Goal: Information Seeking & Learning: Learn about a topic

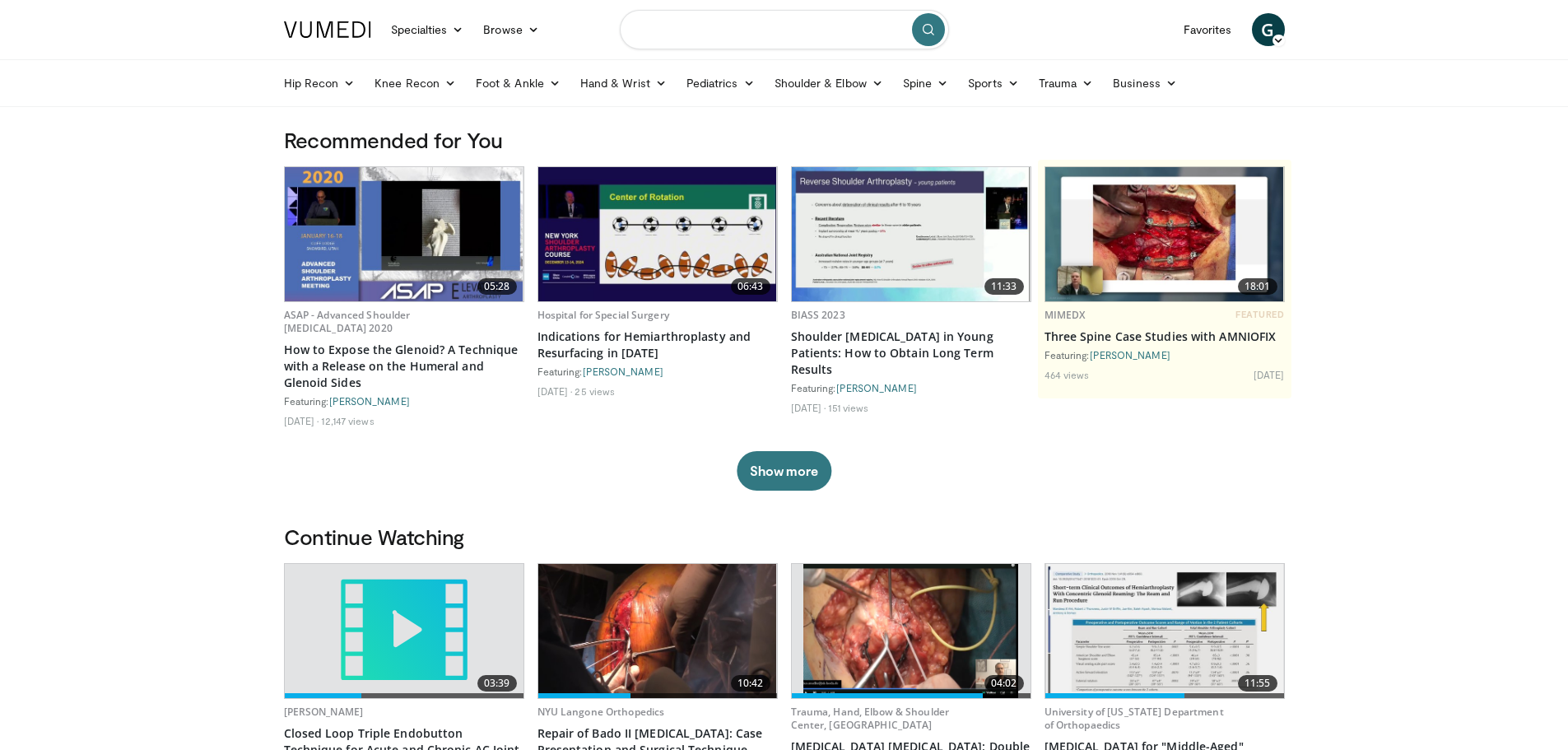
click at [654, 29] on input "Search topics, interventions" at bounding box center [784, 29] width 329 height 40
type input "*"
type input "**********"
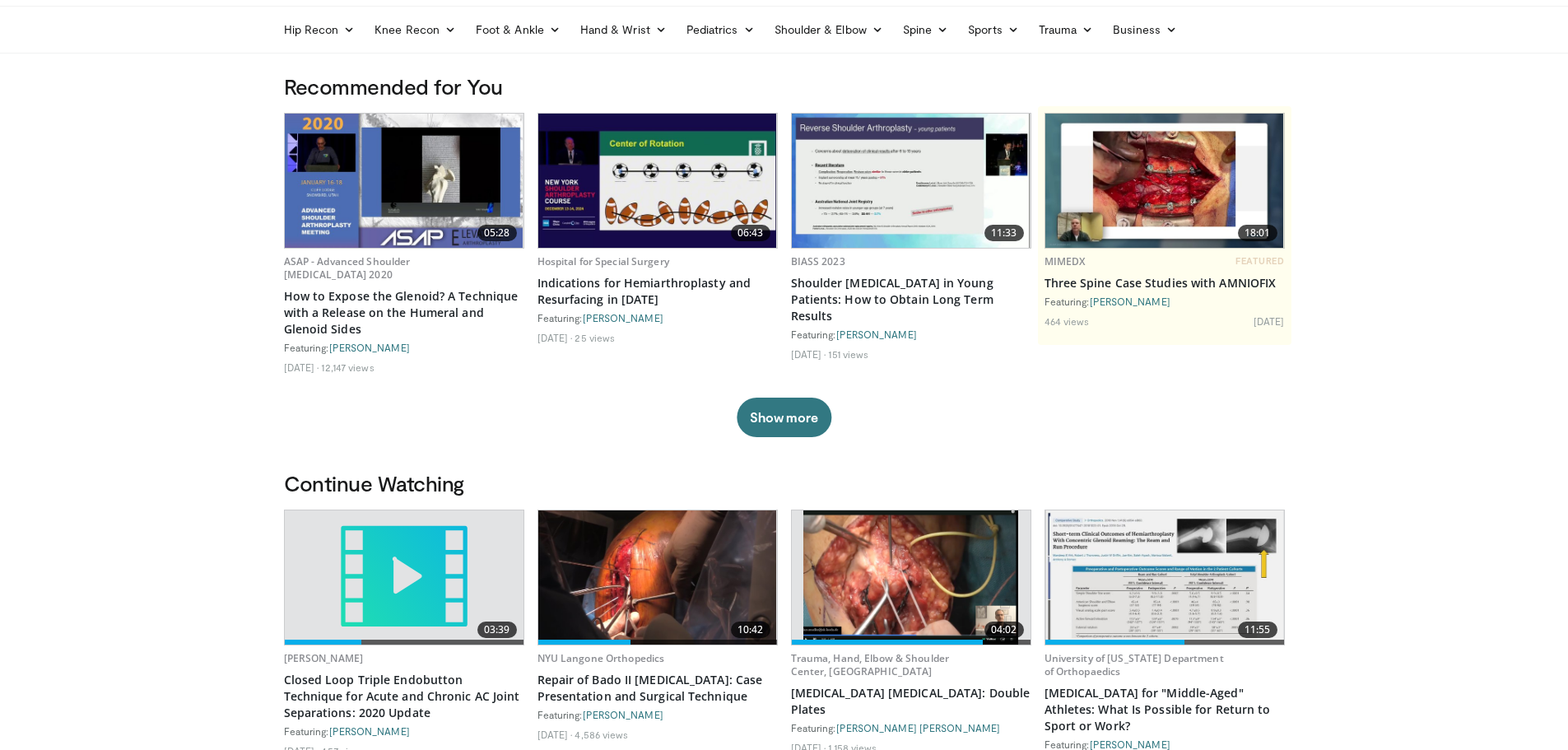
scroll to position [165, 0]
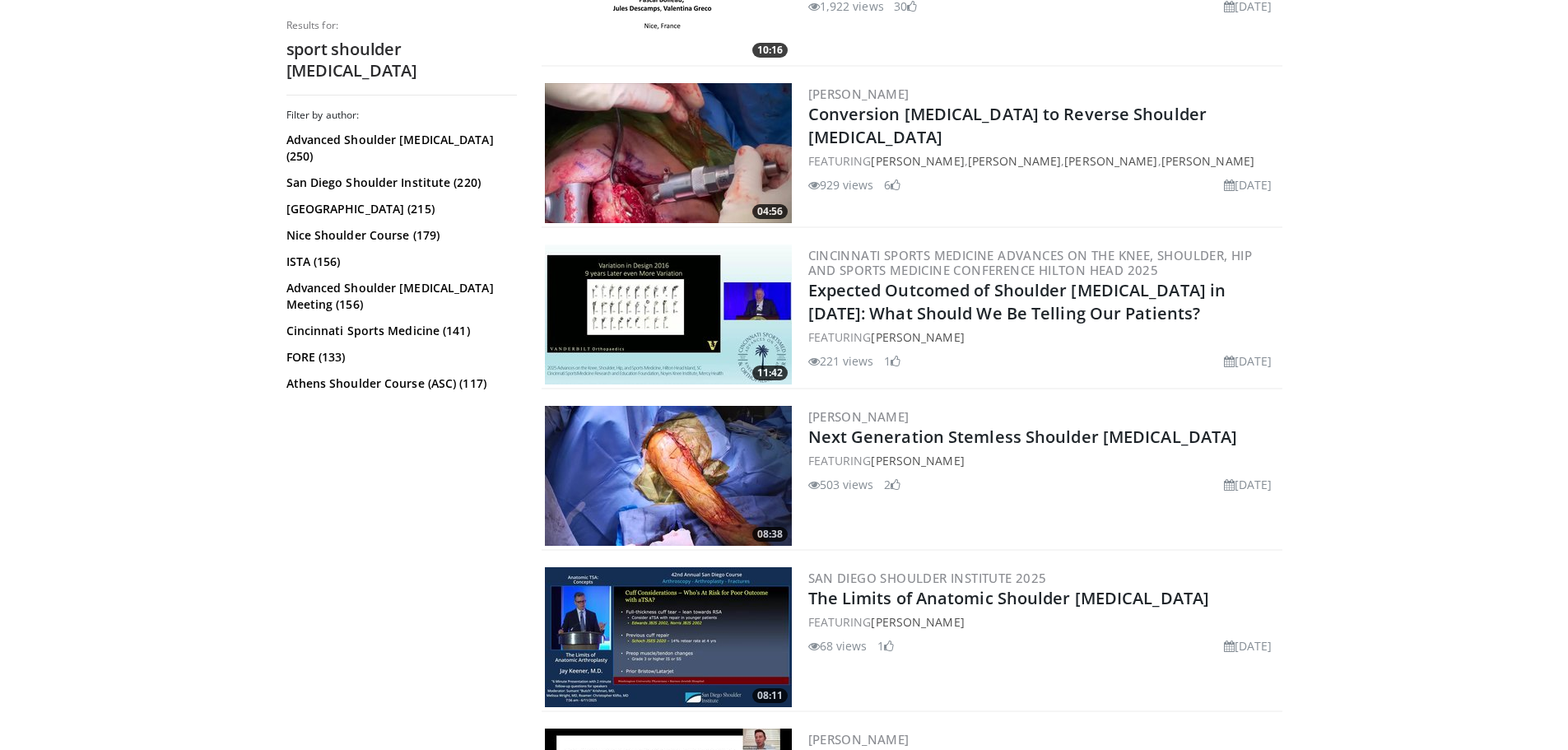
scroll to position [1235, 0]
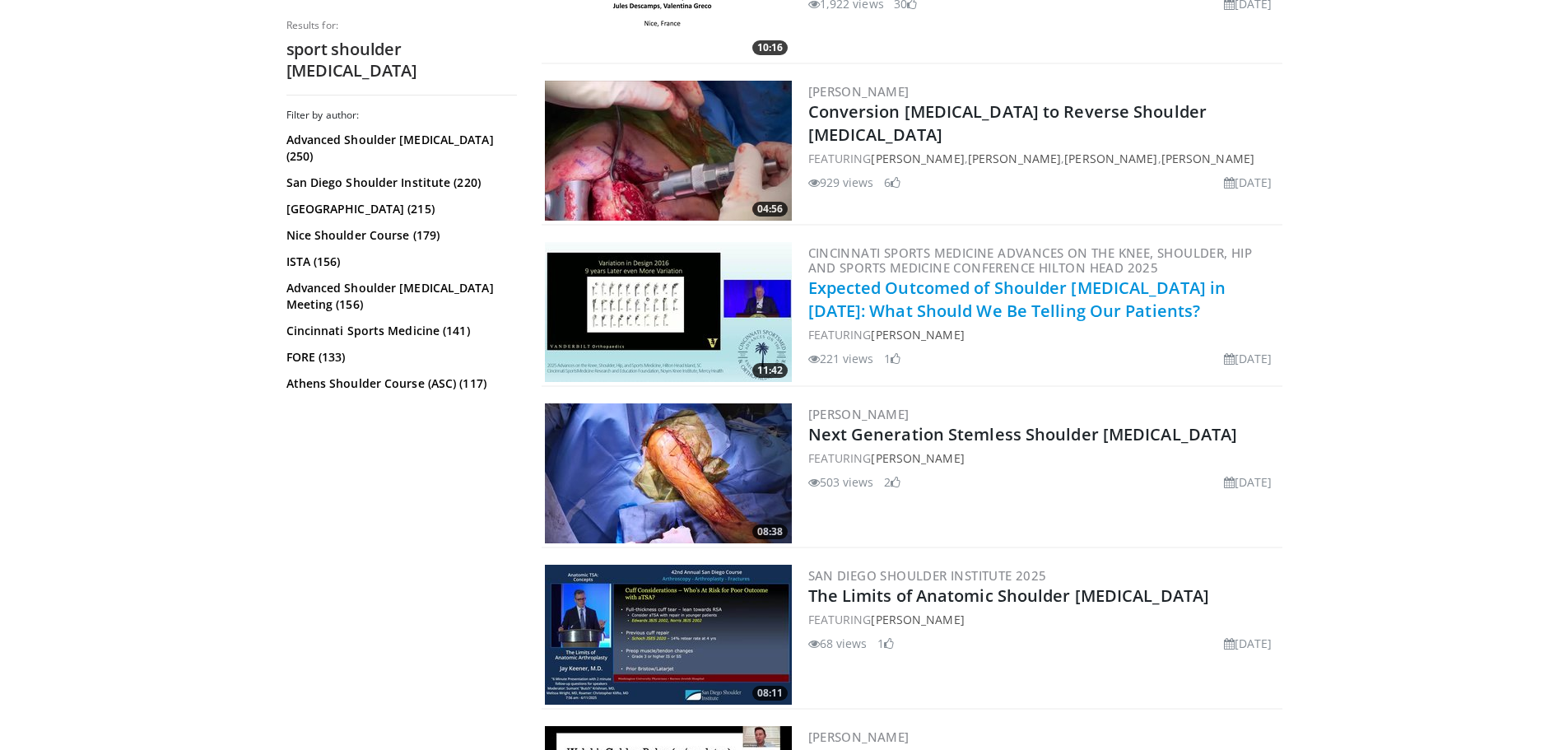
click at [907, 315] on link "Expected Outcomed of Shoulder [MEDICAL_DATA] in [DATE]: What Should We Be Telli…" at bounding box center [1018, 299] width 418 height 45
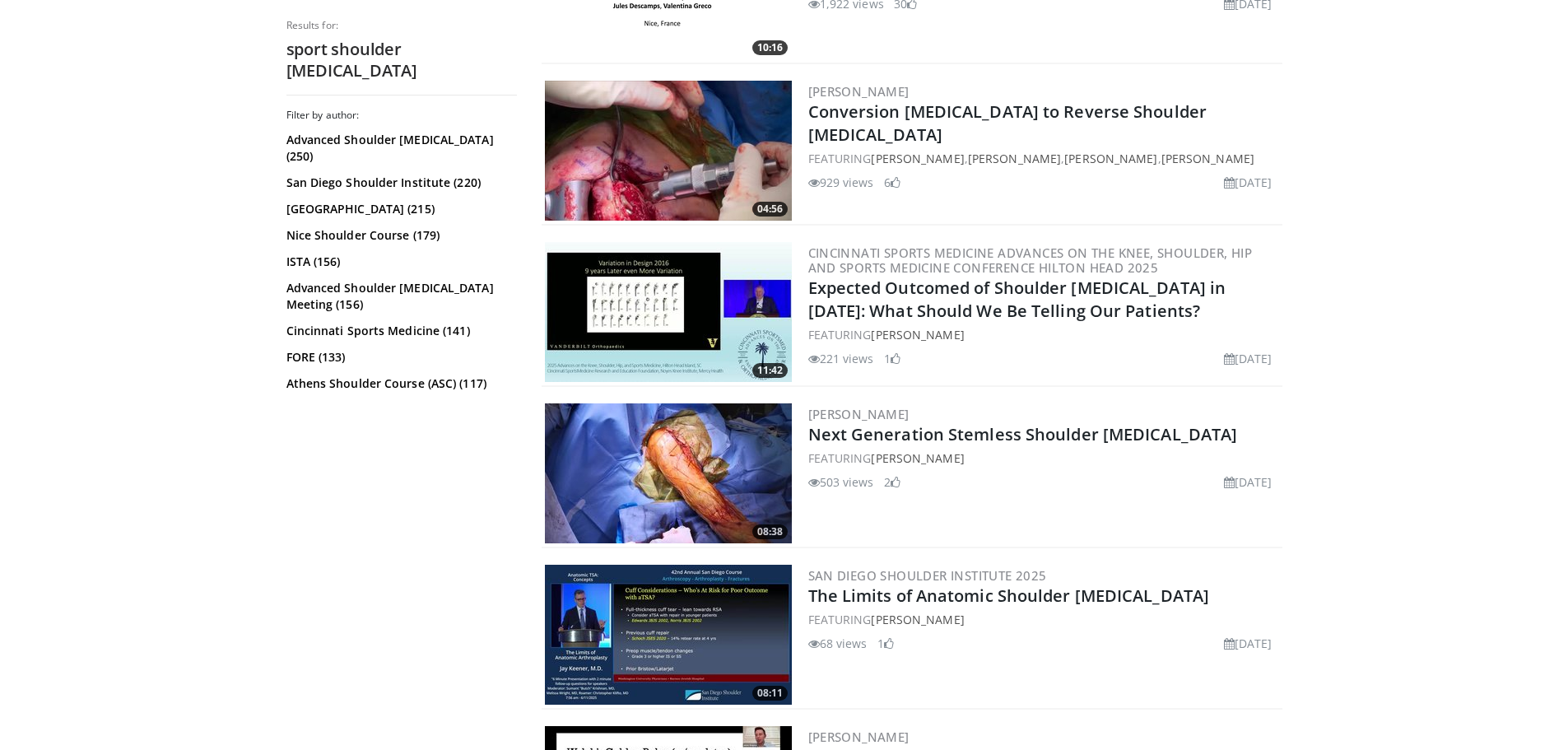
click at [677, 471] on img at bounding box center [668, 474] width 247 height 140
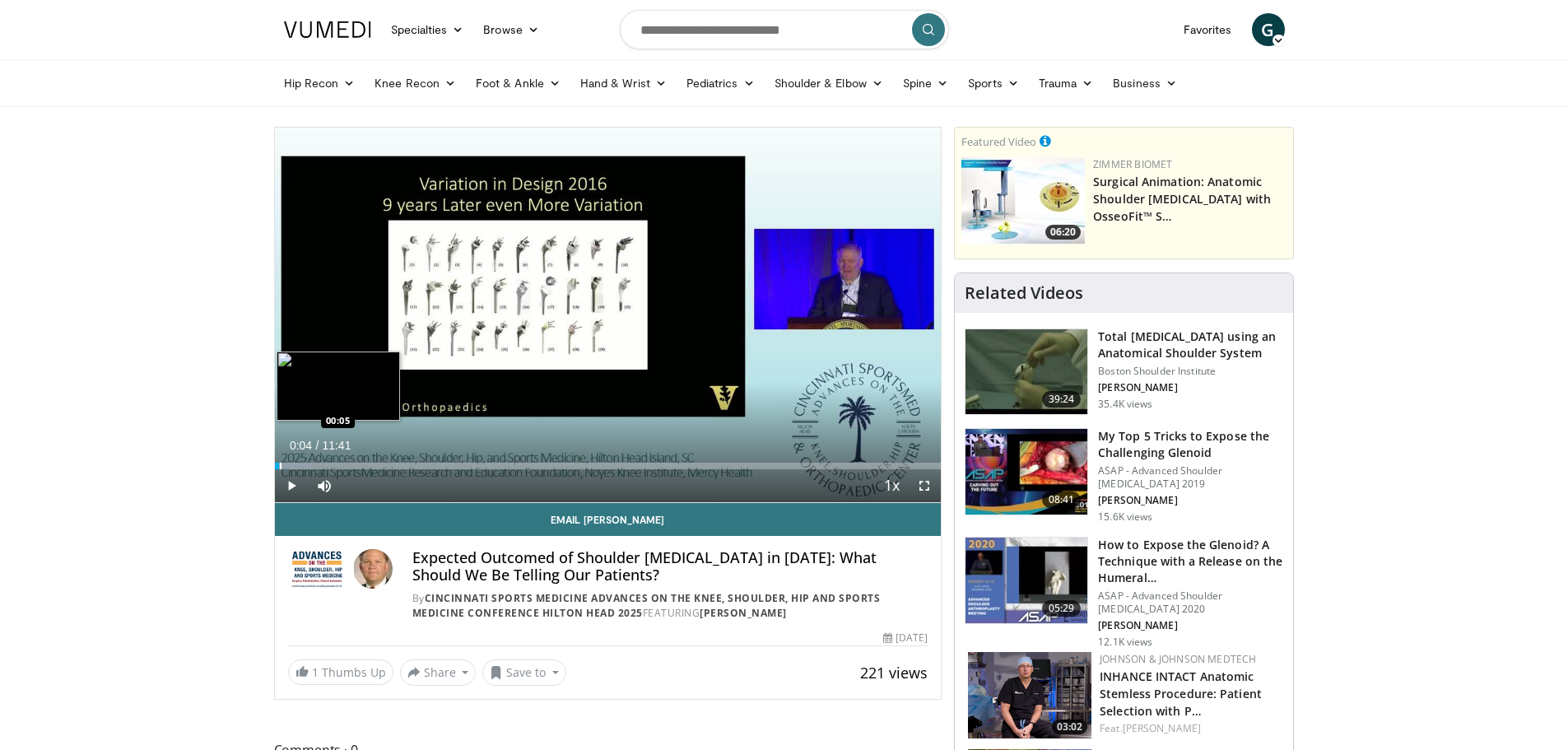
click at [280, 465] on div "Progress Bar" at bounding box center [281, 465] width 2 height 7
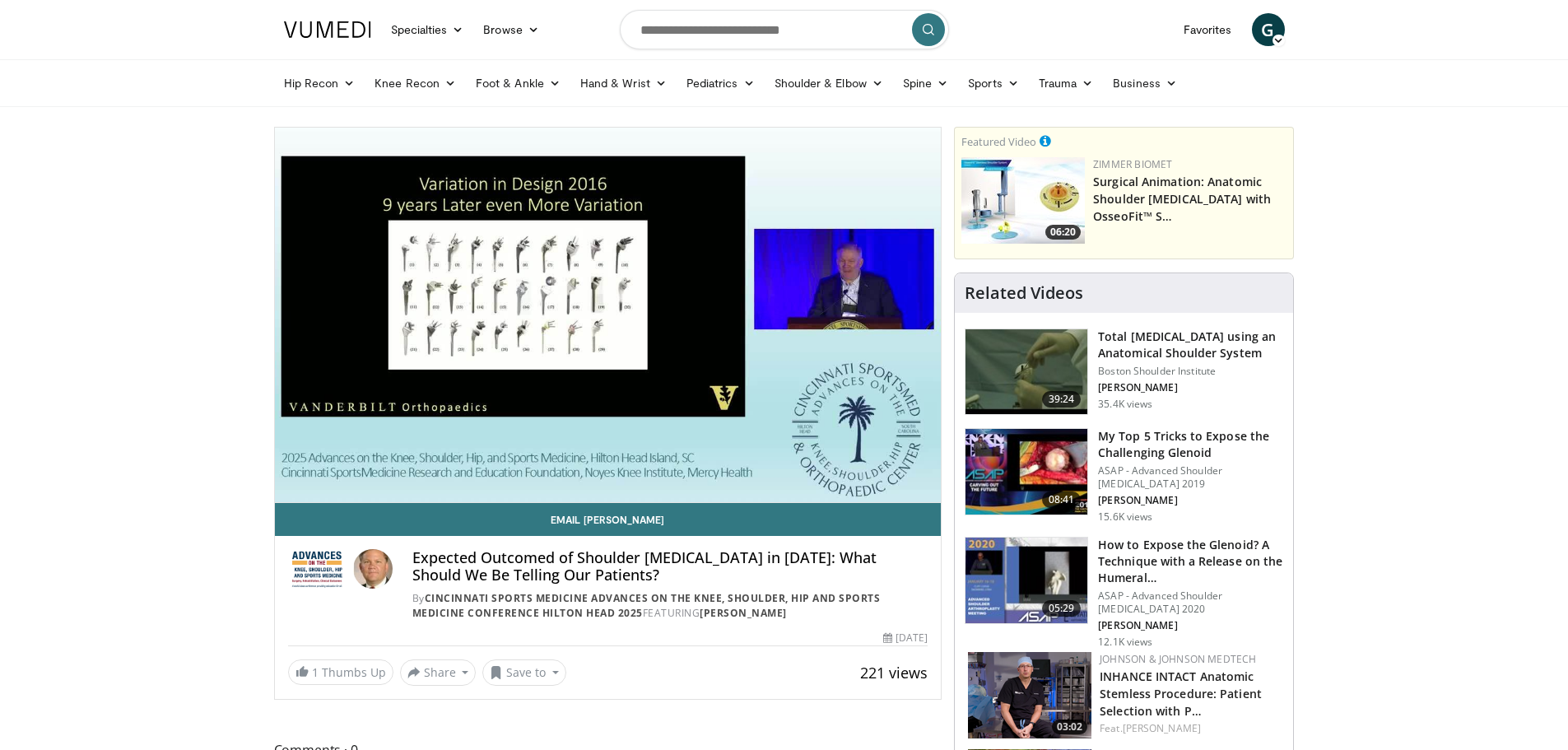
click at [289, 459] on video-js "**********" at bounding box center [608, 315] width 667 height 375
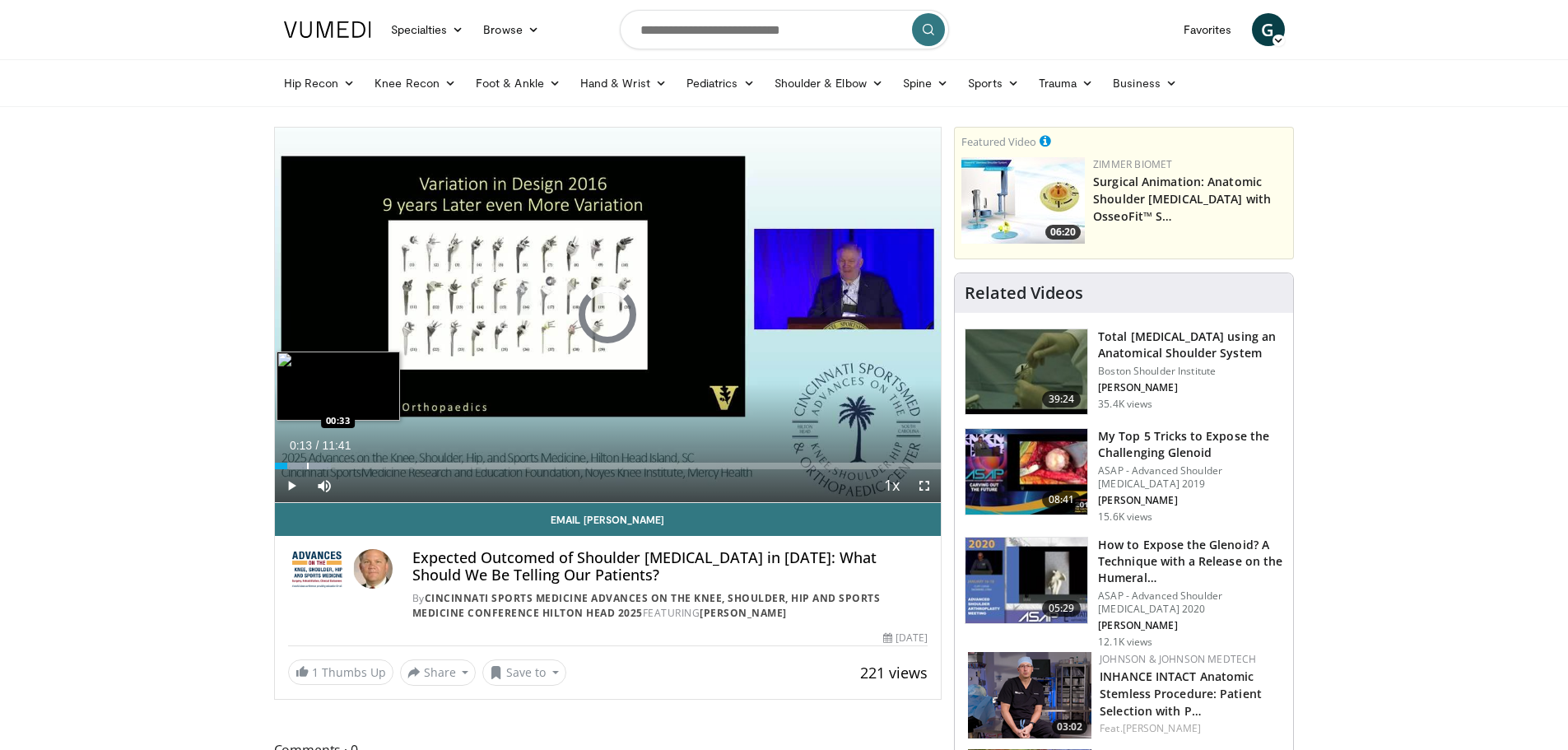
click at [306, 459] on div "Loaded : 8.47% 00:13 00:33" at bounding box center [608, 462] width 667 height 16
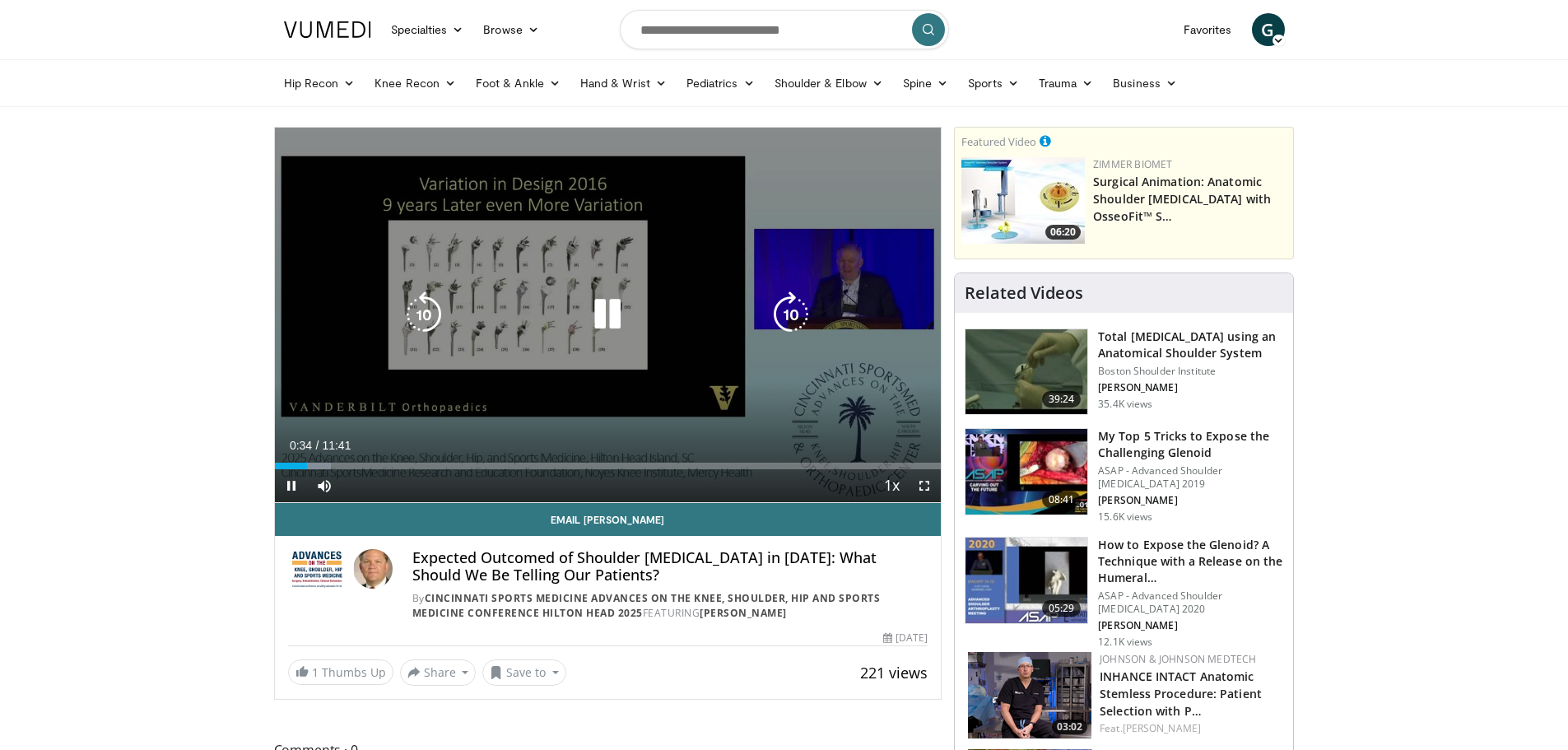
click at [332, 466] on div "Loaded : 8.47% 00:34 00:33" at bounding box center [608, 465] width 667 height 7
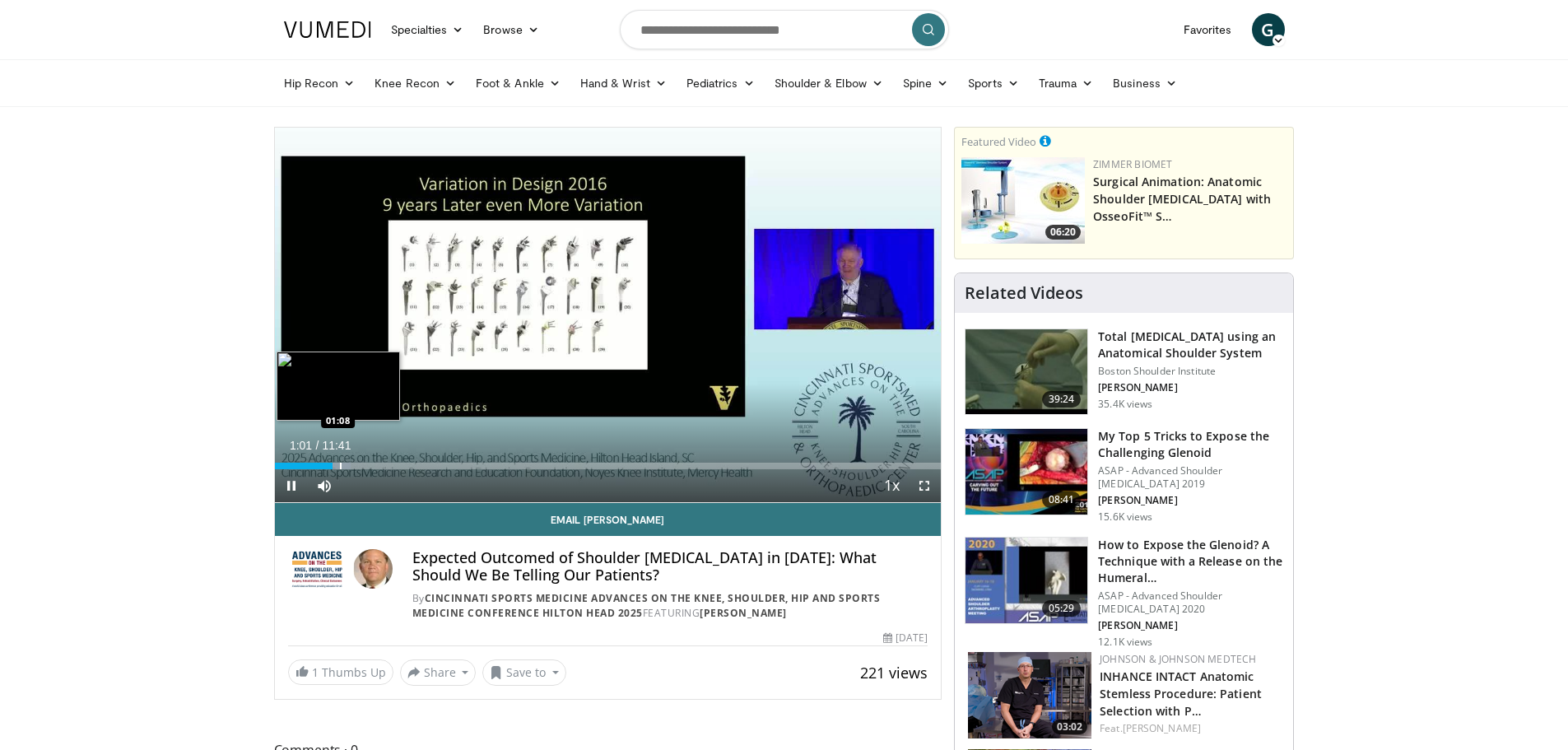
click at [340, 467] on div "Progress Bar" at bounding box center [341, 465] width 2 height 7
click at [369, 463] on div "Progress Bar" at bounding box center [370, 465] width 2 height 7
click at [377, 467] on div "Progress Bar" at bounding box center [376, 465] width 2 height 7
click at [402, 467] on div "Progress Bar" at bounding box center [401, 465] width 2 height 7
click at [427, 464] on div "Progress Bar" at bounding box center [427, 465] width 2 height 7
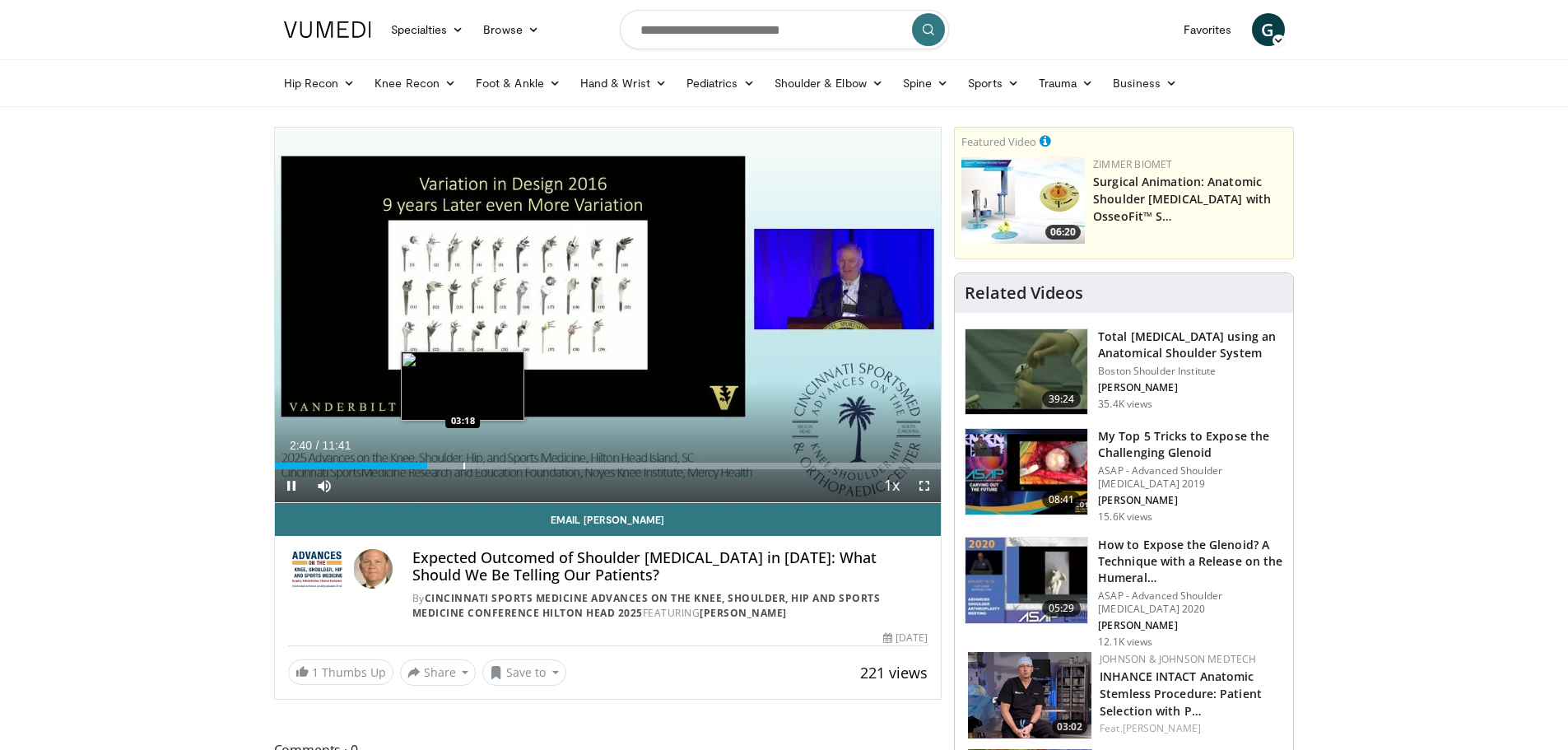
click at [464, 467] on div "Progress Bar" at bounding box center [464, 465] width 2 height 7
click at [473, 464] on div "Progress Bar" at bounding box center [474, 465] width 2 height 7
click at [491, 461] on div "Loaded : 38.49% 03:29 03:47" at bounding box center [608, 462] width 667 height 16
click at [517, 465] on div "Progress Bar" at bounding box center [516, 465] width 2 height 7
click at [539, 467] on div "Progress Bar" at bounding box center [540, 465] width 2 height 7
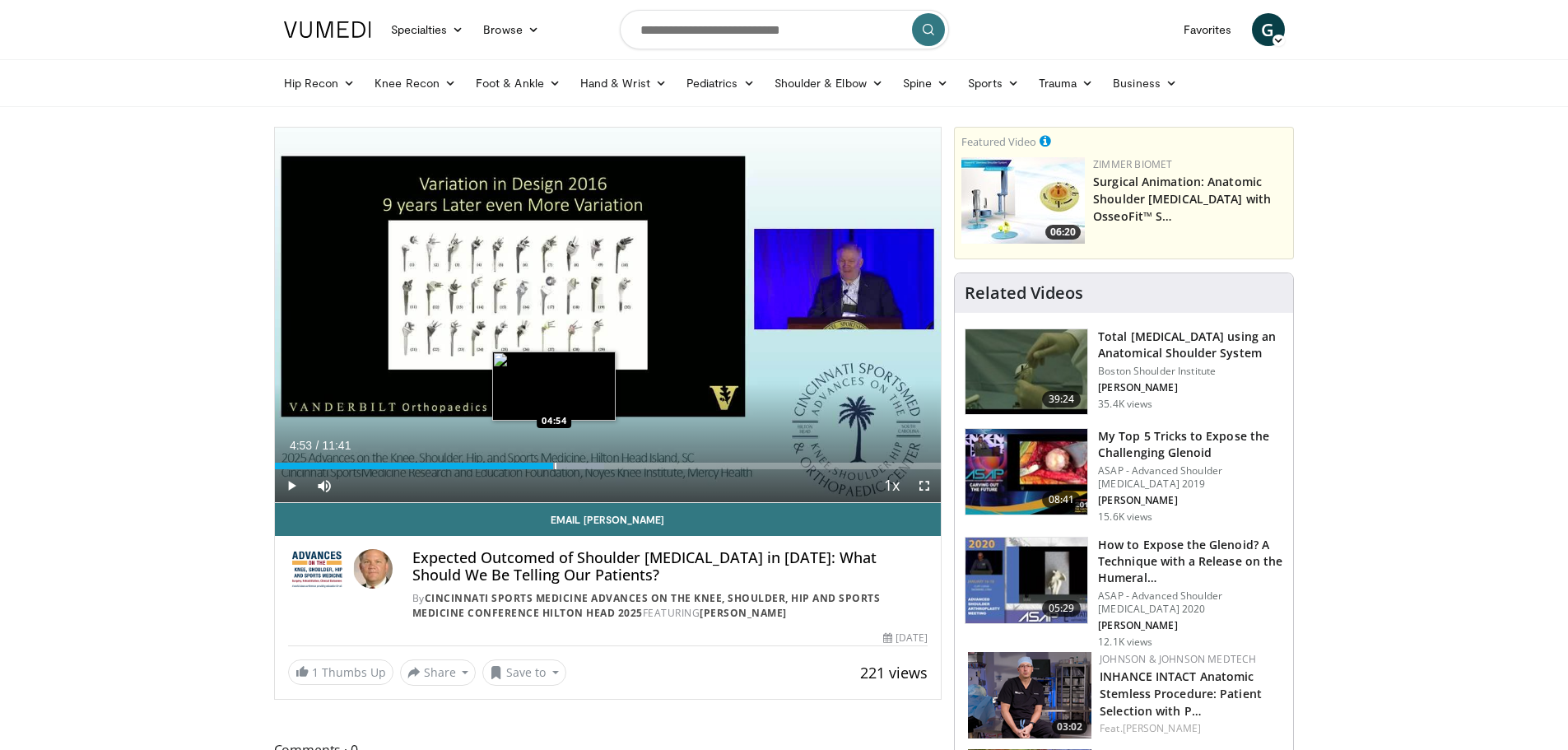
click at [555, 464] on div "Progress Bar" at bounding box center [556, 465] width 2 height 7
click at [573, 466] on div "Progress Bar" at bounding box center [574, 465] width 2 height 7
click at [594, 465] on div "Progress Bar" at bounding box center [595, 465] width 2 height 7
click at [609, 461] on div "Loaded : 57.02% 05:39 05:55" at bounding box center [608, 462] width 667 height 16
click at [633, 464] on div "Progress Bar" at bounding box center [634, 465] width 2 height 7
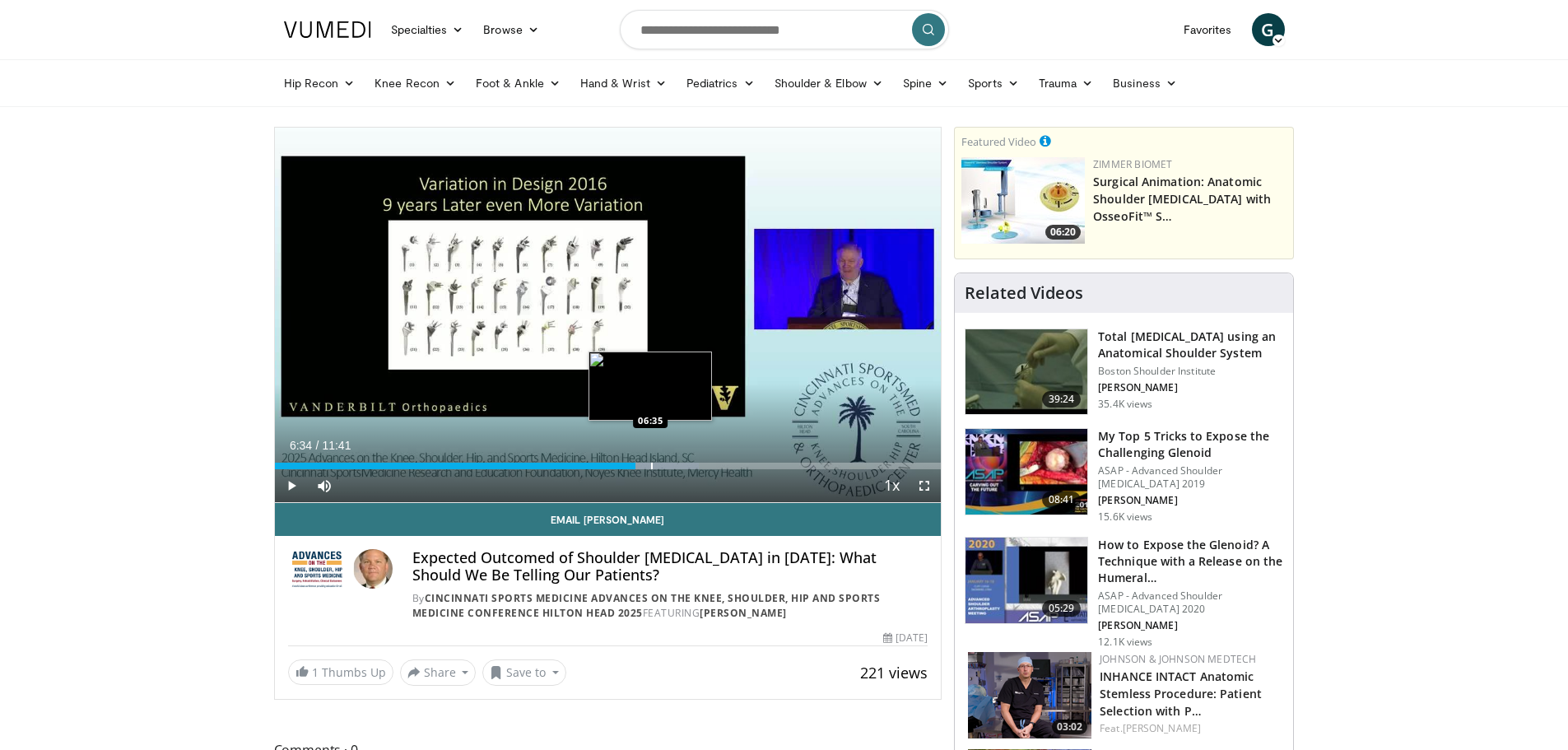
click at [652, 465] on div "Progress Bar" at bounding box center [653, 465] width 2 height 7
click at [686, 465] on div "Progress Bar" at bounding box center [687, 465] width 2 height 7
click at [706, 462] on div "Progress Bar" at bounding box center [706, 465] width 2 height 7
click at [719, 462] on div "Progress Bar" at bounding box center [718, 465] width 2 height 7
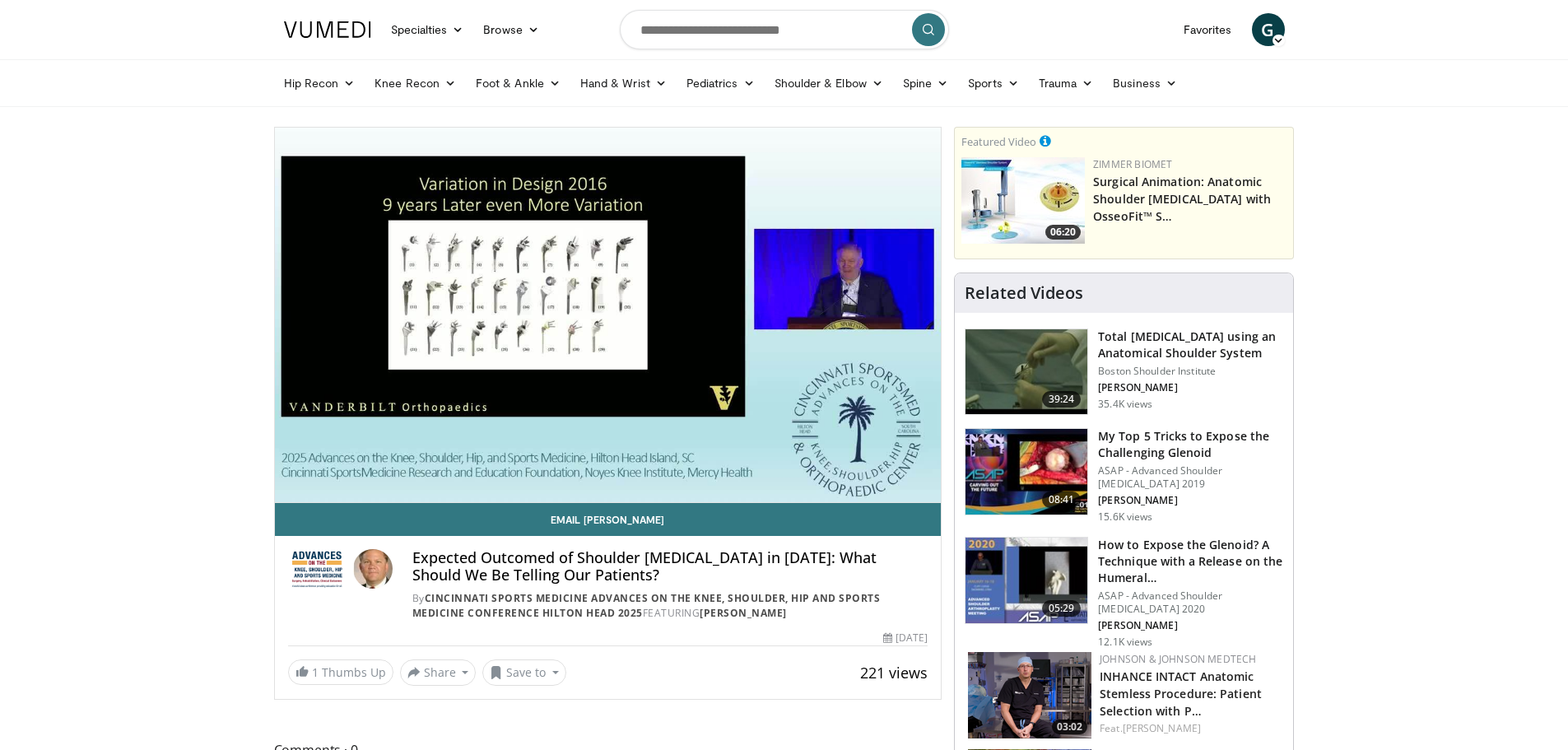
click at [740, 465] on div "10 seconds Tap to unmute" at bounding box center [608, 315] width 667 height 375
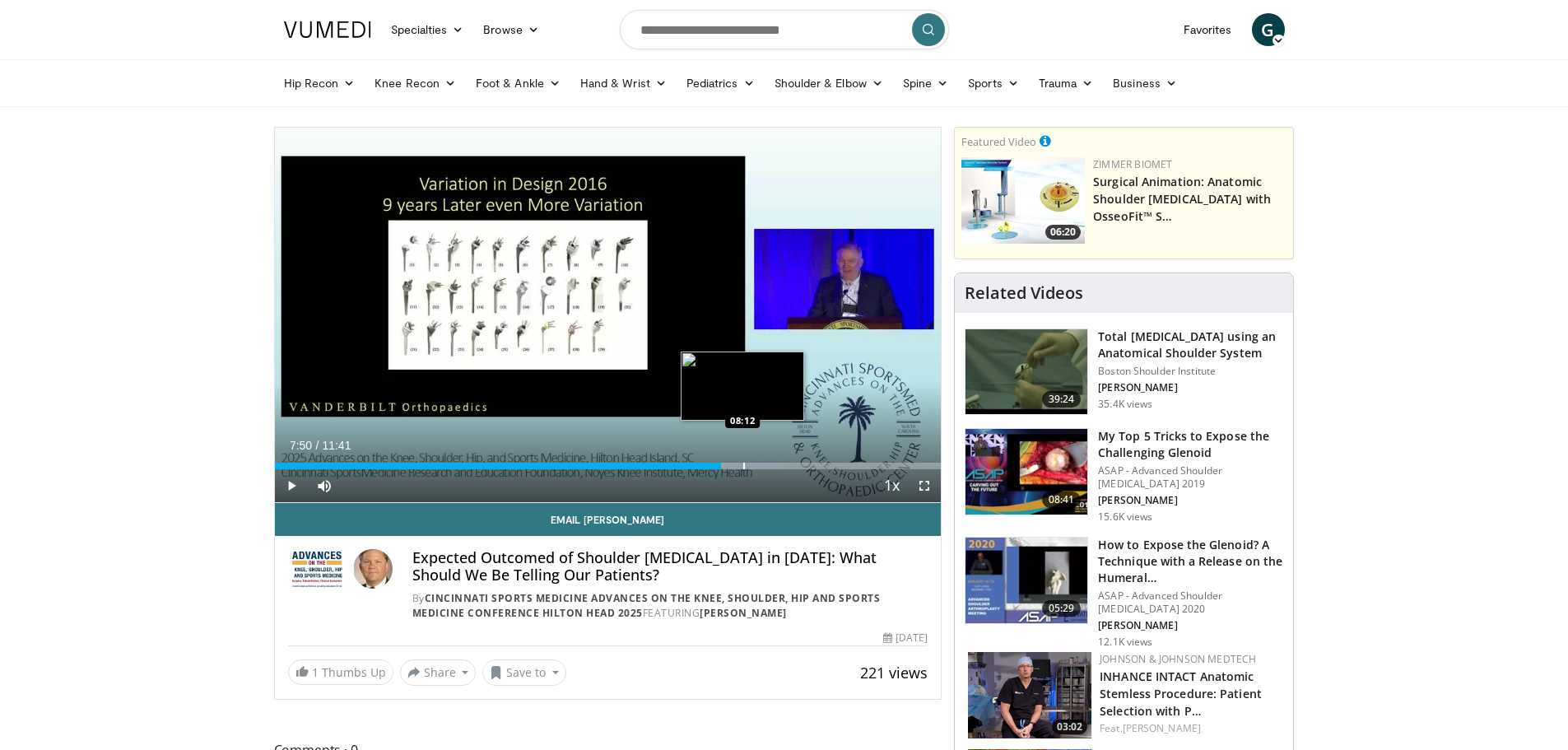
click at [743, 464] on div "Progress Bar" at bounding box center [744, 465] width 2 height 7
click at [772, 463] on div "Progress Bar" at bounding box center [773, 465] width 2 height 7
click at [810, 467] on div "Progress Bar" at bounding box center [811, 465] width 2 height 7
click at [809, 462] on div "Progress Bar" at bounding box center [810, 465] width 2 height 7
click at [806, 463] on div "Progress Bar" at bounding box center [807, 465] width 2 height 7
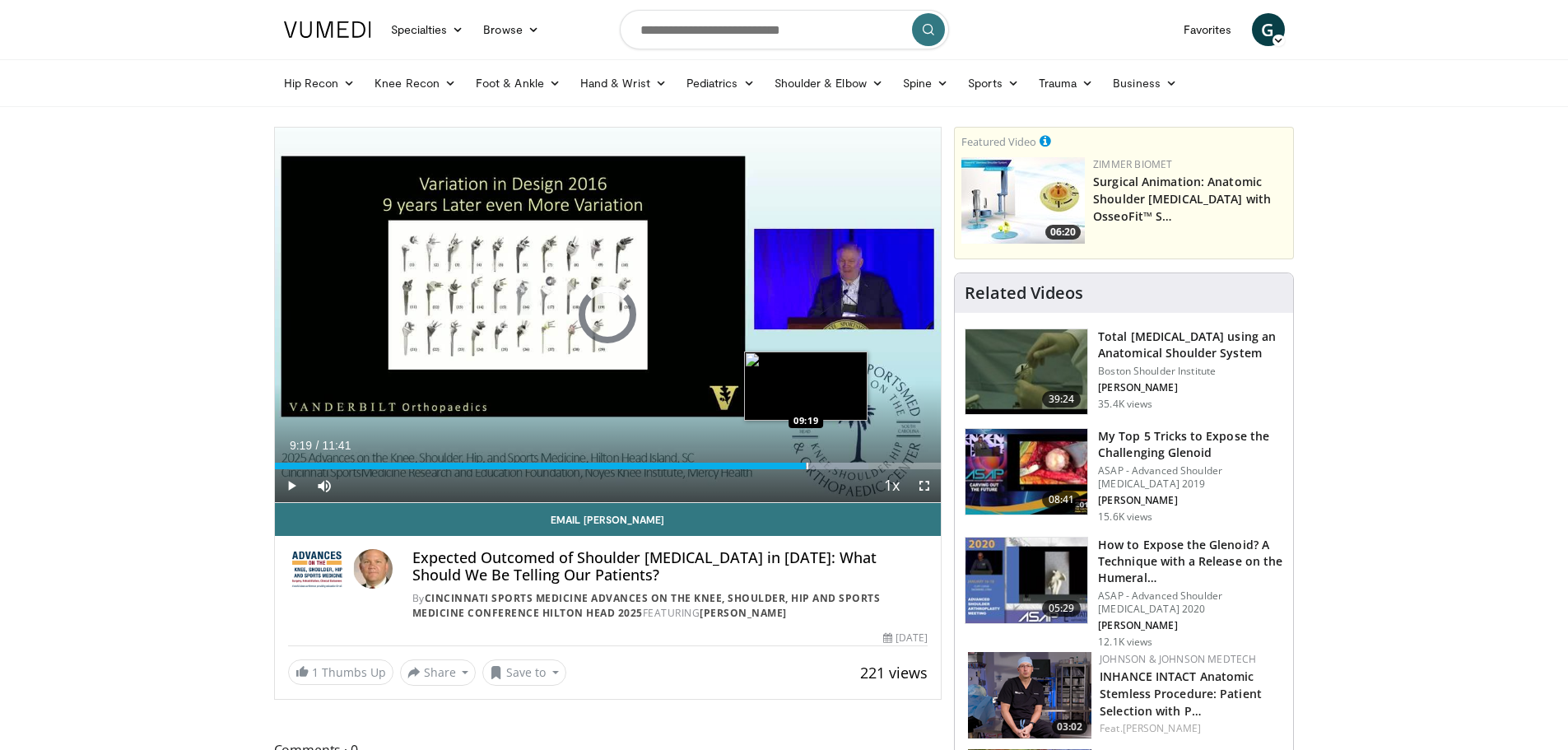
click at [807, 463] on div "Progress Bar" at bounding box center [808, 465] width 2 height 7
click at [812, 463] on div "Progress Bar" at bounding box center [813, 465] width 2 height 7
click at [816, 462] on div "Progress Bar" at bounding box center [817, 465] width 2 height 7
click at [817, 462] on div "Progress Bar" at bounding box center [818, 465] width 2 height 7
click at [822, 464] on div "Progress Bar" at bounding box center [823, 465] width 2 height 7
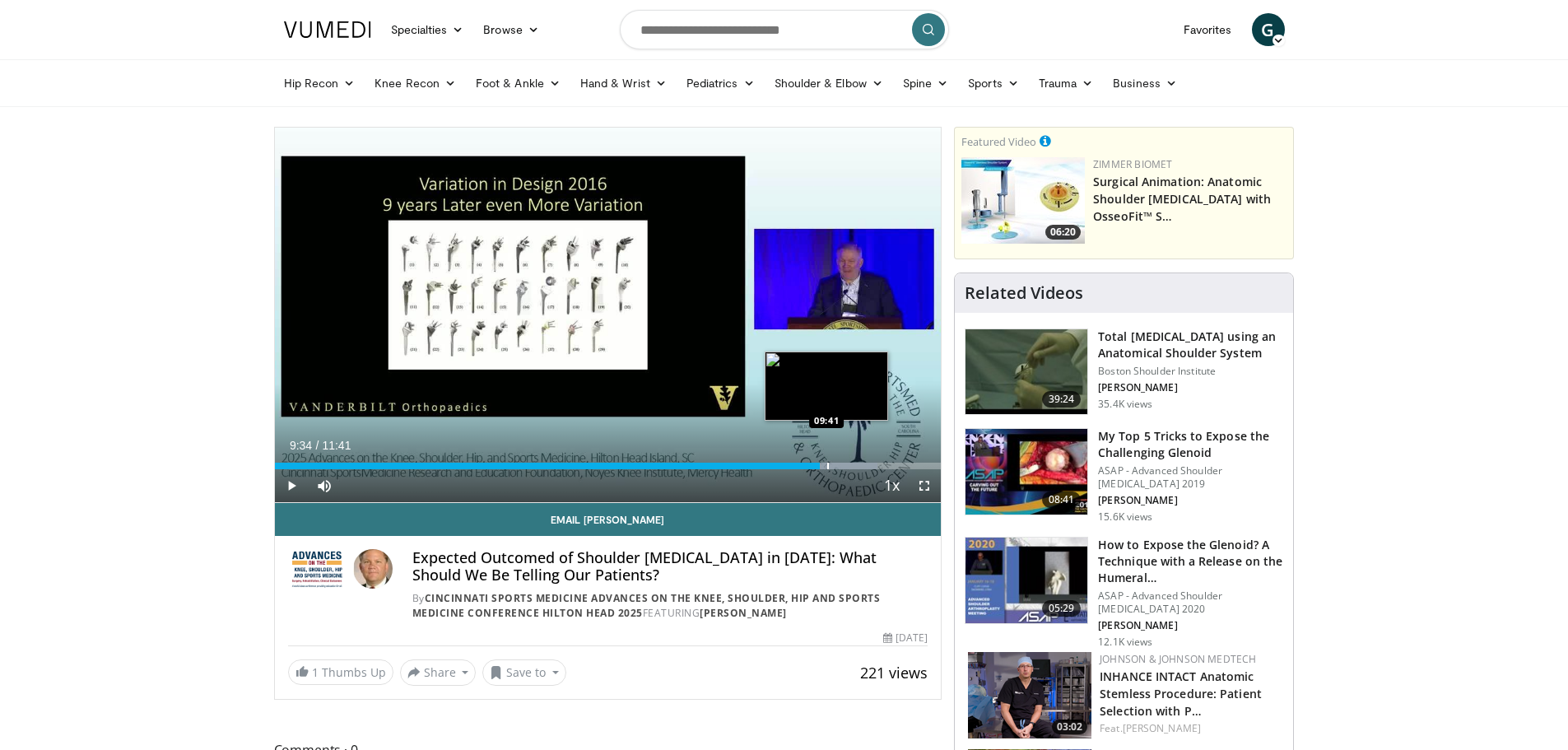
click at [828, 466] on div "Progress Bar" at bounding box center [828, 465] width 2 height 7
click at [829, 465] on div "Progress Bar" at bounding box center [830, 465] width 2 height 7
click at [836, 465] on div "Progress Bar" at bounding box center [837, 465] width 2 height 7
click at [842, 466] on div "Progress Bar" at bounding box center [843, 465] width 2 height 7
click at [846, 467] on div "Progress Bar" at bounding box center [847, 465] width 2 height 7
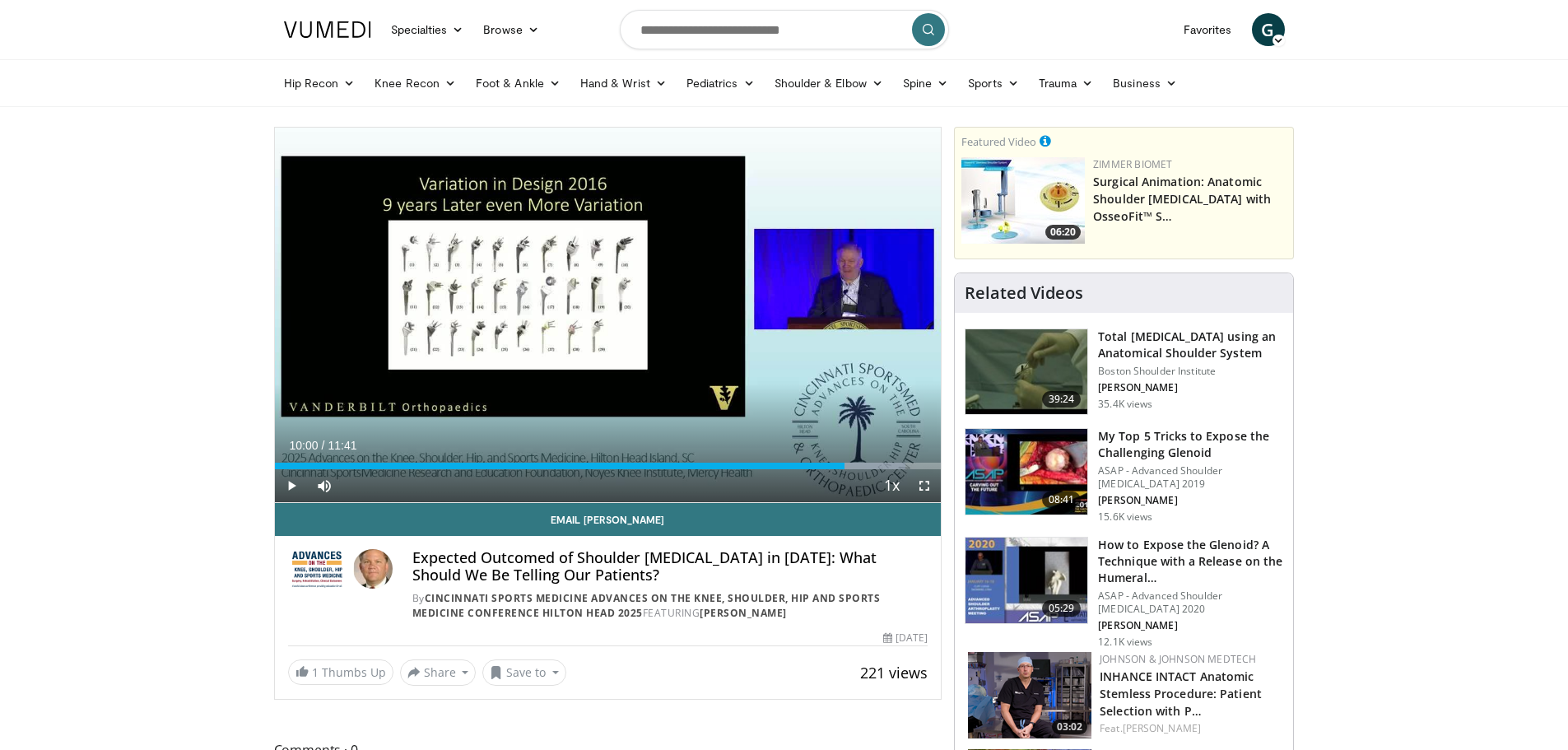
click at [850, 469] on div "Current Time 10:00 / Duration 11:41 Play Skip Backward Skip Forward Mute Loaded…" at bounding box center [608, 485] width 667 height 33
click at [848, 467] on div "Progress Bar" at bounding box center [849, 465] width 2 height 7
click at [854, 462] on div "Progress Bar" at bounding box center [855, 465] width 2 height 7
click at [861, 462] on div "Progress Bar" at bounding box center [862, 465] width 2 height 7
click at [869, 467] on div "Progress Bar" at bounding box center [870, 465] width 2 height 7
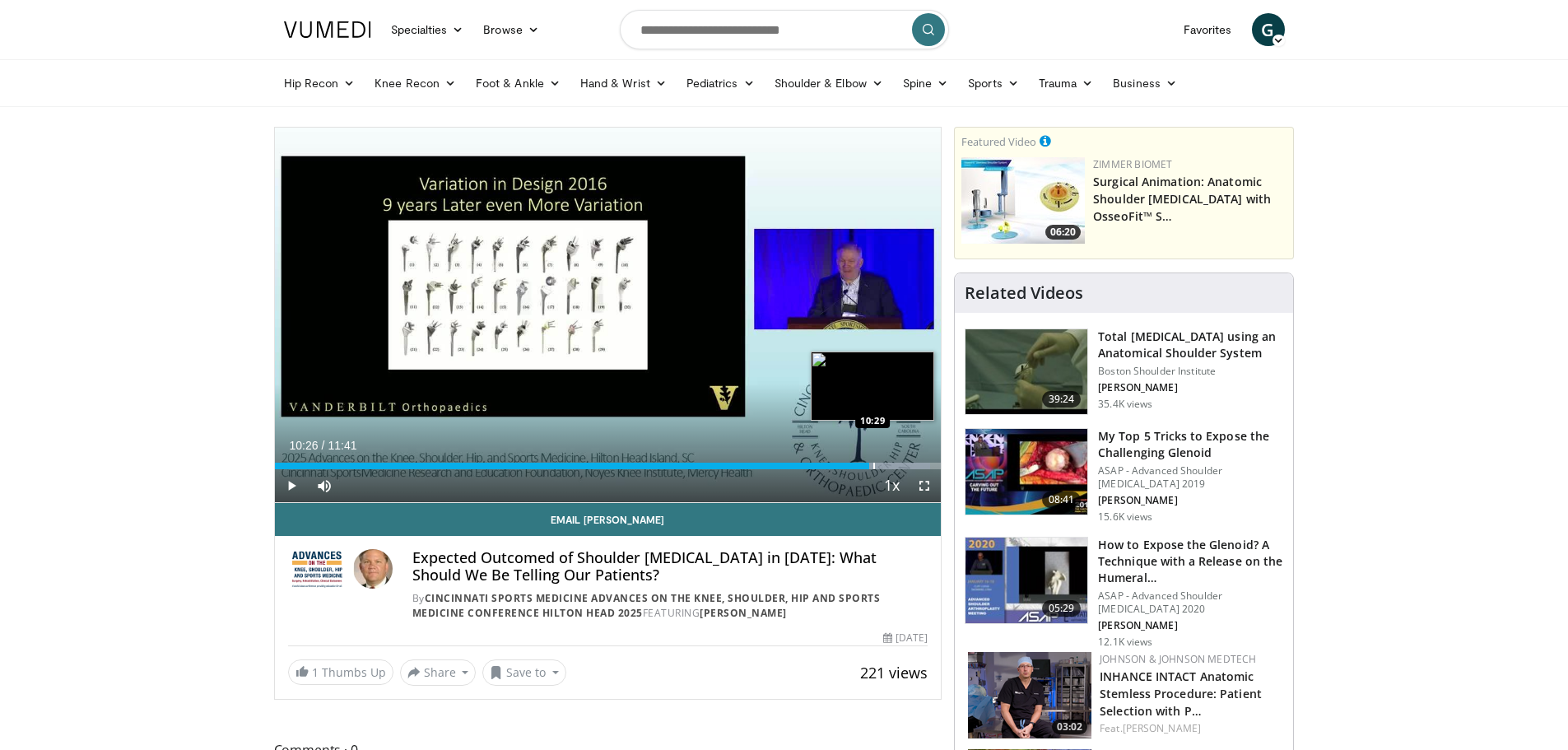
click at [874, 468] on div "Progress Bar" at bounding box center [875, 465] width 2 height 7
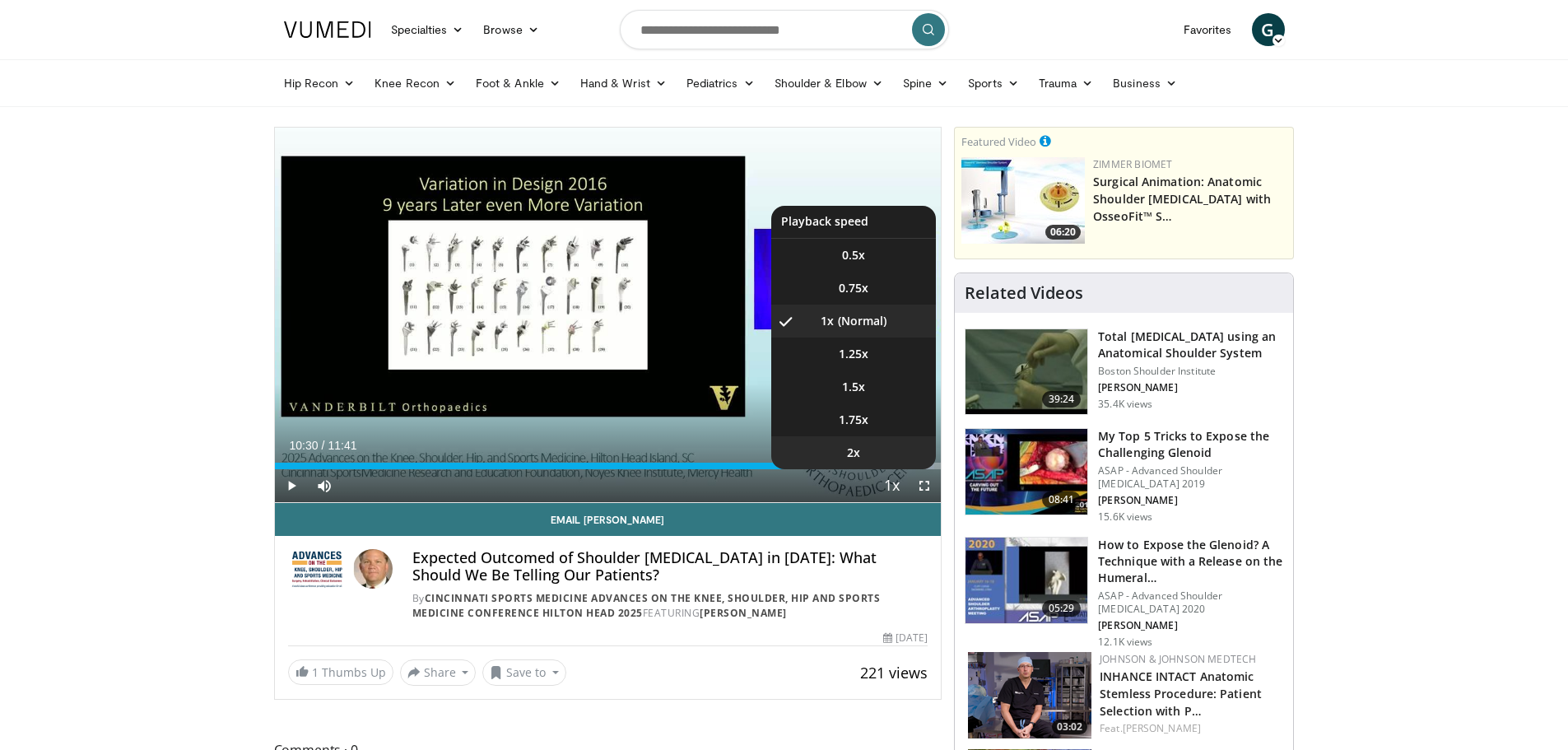
click at [881, 468] on li "2x" at bounding box center [854, 452] width 165 height 33
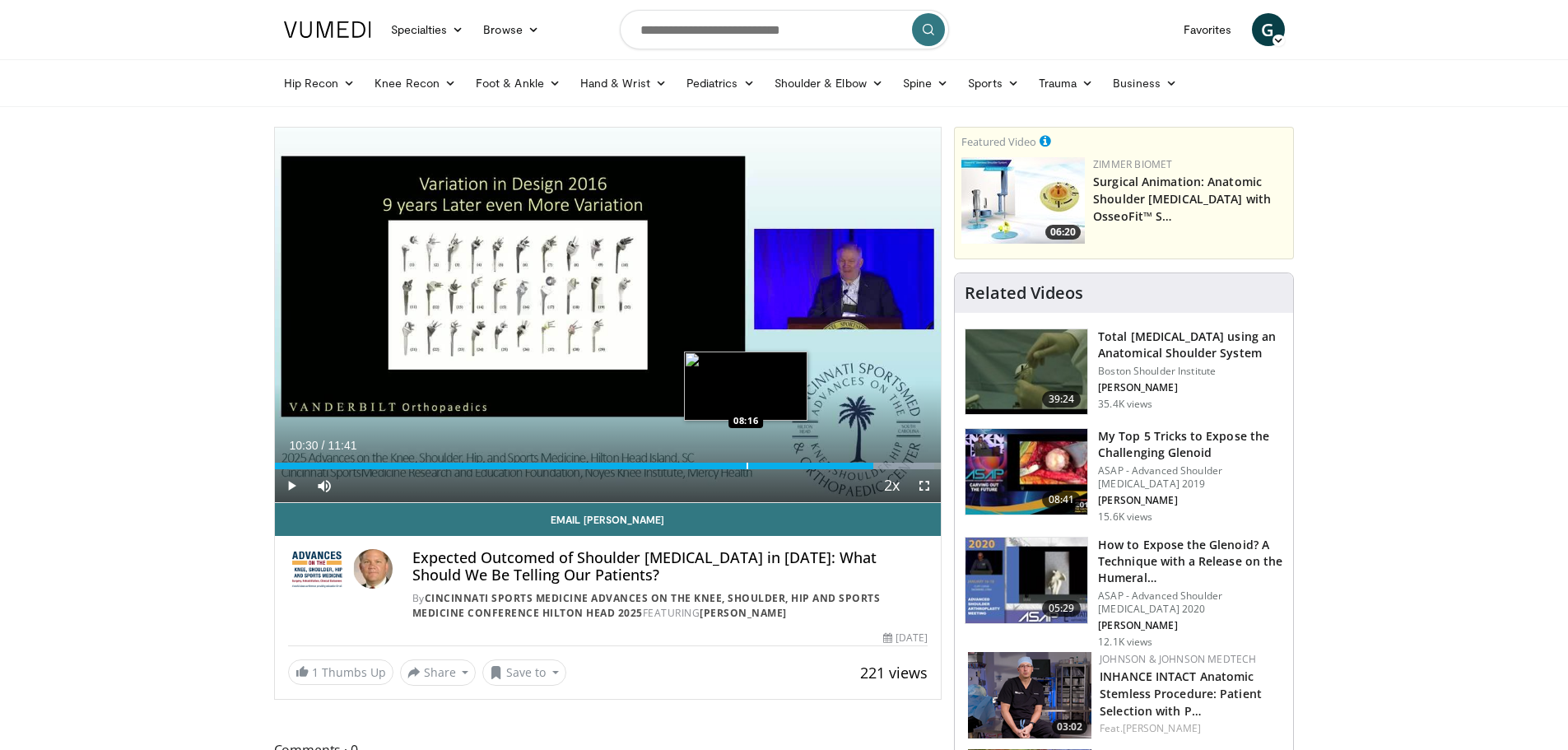
click at [747, 466] on div "Progress Bar" at bounding box center [748, 465] width 2 height 7
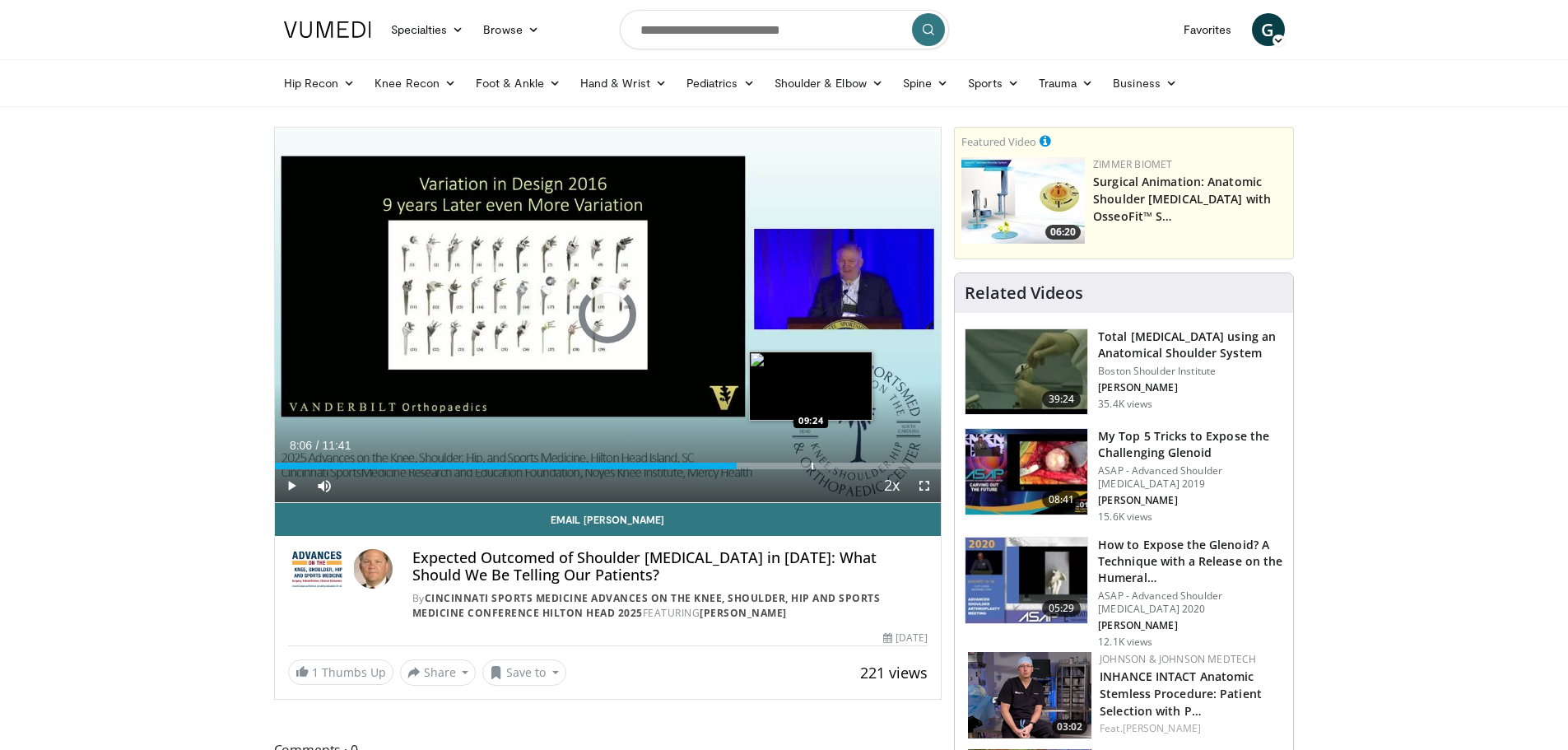
click at [813, 468] on div "Progress Bar" at bounding box center [812, 465] width 2 height 7
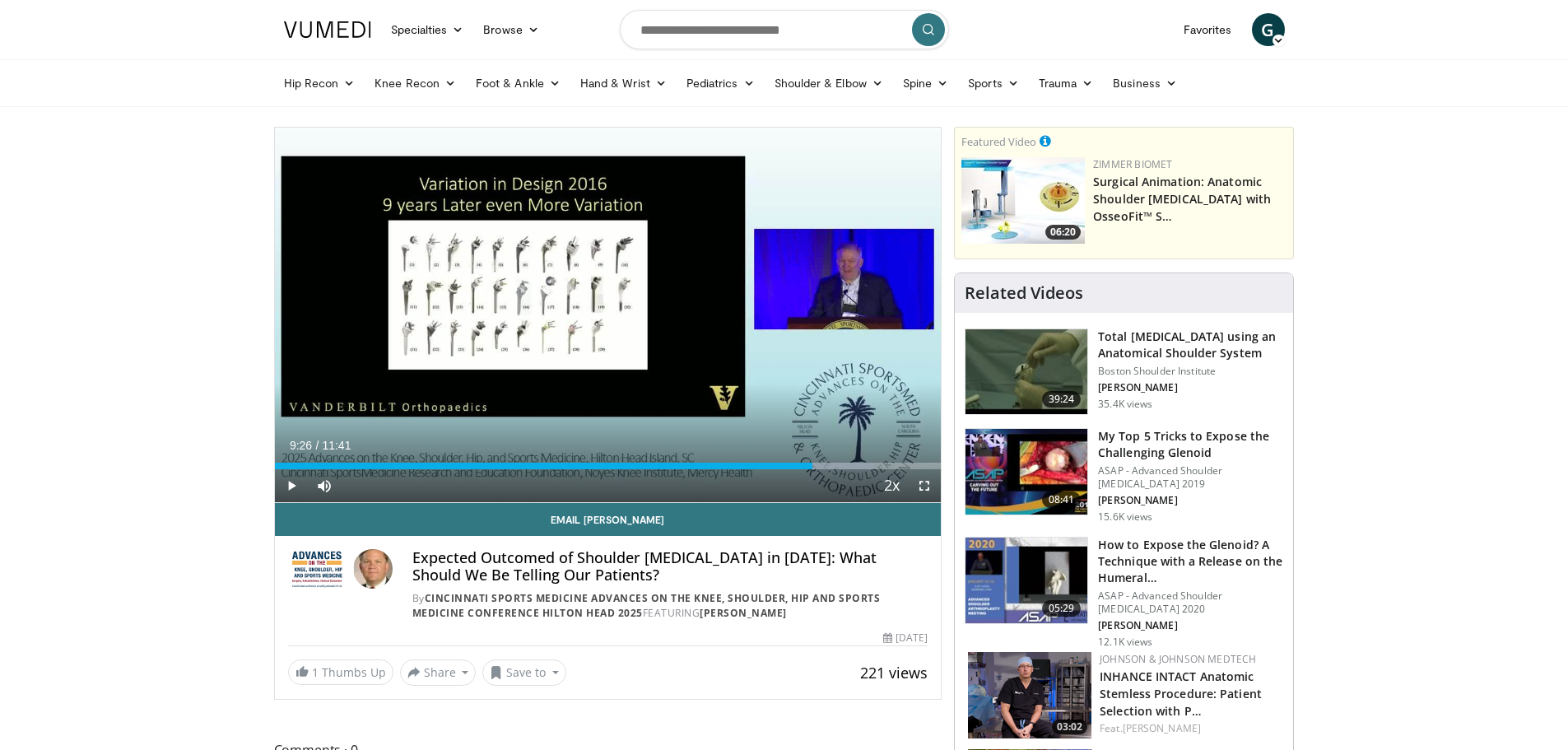
click at [1168, 453] on h3 "My Top 5 Tricks to Expose the Challenging Glenoid" at bounding box center [1191, 445] width 185 height 33
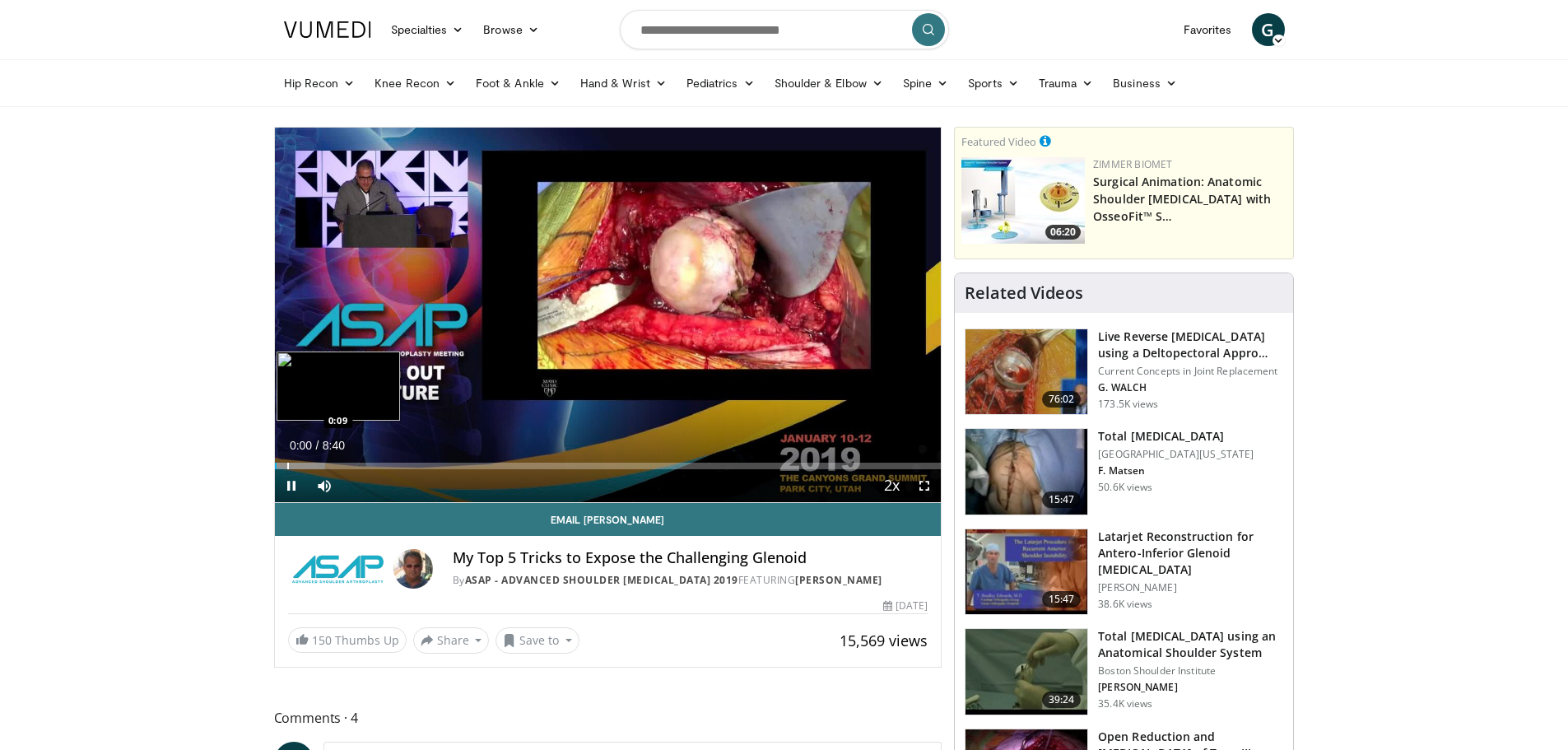
click at [286, 459] on div "Loaded : 7.62% 0:01 0:09" at bounding box center [608, 462] width 667 height 16
click at [303, 463] on div "Progress Bar" at bounding box center [304, 465] width 2 height 7
click at [326, 469] on span "Video Player" at bounding box center [324, 485] width 33 height 33
click at [329, 462] on div "Progress Bar" at bounding box center [330, 465] width 2 height 7
click at [339, 462] on div "10 seconds Tap to unmute" at bounding box center [608, 315] width 667 height 375
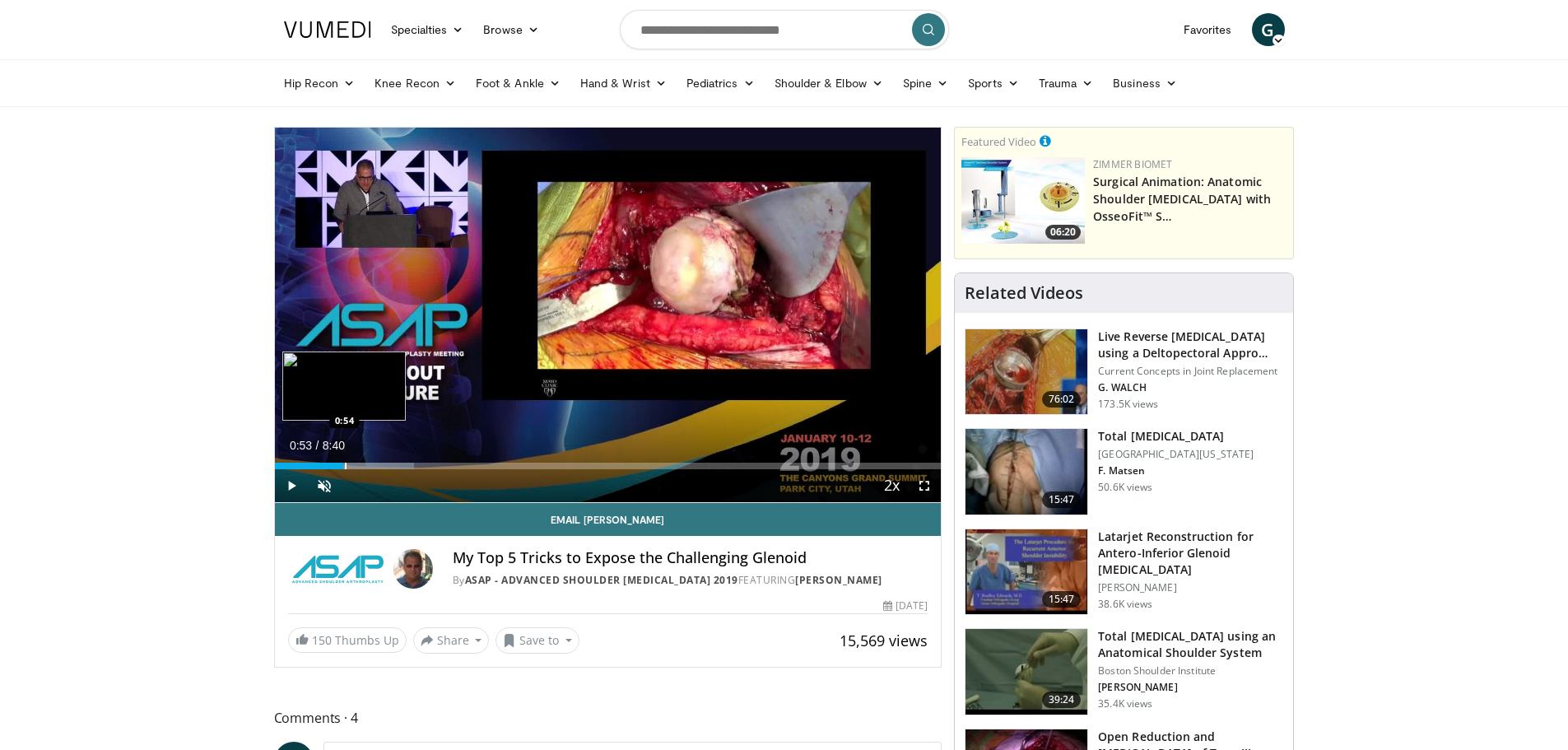
click at [343, 465] on div "Loaded : 20.97% 0:53 0:54" at bounding box center [608, 465] width 667 height 7
click at [367, 463] on div "Progress Bar" at bounding box center [368, 465] width 2 height 7
click at [375, 463] on div "Progress Bar" at bounding box center [375, 465] width 2 height 7
click at [390, 465] on div "Progress Bar" at bounding box center [390, 465] width 2 height 7
click at [403, 467] on div "Progress Bar" at bounding box center [404, 465] width 2 height 7
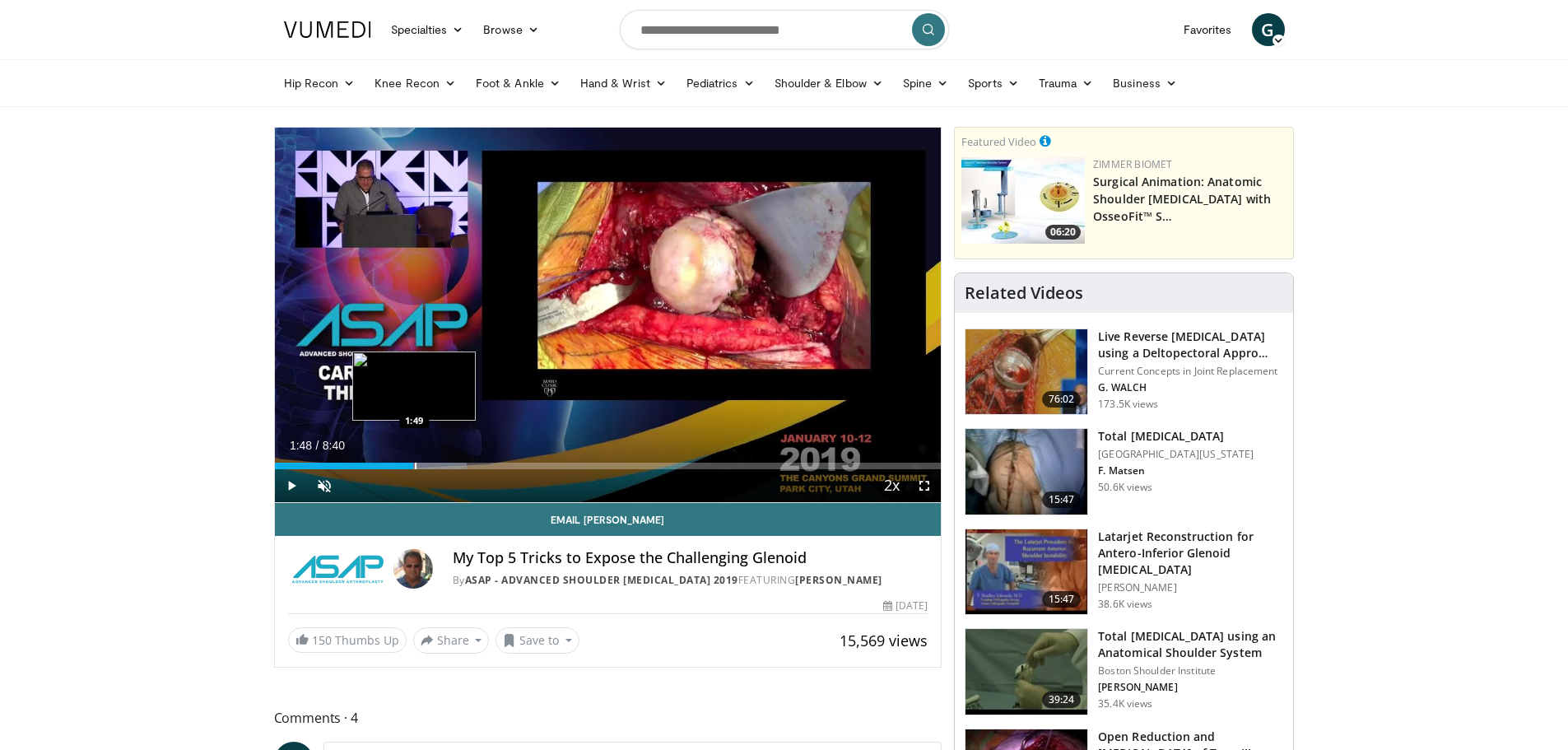
click at [415, 467] on div "Progress Bar" at bounding box center [416, 465] width 2 height 7
click at [424, 469] on div "Current Time 1:48 / Duration 8:40 Play Skip Backward Skip Forward Unmute Loaded…" at bounding box center [608, 485] width 667 height 33
click at [427, 467] on div "Progress Bar" at bounding box center [428, 465] width 2 height 7
click at [451, 464] on div "Progress Bar" at bounding box center [451, 465] width 2 height 7
click at [462, 465] on div "Progress Bar" at bounding box center [462, 465] width 2 height 7
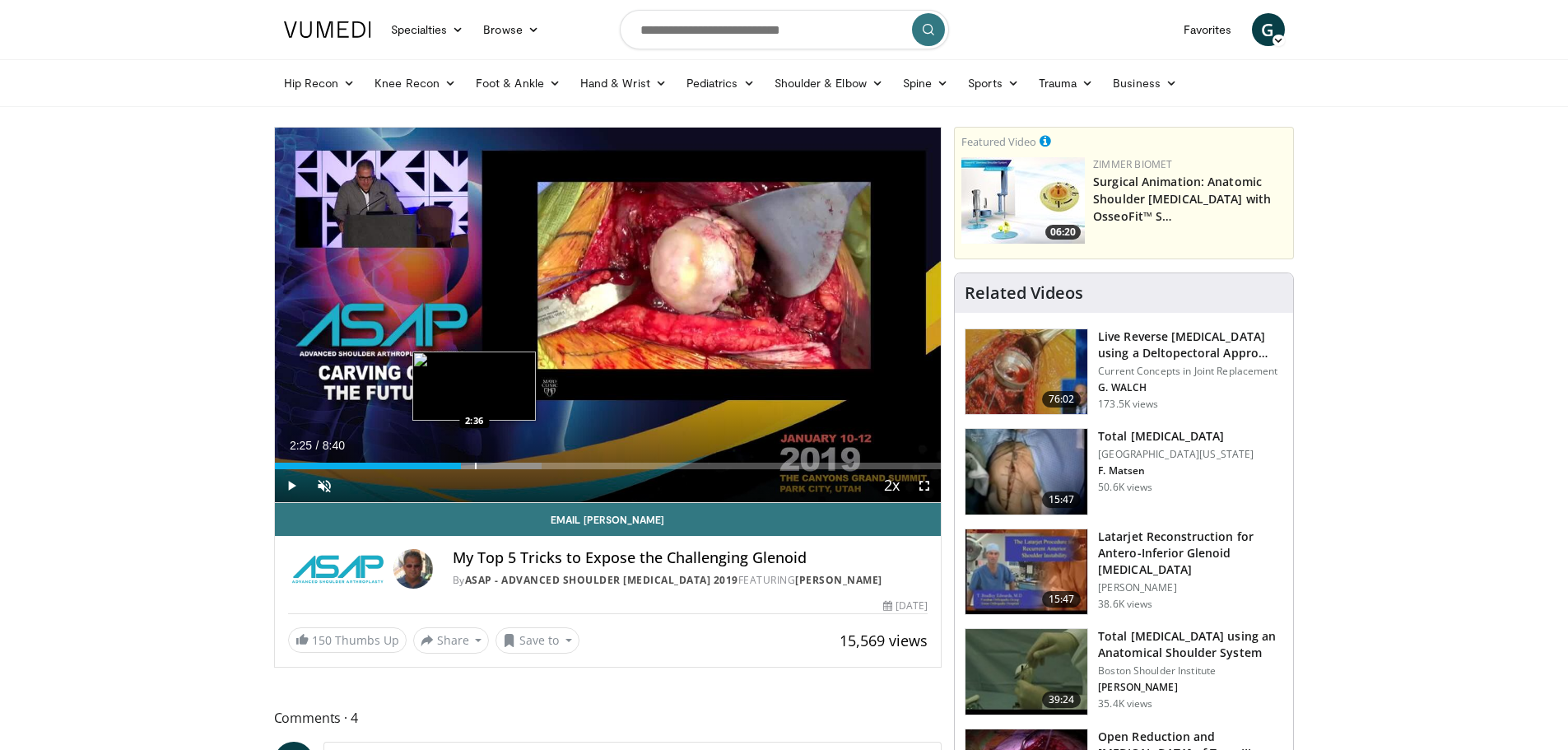
click at [475, 465] on div "Progress Bar" at bounding box center [476, 465] width 2 height 7
click at [489, 466] on div "Progress Bar" at bounding box center [490, 465] width 2 height 7
click at [502, 469] on div "Current Time 2:47 / Duration 8:40 Play Skip Backward Skip Forward Unmute Loaded…" at bounding box center [608, 485] width 667 height 33
click at [500, 462] on div "Progress Bar" at bounding box center [501, 465] width 2 height 7
click at [527, 467] on div "Progress Bar" at bounding box center [527, 465] width 2 height 7
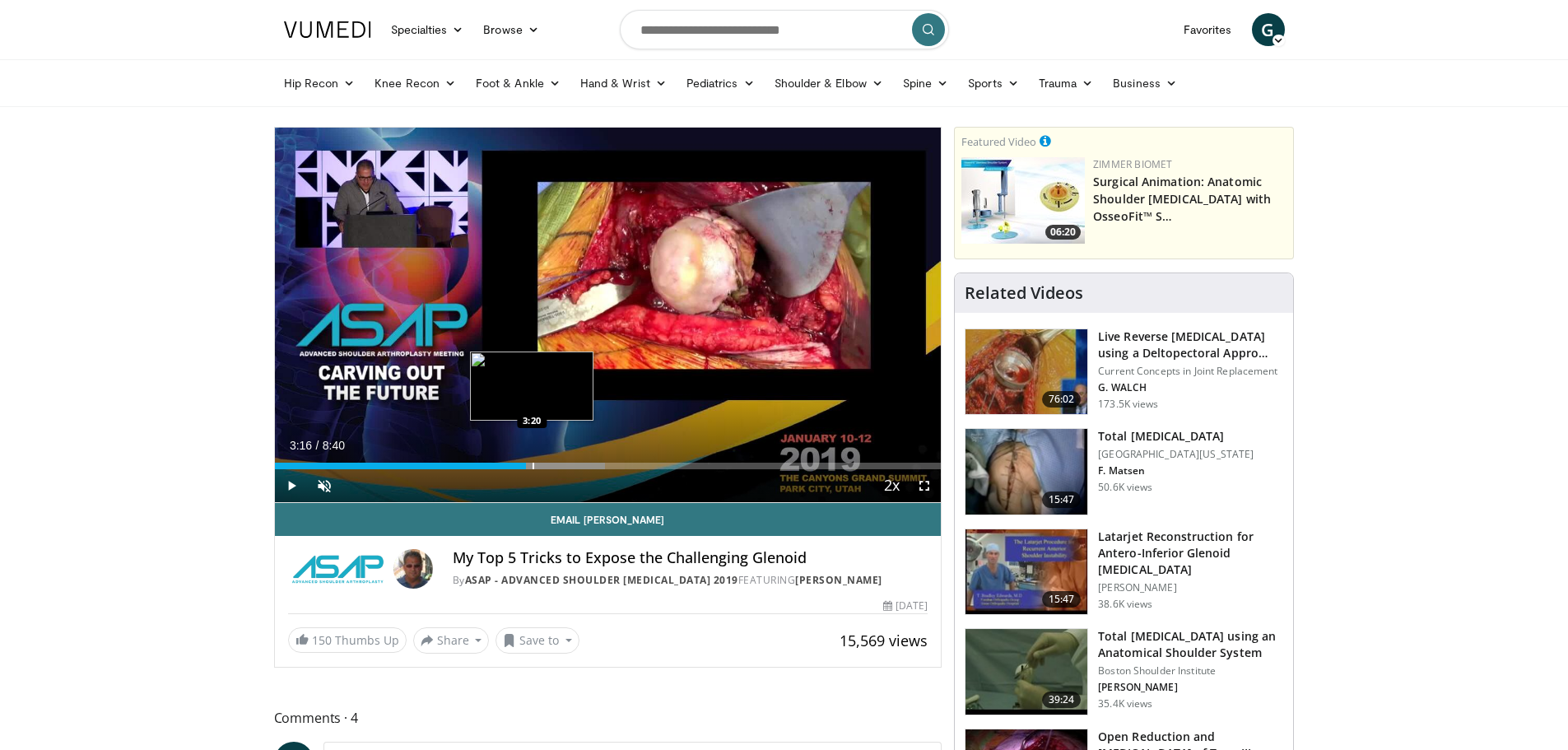
click at [532, 466] on div "Progress Bar" at bounding box center [533, 465] width 2 height 7
click at [549, 468] on div "Progress Bar" at bounding box center [550, 465] width 2 height 7
click at [558, 467] on div "Progress Bar" at bounding box center [559, 465] width 2 height 7
click at [566, 465] on div "Progress Bar" at bounding box center [567, 465] width 2 height 7
click at [578, 469] on div "Current Time 3:47 / Duration 8:40 Play Skip Backward Skip Forward Unmute Loaded…" at bounding box center [608, 485] width 667 height 33
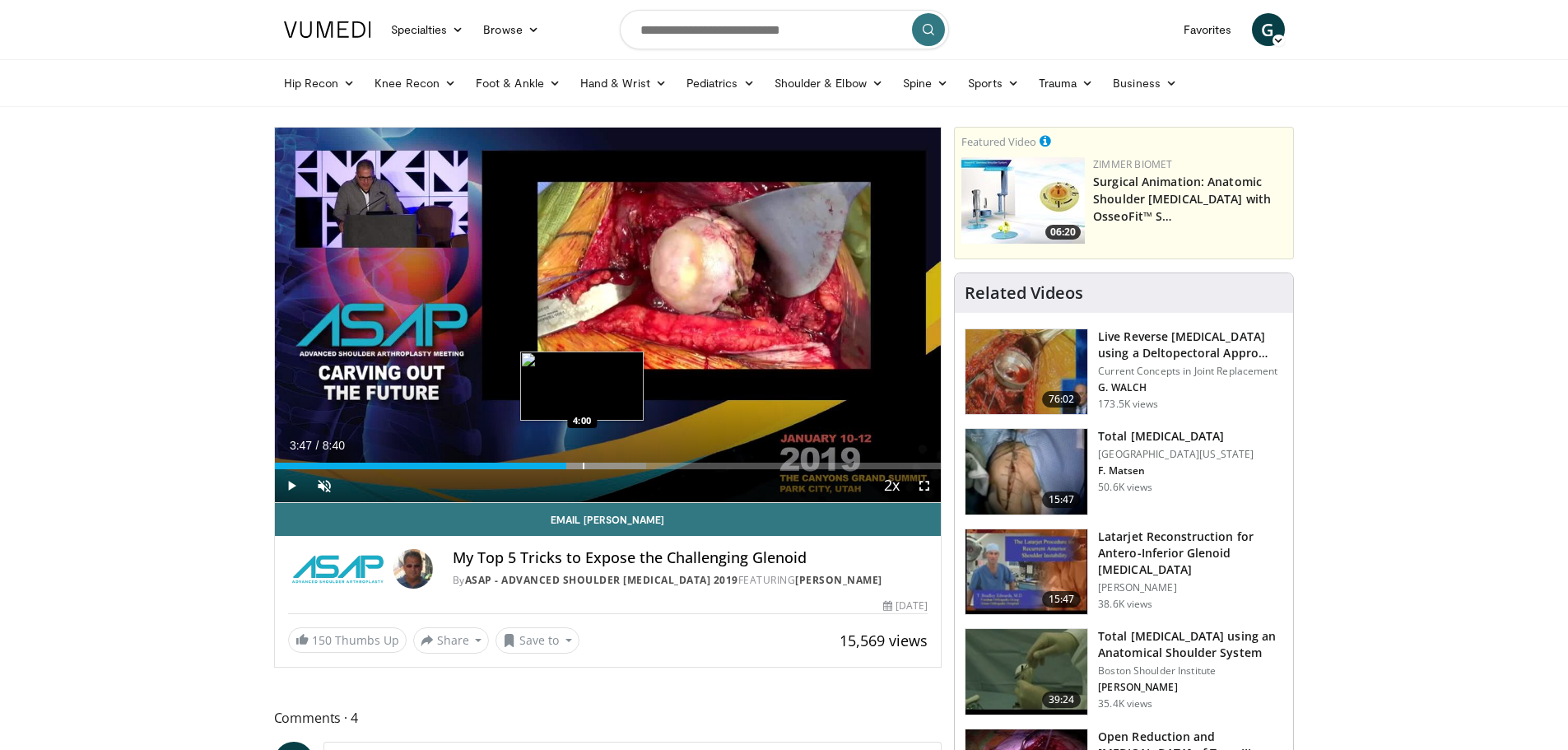
click at [583, 465] on div "Progress Bar" at bounding box center [584, 465] width 2 height 7
click at [590, 461] on div "Loaded : 57.73% 4:06 4:06" at bounding box center [608, 462] width 667 height 16
click at [617, 469] on div "Current Time 4:06 / Duration 8:40 Play Skip Backward Skip Forward Unmute Loaded…" at bounding box center [608, 485] width 667 height 33
click at [621, 475] on div "Current Time 4:06 / Duration 8:40 Play Skip Backward Skip Forward Unmute Loaded…" at bounding box center [608, 485] width 667 height 33
click at [612, 467] on div "Progress Bar" at bounding box center [613, 465] width 2 height 7
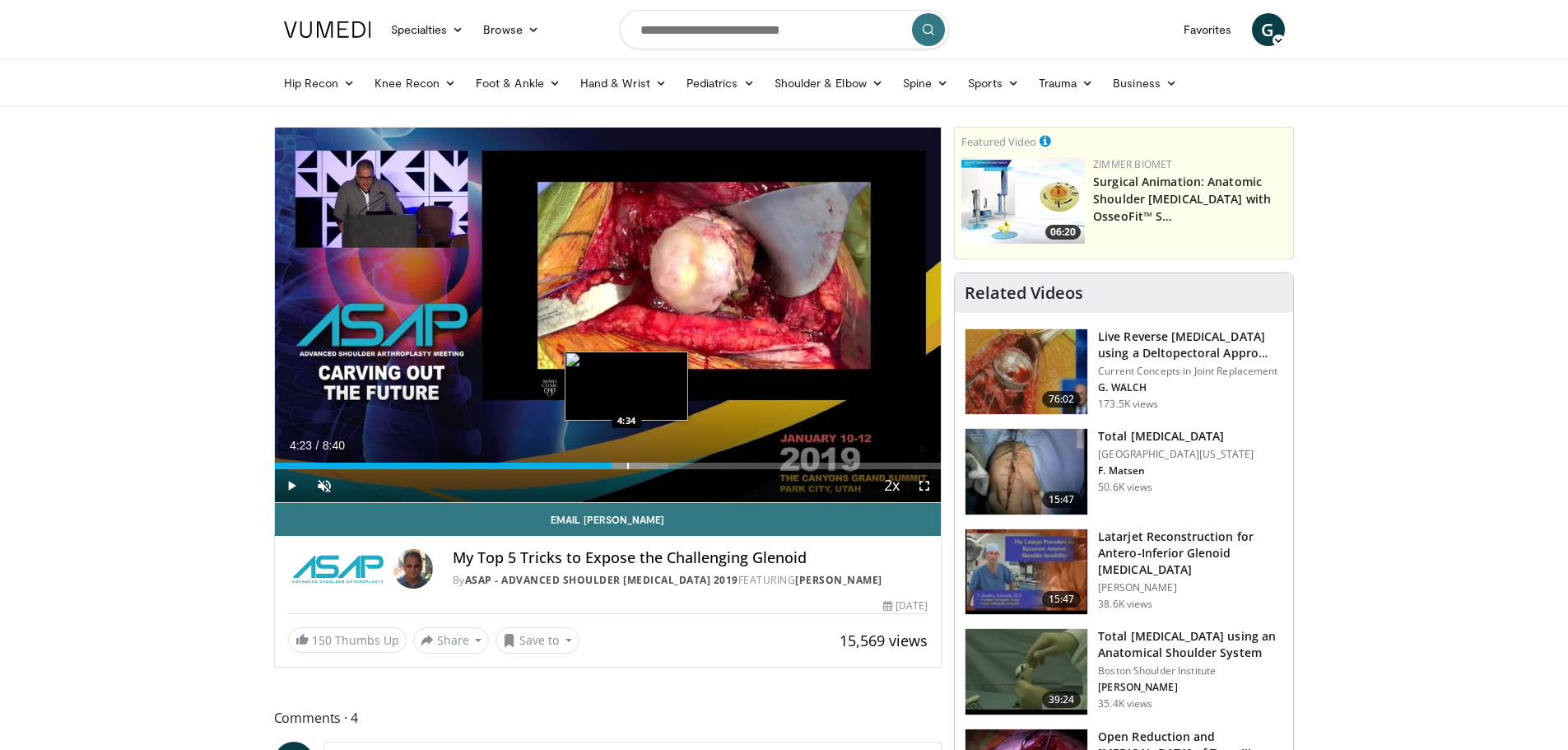
click at [628, 468] on div "Progress Bar" at bounding box center [628, 465] width 2 height 7
click at [633, 468] on div "Progress Bar" at bounding box center [634, 465] width 2 height 7
click at [637, 466] on div "Progress Bar" at bounding box center [636, 465] width 2 height 7
click at [641, 465] on div "Progress Bar" at bounding box center [641, 465] width 2 height 7
click at [646, 466] on div "Progress Bar" at bounding box center [647, 465] width 2 height 7
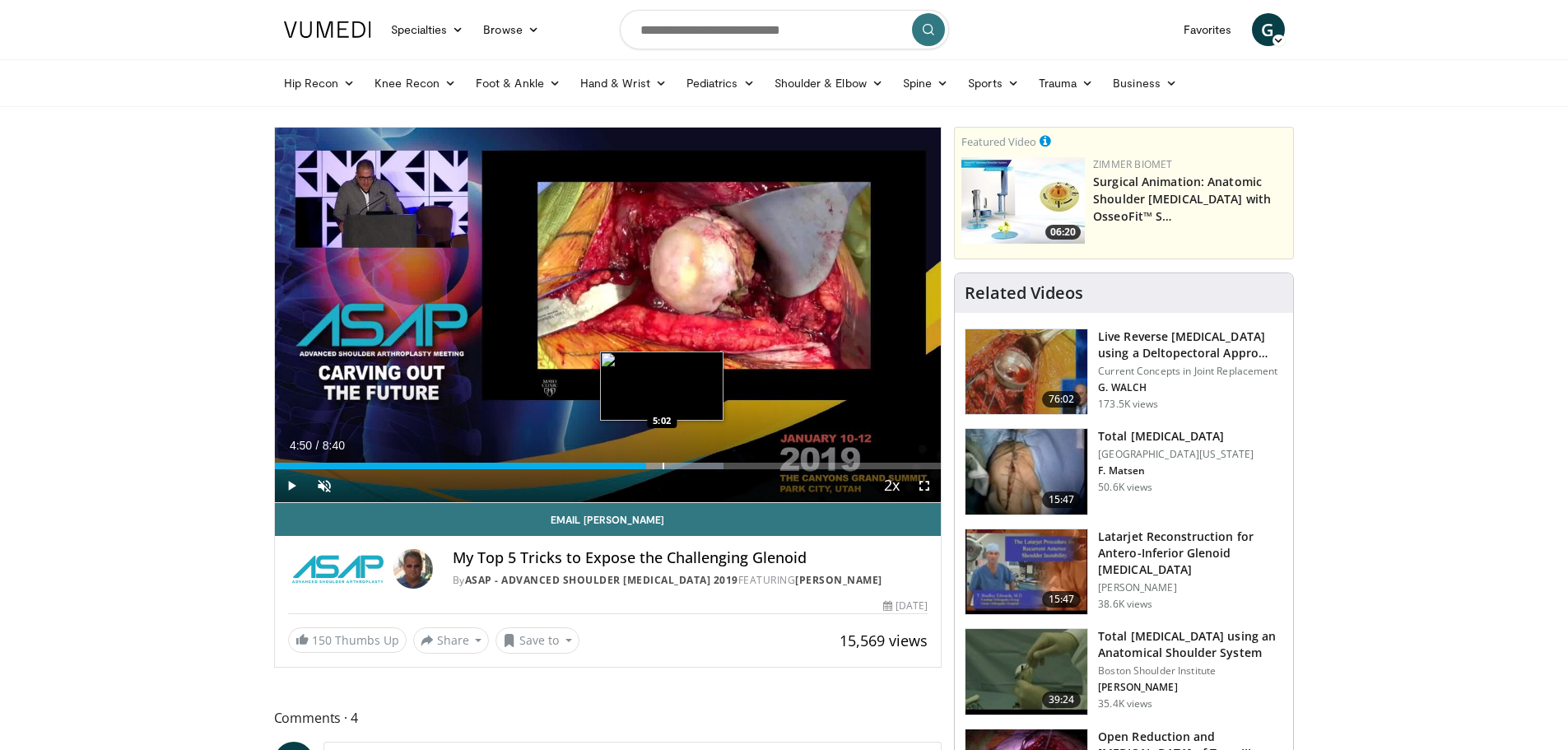
click at [668, 468] on div "Loaded : 67.36% 4:50 5:02" at bounding box center [608, 465] width 667 height 7
click at [683, 469] on div "Current Time 5:06 / Duration 8:40 Play Skip Backward Skip Forward Unmute Loaded…" at bounding box center [608, 485] width 667 height 33
click at [688, 465] on div "Progress Bar" at bounding box center [688, 465] width 2 height 7
click at [705, 465] on div "Progress Bar" at bounding box center [706, 465] width 2 height 7
click at [733, 462] on div "Progress Bar" at bounding box center [734, 465] width 2 height 7
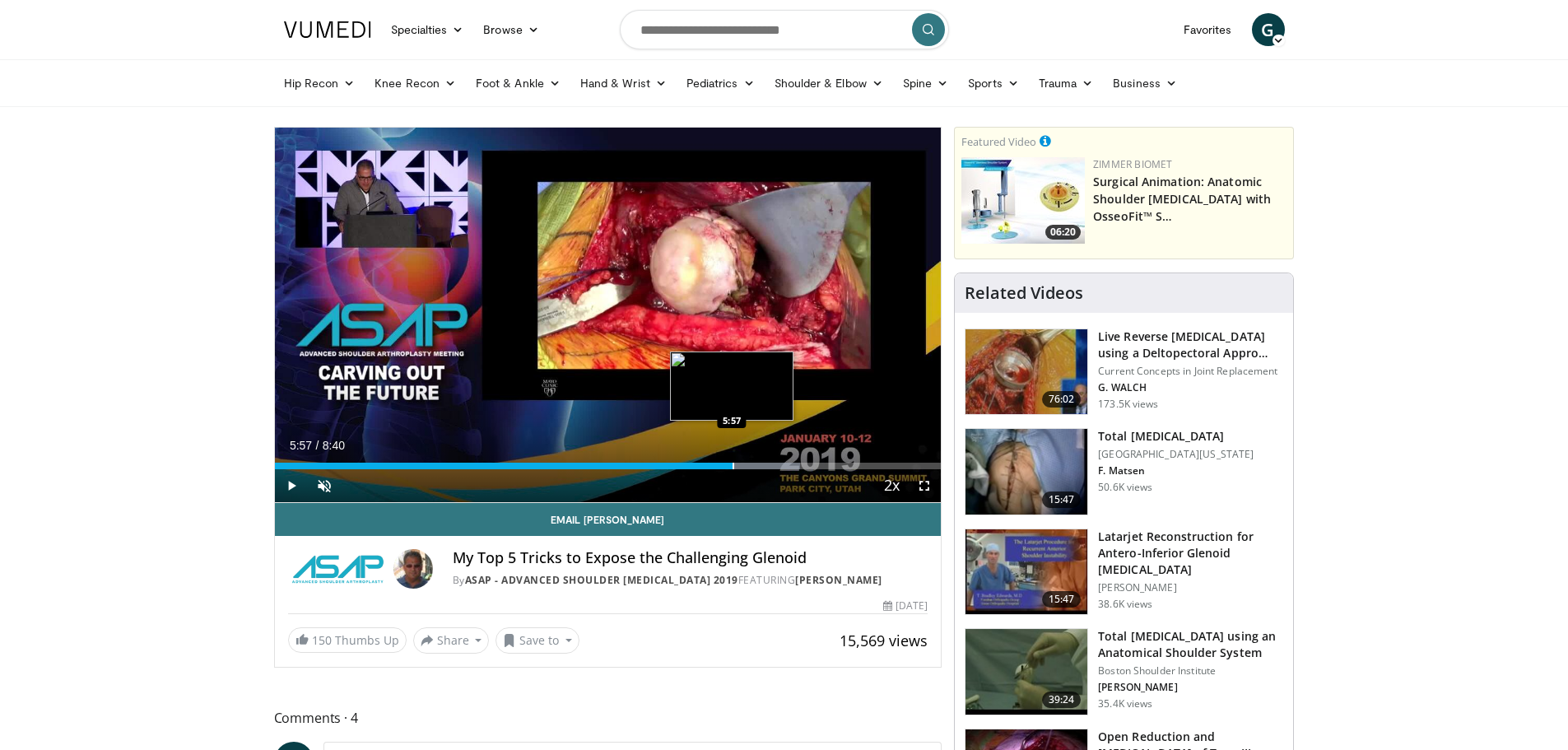
click at [733, 462] on div "Progress Bar" at bounding box center [734, 465] width 2 height 7
click at [741, 466] on div "Progress Bar" at bounding box center [755, 465] width 117 height 7
click at [752, 467] on div "Progress Bar" at bounding box center [753, 465] width 2 height 7
click at [758, 470] on div "Current Time 6:11 / Duration 8:40 Play Skip Backward Skip Forward Unmute Loaded…" at bounding box center [608, 485] width 667 height 33
click at [759, 465] on div "Progress Bar" at bounding box center [760, 465] width 2 height 7
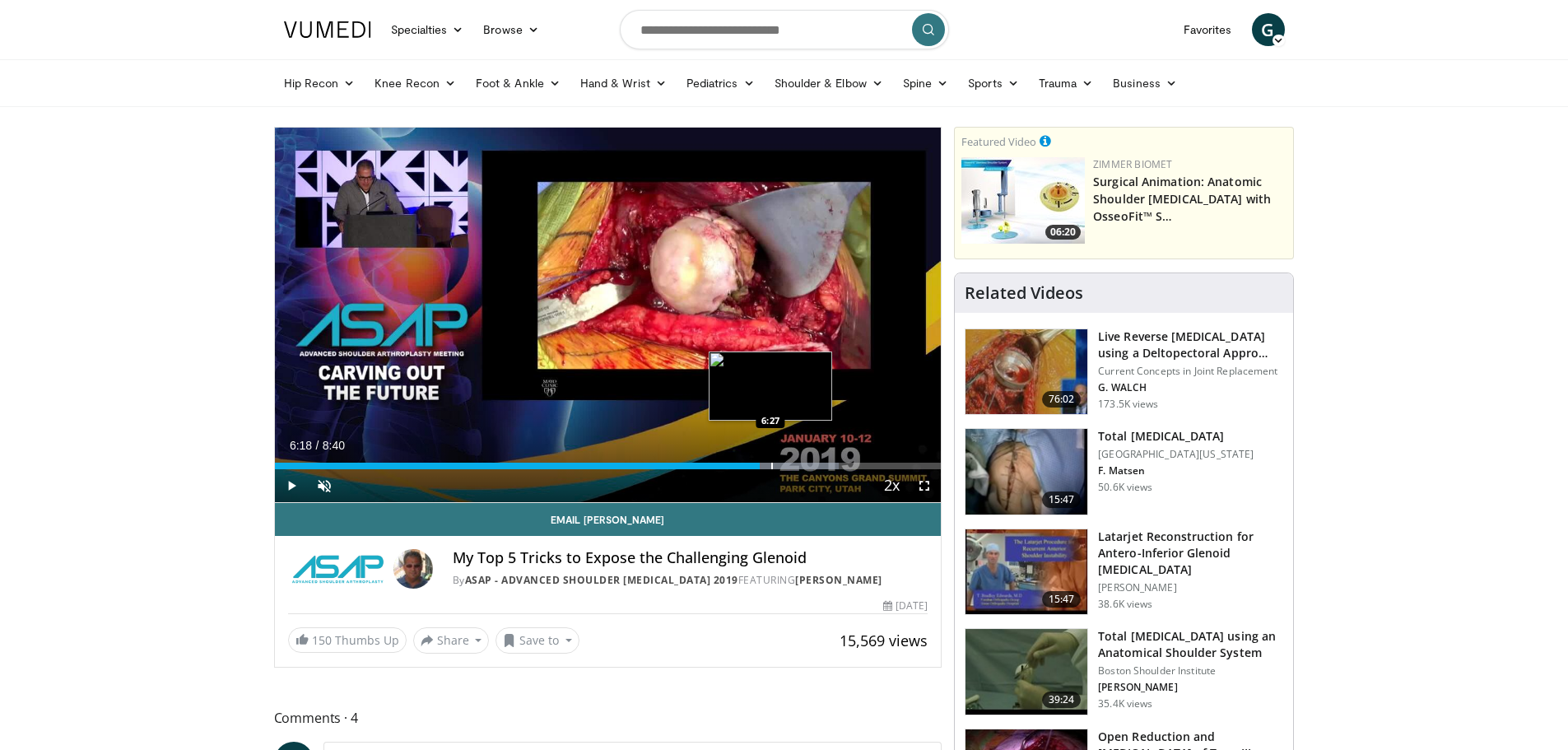
click at [773, 466] on div "Progress Bar" at bounding box center [773, 465] width 2 height 7
click at [793, 473] on div "Current Time 6:31 / Duration 8:40 Play Skip Backward Skip Forward Unmute Loaded…" at bounding box center [608, 485] width 667 height 33
click at [793, 462] on div "Progress Bar" at bounding box center [793, 465] width 2 height 7
click at [806, 467] on div "Progress Bar" at bounding box center [807, 465] width 2 height 7
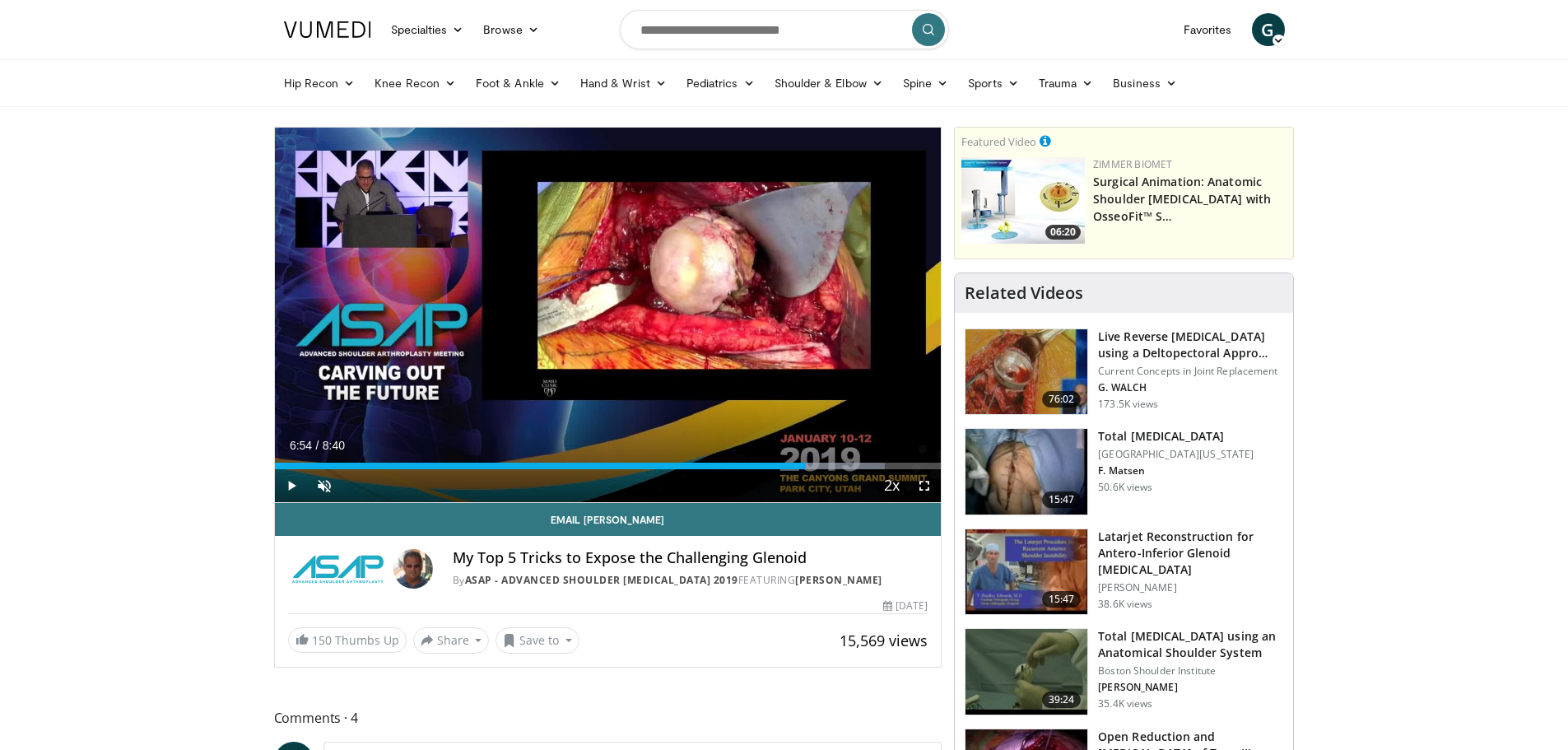
click at [811, 469] on div "Current Time 6:54 / Duration 8:40 Play Skip Backward Skip Forward Unmute Loaded…" at bounding box center [608, 485] width 667 height 33
click at [815, 462] on div "Progress Bar" at bounding box center [816, 465] width 2 height 7
click at [837, 462] on div "Loaded : 93.44% 7:19 7:17" at bounding box center [608, 465] width 667 height 7
click at [845, 467] on div "Progress Bar" at bounding box center [845, 465] width 2 height 7
click at [855, 467] on div "Progress Bar" at bounding box center [856, 465] width 2 height 7
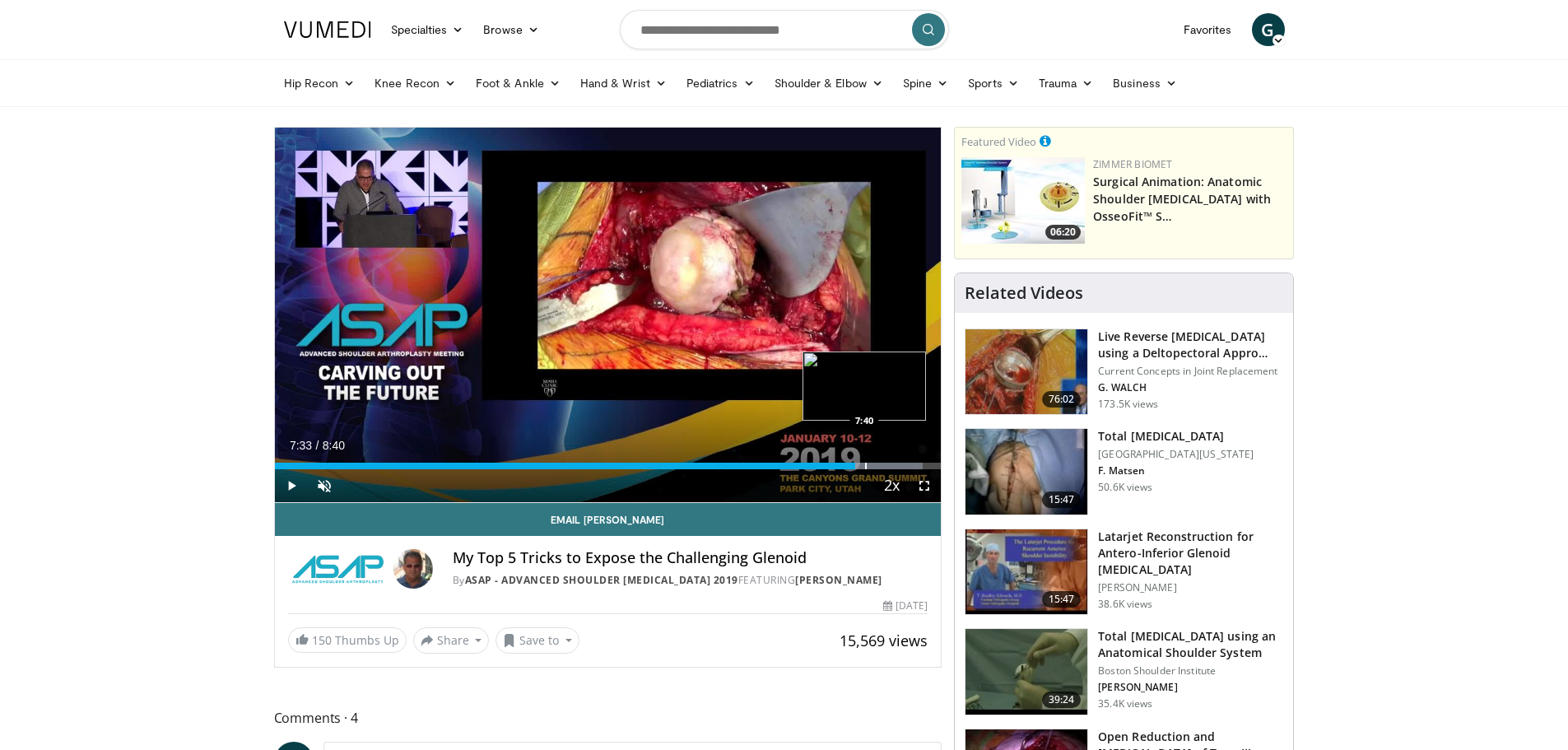
click at [865, 468] on div "Progress Bar" at bounding box center [866, 465] width 2 height 7
click at [869, 469] on div "Current Time 7:39 / Duration 8:40 Play Skip Backward Skip Forward Unmute Loaded…" at bounding box center [608, 485] width 667 height 33
click at [876, 461] on div "Loaded : 100.00% 7:39 7:46" at bounding box center [608, 462] width 667 height 16
click at [890, 466] on div "Progress Bar" at bounding box center [891, 465] width 2 height 7
click at [902, 465] on div "Progress Bar" at bounding box center [903, 465] width 2 height 7
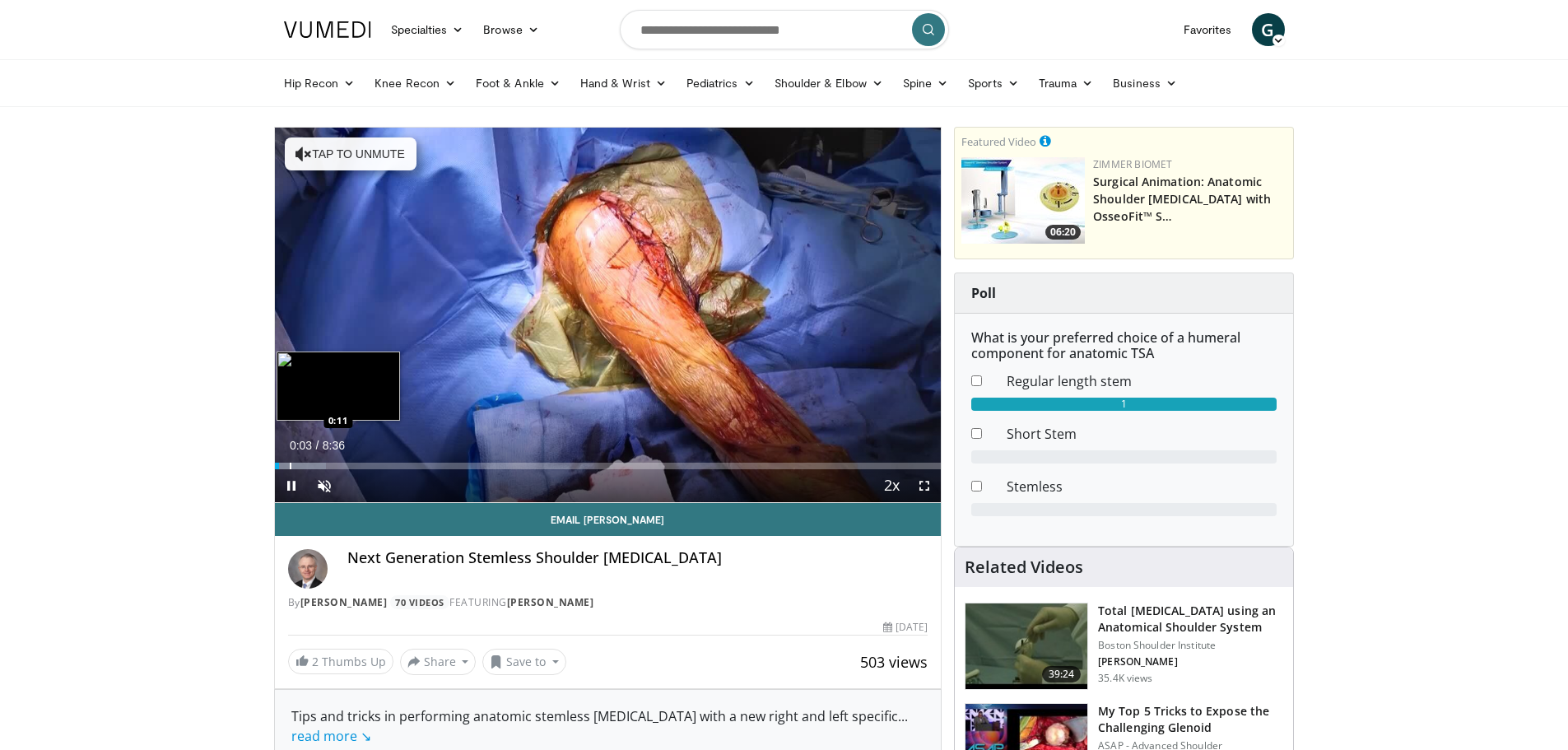
click at [289, 461] on div "Loaded : 7.71% 0:03 0:11" at bounding box center [608, 462] width 667 height 16
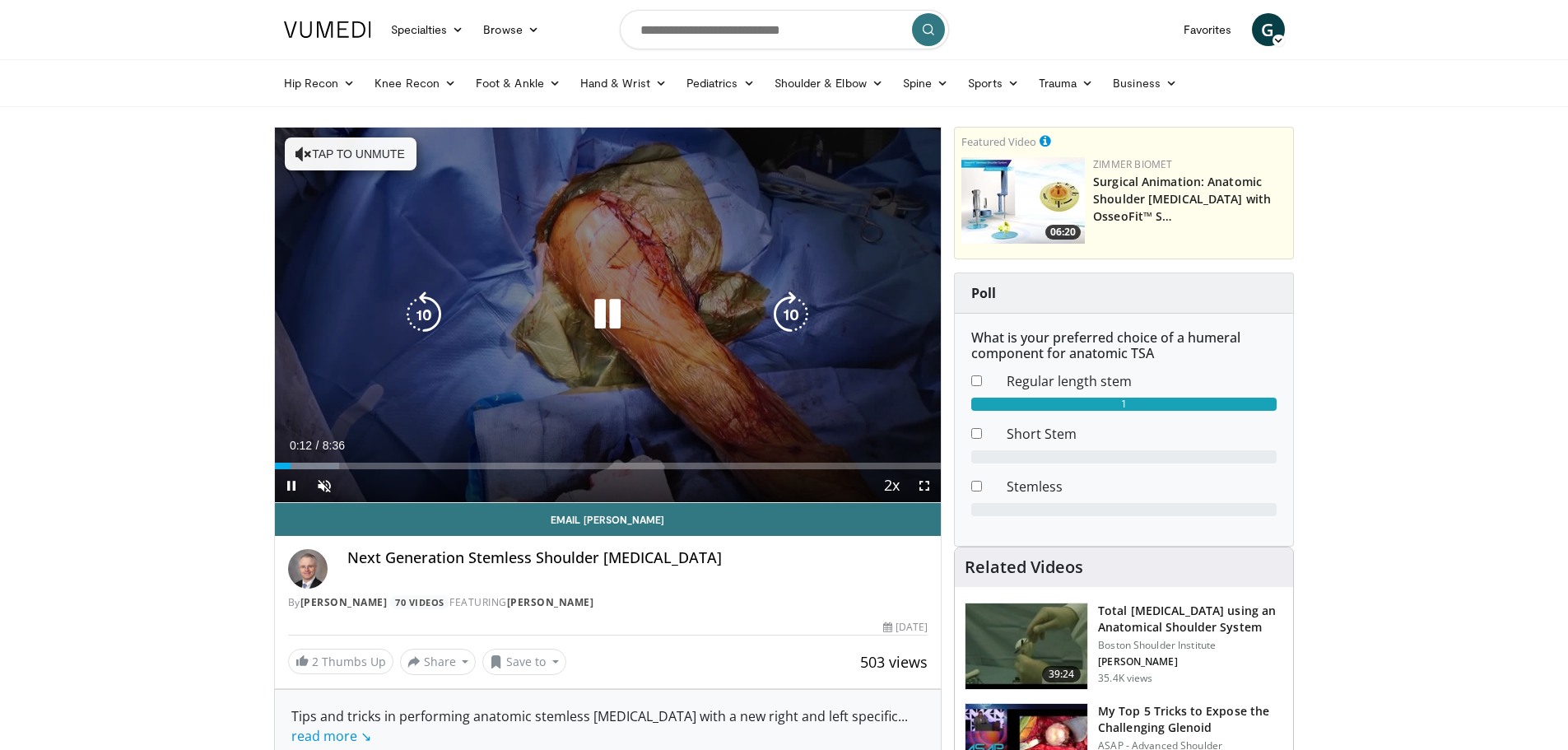
click at [303, 462] on div "Loaded : 9.67% 0:12 0:21" at bounding box center [608, 462] width 667 height 16
click at [314, 462] on div "Progress Bar" at bounding box center [307, 465] width 64 height 7
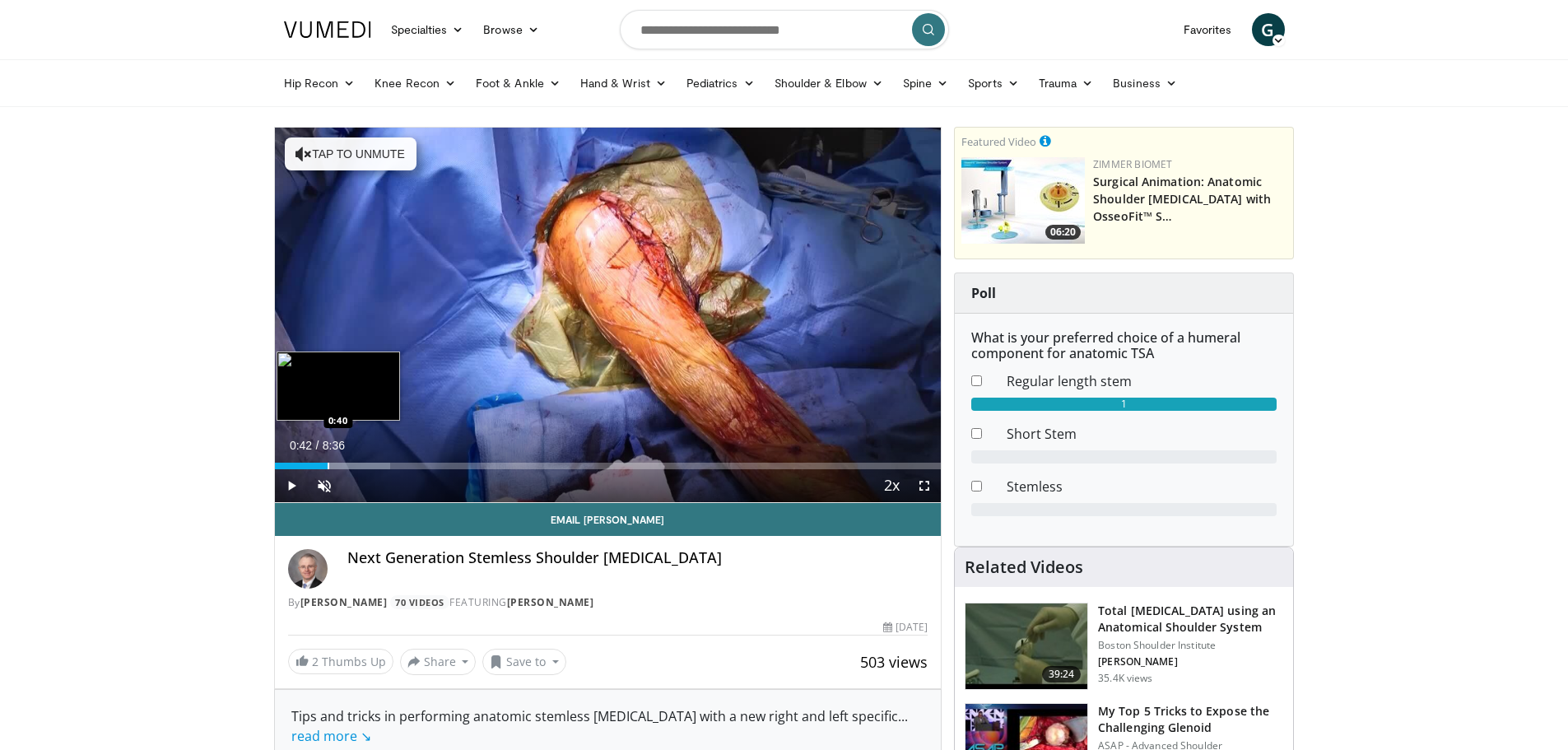
click at [328, 467] on div "Progress Bar" at bounding box center [328, 465] width 2 height 7
click at [341, 466] on div "Progress Bar" at bounding box center [342, 465] width 2 height 7
click at [353, 466] on div "Progress Bar" at bounding box center [354, 465] width 2 height 7
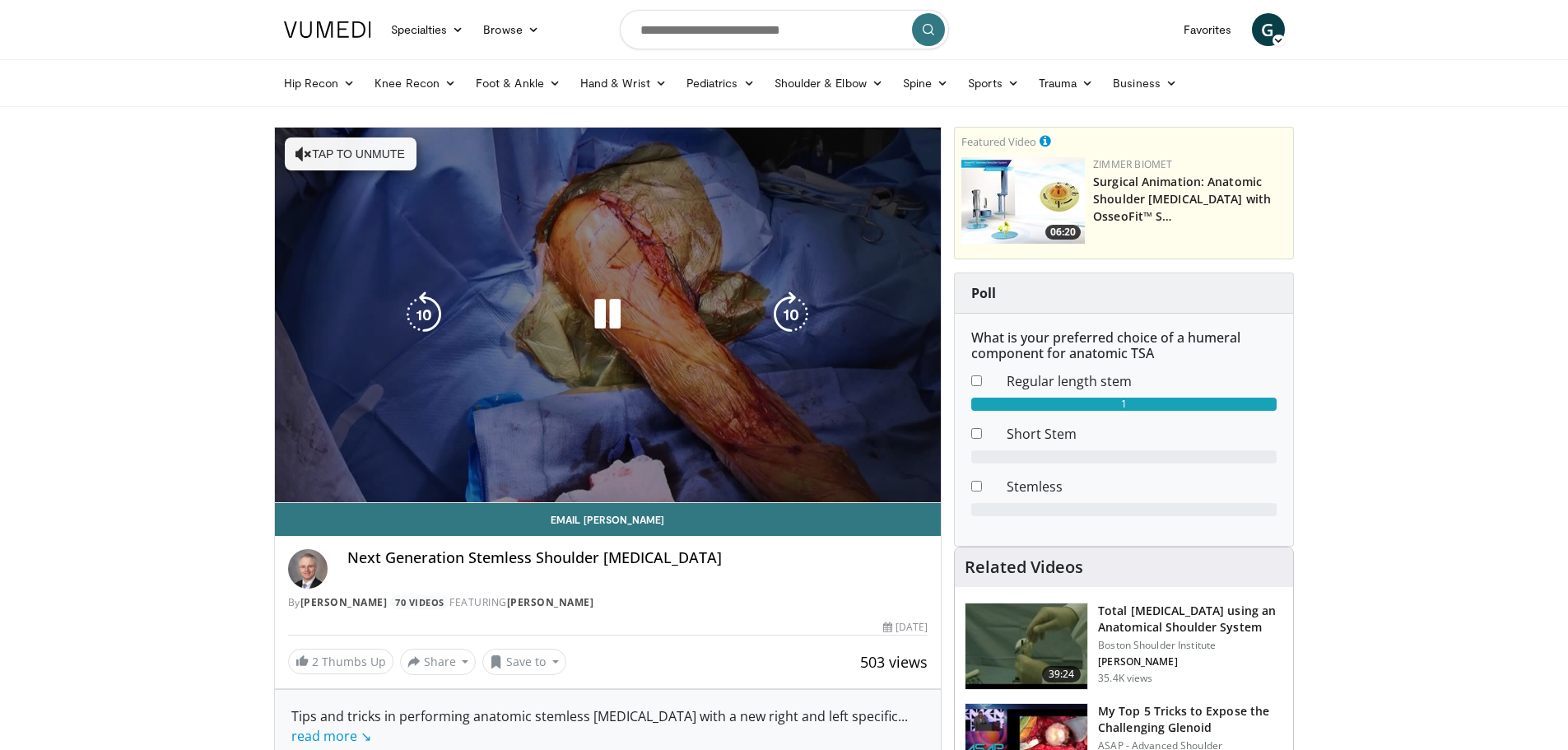
click at [371, 466] on div "10 seconds Tap to unmute" at bounding box center [608, 315] width 667 height 375
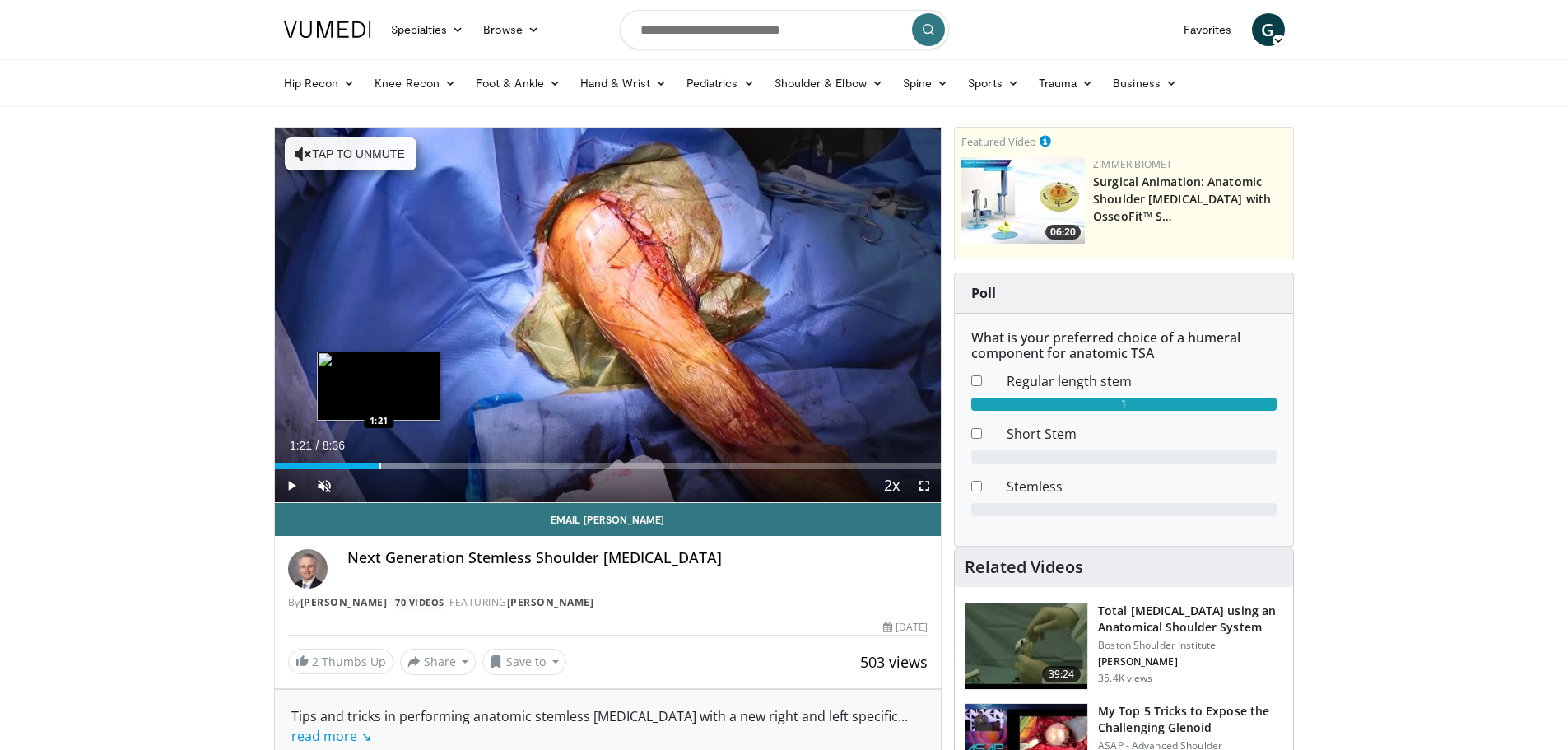
click at [379, 463] on div "Progress Bar" at bounding box center [380, 465] width 2 height 7
click at [402, 462] on div "Progress Bar" at bounding box center [401, 465] width 2 height 7
click at [409, 464] on div "Progress Bar" at bounding box center [410, 465] width 2 height 7
click at [419, 467] on div "Progress Bar" at bounding box center [420, 465] width 2 height 7
click at [425, 468] on div "Progress Bar" at bounding box center [426, 465] width 2 height 7
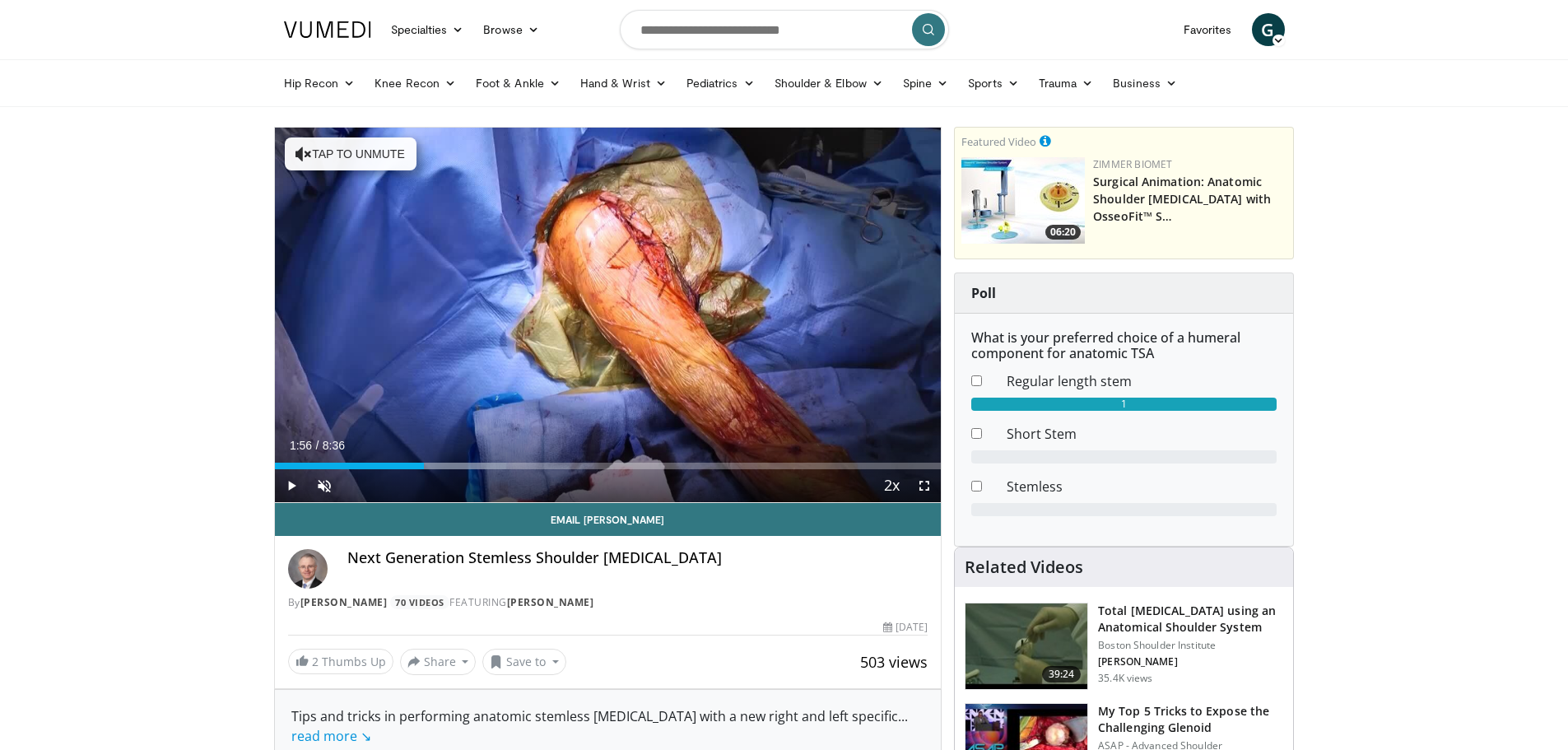
click at [430, 470] on div "Current Time 1:56 / Duration 8:36 Play Skip Backward Skip Forward Unmute Loaded…" at bounding box center [608, 485] width 667 height 33
click at [460, 464] on div "Progress Bar" at bounding box center [461, 465] width 2 height 7
click at [492, 462] on div "Progress Bar" at bounding box center [493, 465] width 2 height 7
click at [485, 465] on div "Progress Bar" at bounding box center [486, 465] width 2 height 7
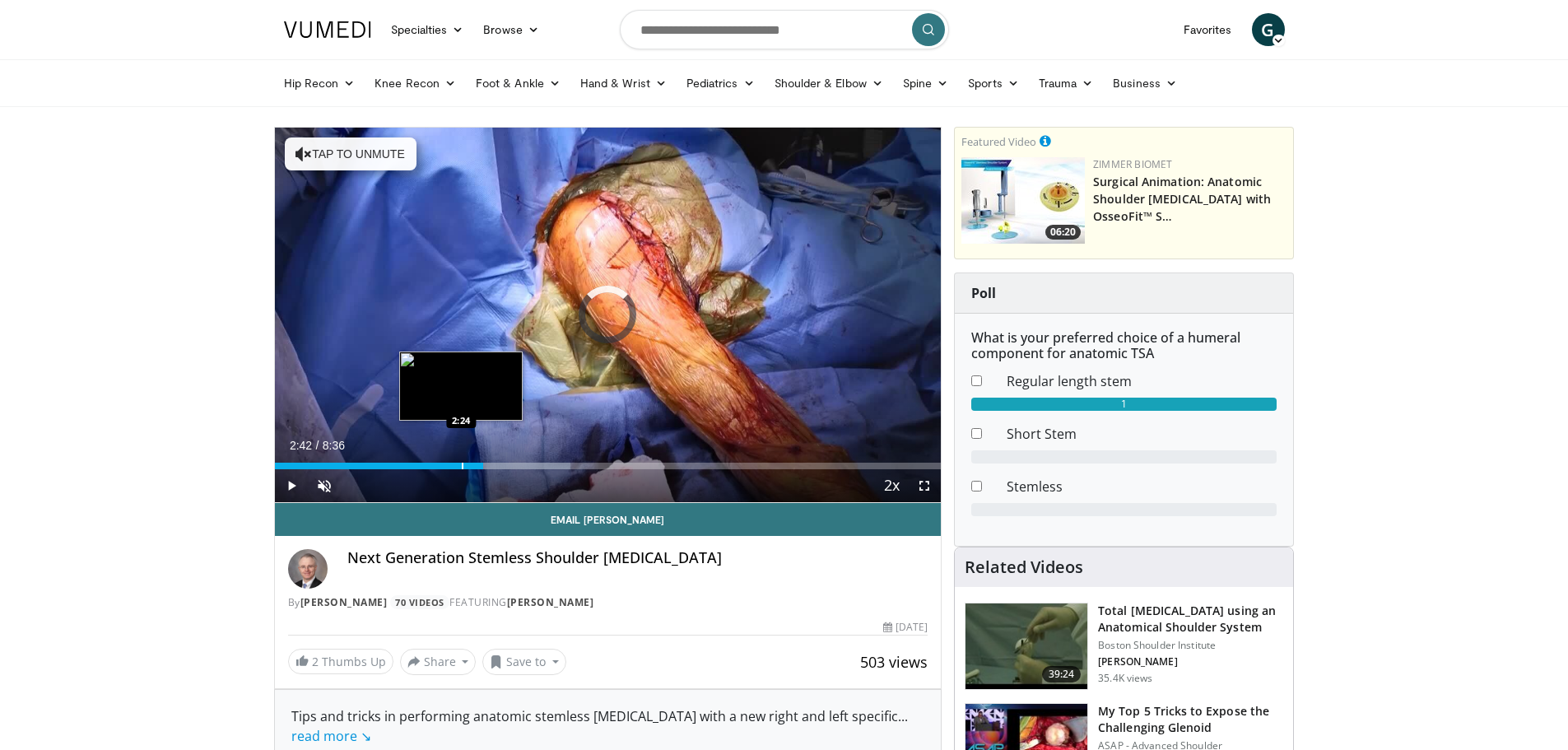
click at [462, 464] on div "Progress Bar" at bounding box center [462, 465] width 2 height 7
click at [453, 463] on div "Progress Bar" at bounding box center [454, 465] width 2 height 7
click at [438, 462] on div "Progress Bar" at bounding box center [439, 465] width 2 height 7
click at [427, 461] on div "Loaded : 25.15% 2:05 1:58" at bounding box center [608, 462] width 667 height 16
click at [423, 461] on div "Loaded : 23.21% 1:55 1:55" at bounding box center [608, 462] width 667 height 16
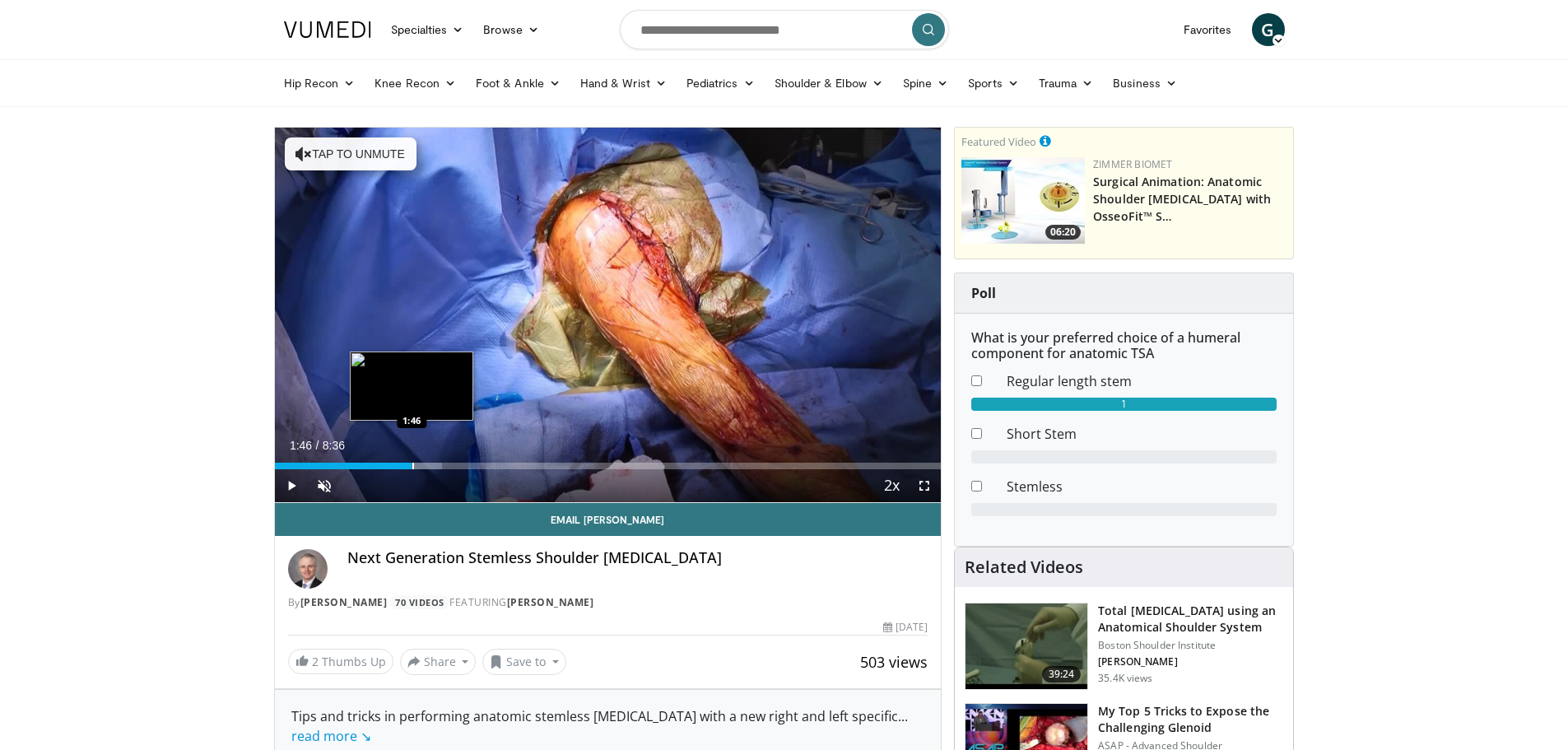
click at [411, 461] on div "Loaded : 25.15% 1:46 1:46" at bounding box center [608, 462] width 667 height 16
click at [394, 462] on div "Progress Bar" at bounding box center [395, 465] width 2 height 7
click at [384, 463] on div "1:24" at bounding box center [330, 465] width 110 height 7
drag, startPoint x: 423, startPoint y: 463, endPoint x: 435, endPoint y: 462, distance: 12.0
click at [429, 463] on div "Loaded : 17.41% 1:24 1:43" at bounding box center [608, 465] width 667 height 7
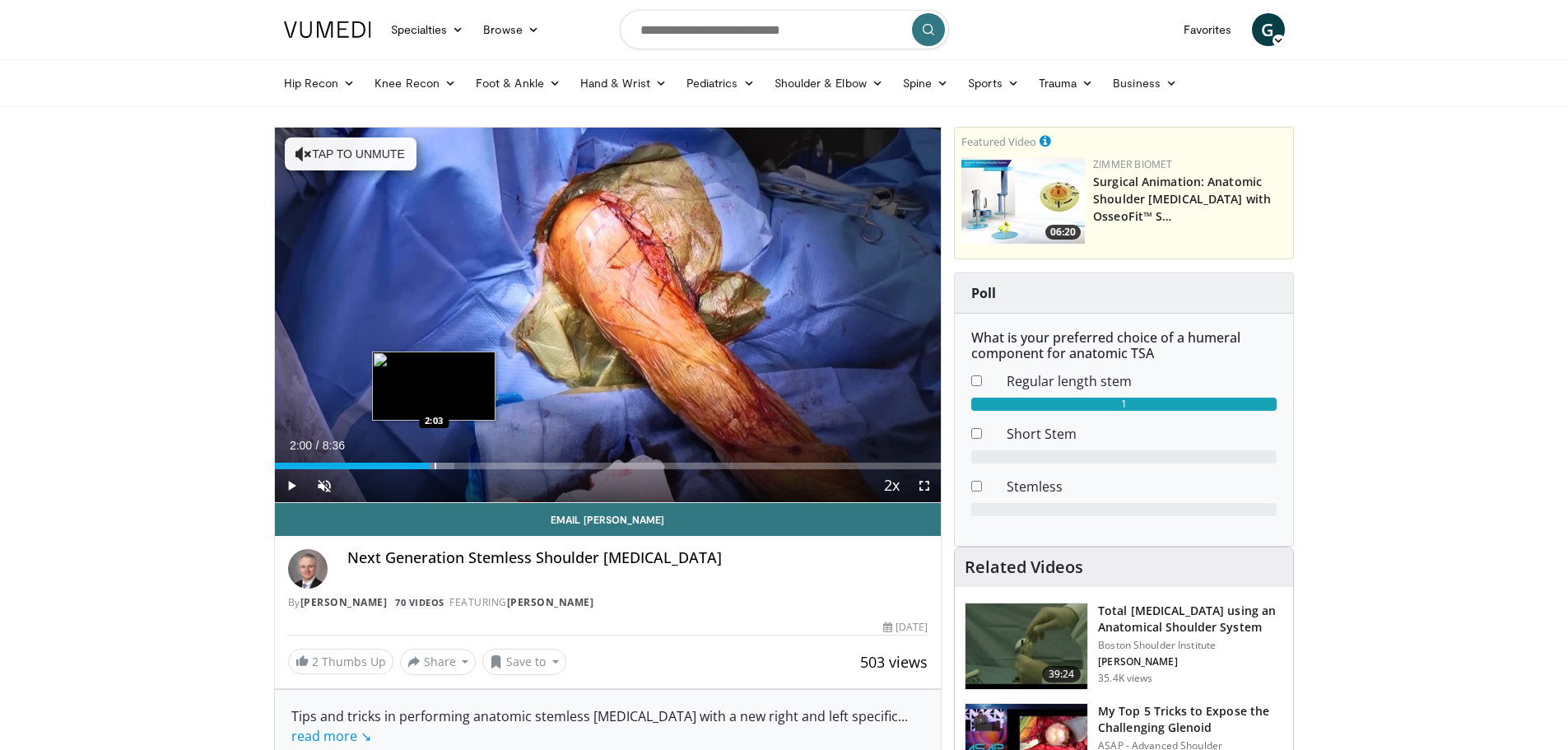
click at [436, 462] on div "Progress Bar" at bounding box center [436, 465] width 2 height 7
click at [447, 462] on div "Loaded : 27.03% 2:08 2:10" at bounding box center [608, 465] width 667 height 7
drag, startPoint x: 448, startPoint y: 462, endPoint x: 459, endPoint y: 463, distance: 11.0
click at [457, 462] on div "Loaded : 27.03% 2:14 2:16" at bounding box center [608, 465] width 667 height 7
click at [469, 463] on div "Progress Bar" at bounding box center [470, 465] width 2 height 7
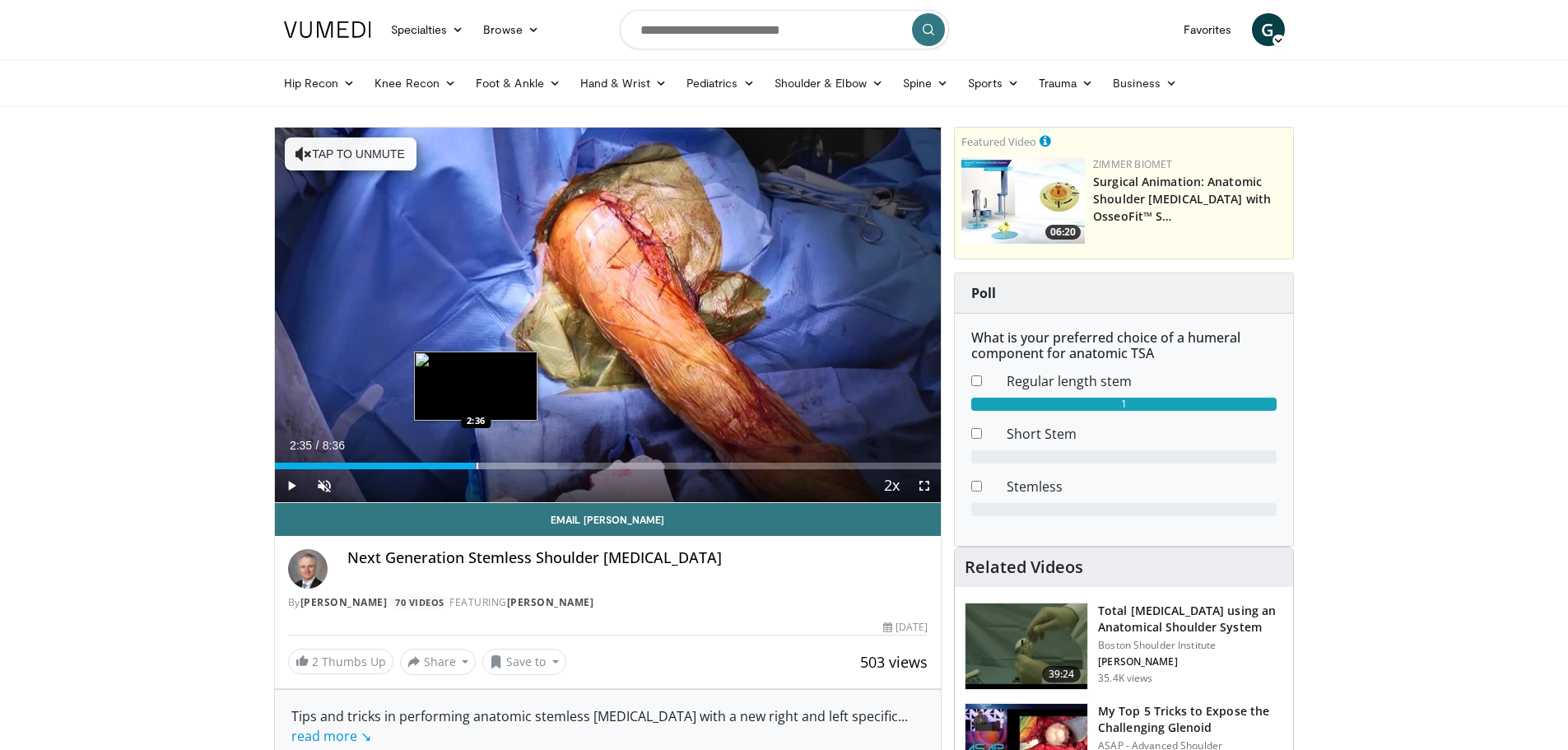
click at [477, 463] on div "Progress Bar" at bounding box center [478, 465] width 2 height 7
click at [491, 462] on div "Progress Bar" at bounding box center [492, 465] width 2 height 7
click at [499, 463] on div "Progress Bar" at bounding box center [500, 465] width 2 height 7
click at [512, 466] on div "Progress Bar" at bounding box center [513, 465] width 2 height 7
click at [519, 467] on div "Progress Bar" at bounding box center [520, 465] width 2 height 7
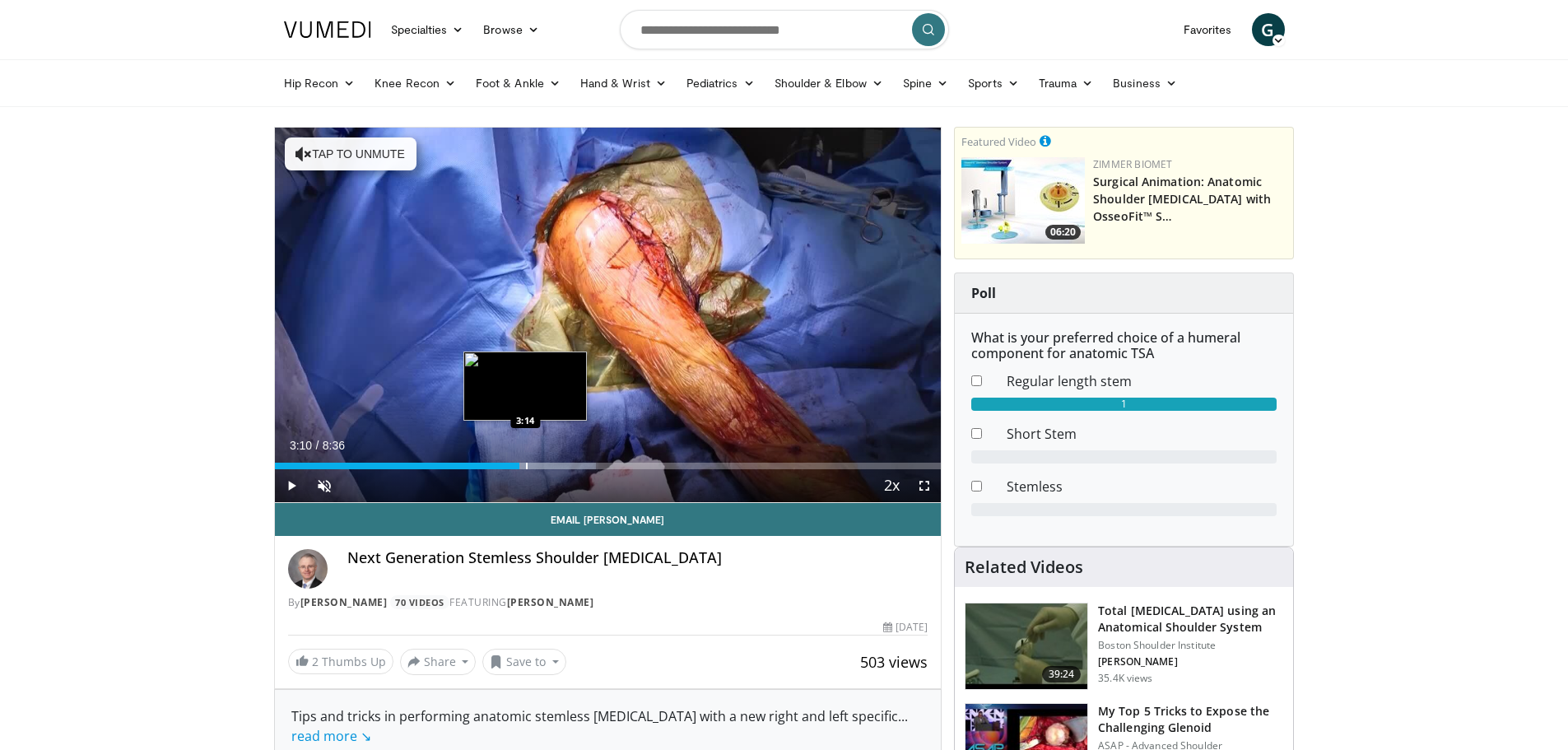
click at [528, 467] on div "Progress Bar" at bounding box center [527, 465] width 2 height 7
click at [562, 471] on div "Current Time 3:20 / Duration 8:36 Play Skip Backward Skip Forward Unmute Loaded…" at bounding box center [608, 485] width 667 height 33
click at [544, 467] on div "Progress Bar" at bounding box center [559, 465] width 126 height 7
click at [556, 462] on div "Progress Bar" at bounding box center [557, 465] width 2 height 7
click at [572, 462] on div "Progress Bar" at bounding box center [573, 465] width 2 height 7
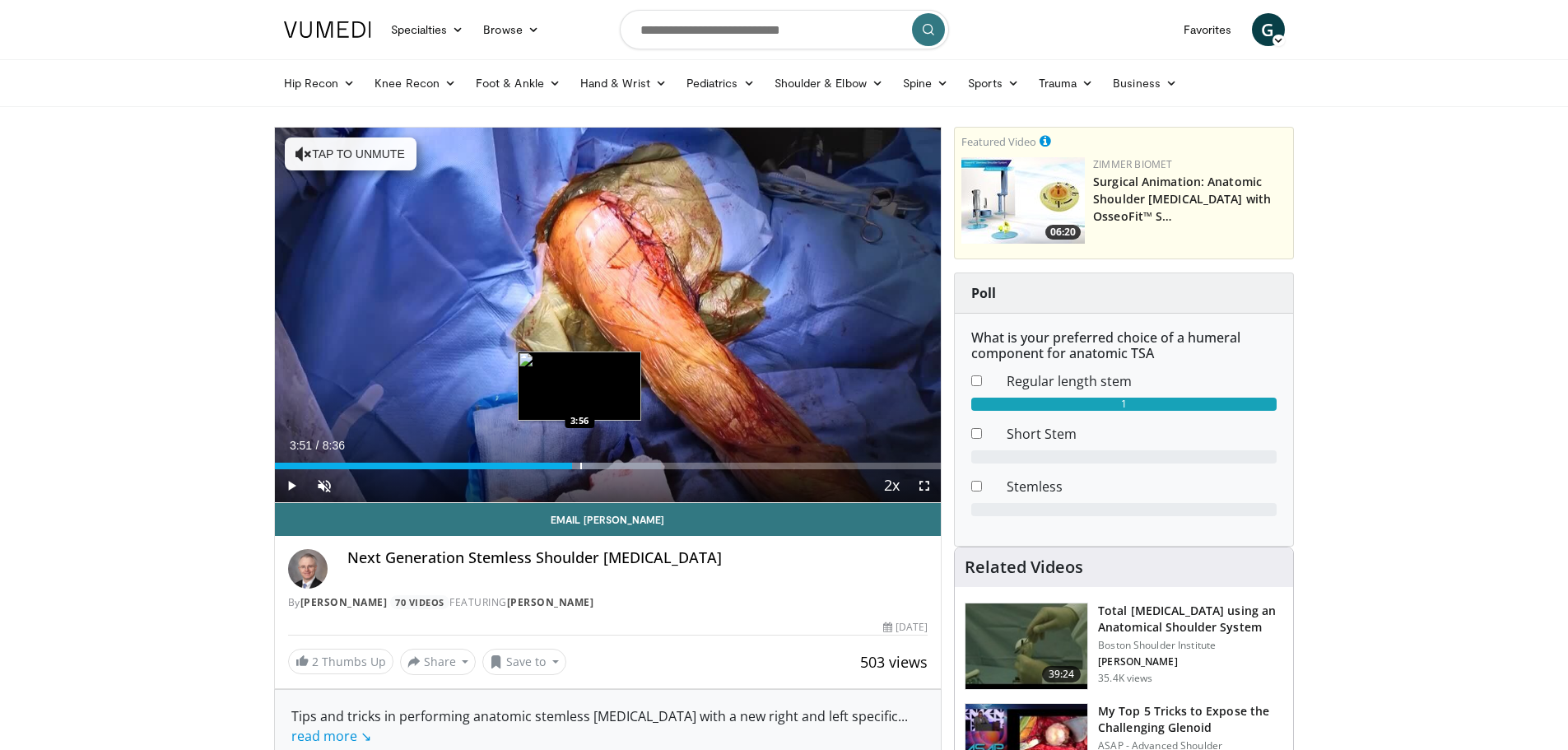
click at [582, 463] on div "Progress Bar" at bounding box center [582, 465] width 2 height 7
click at [590, 463] on div "Progress Bar" at bounding box center [591, 465] width 2 height 7
click at [600, 463] on div "Progress Bar" at bounding box center [600, 465] width 2 height 7
click at [610, 466] on div "Progress Bar" at bounding box center [611, 465] width 2 height 7
click at [619, 467] on div "Progress Bar" at bounding box center [620, 465] width 2 height 7
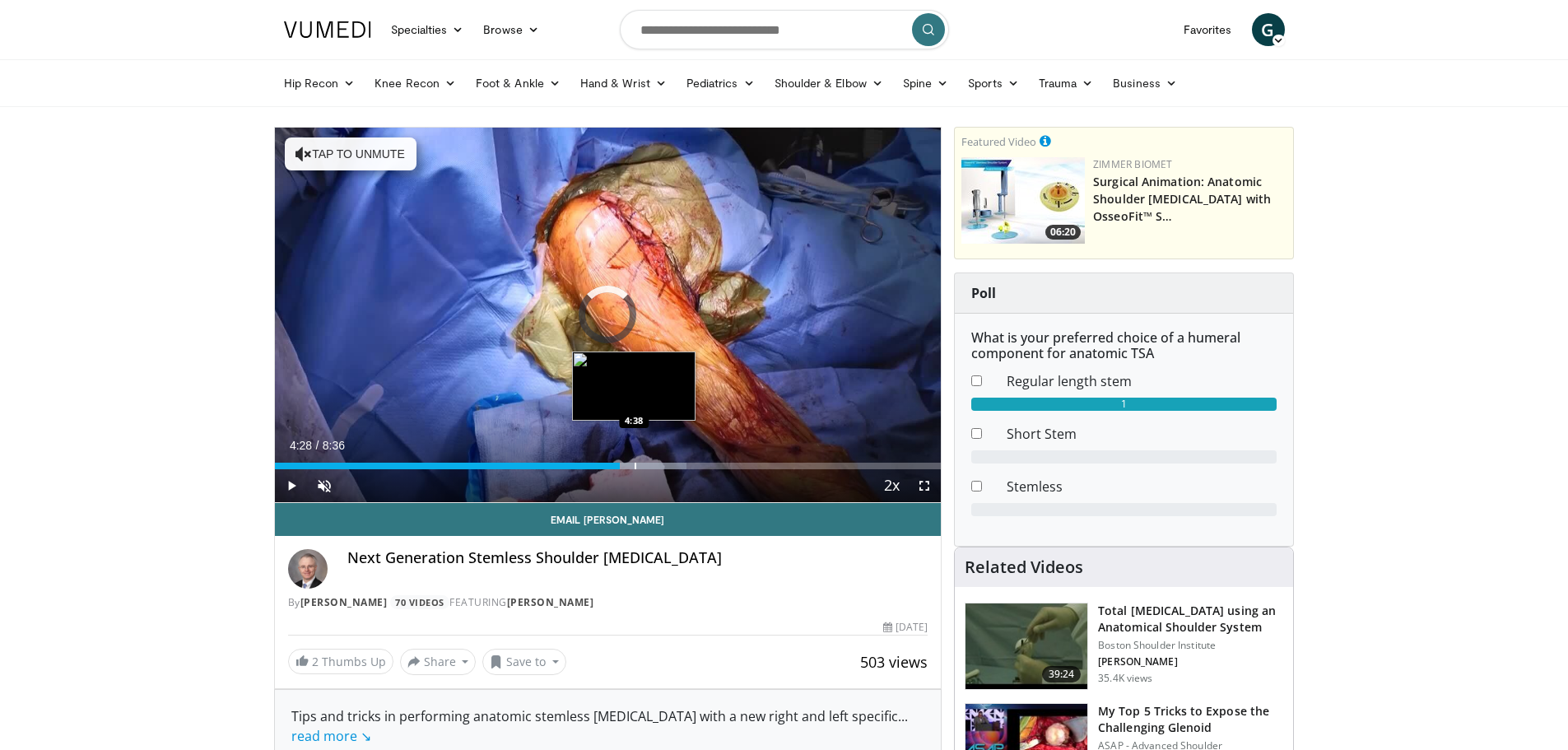
click at [635, 464] on div "Progress Bar" at bounding box center [636, 465] width 2 height 7
click at [643, 466] on div "Progress Bar" at bounding box center [643, 465] width 2 height 7
click at [654, 469] on div "Current Time 4:45 / Duration 8:36 Play Skip Backward Skip Forward Unmute Loaded…" at bounding box center [608, 485] width 667 height 33
click at [647, 466] on div "Progress Bar" at bounding box center [648, 465] width 2 height 7
click at [659, 466] on div "Progress Bar" at bounding box center [659, 465] width 2 height 7
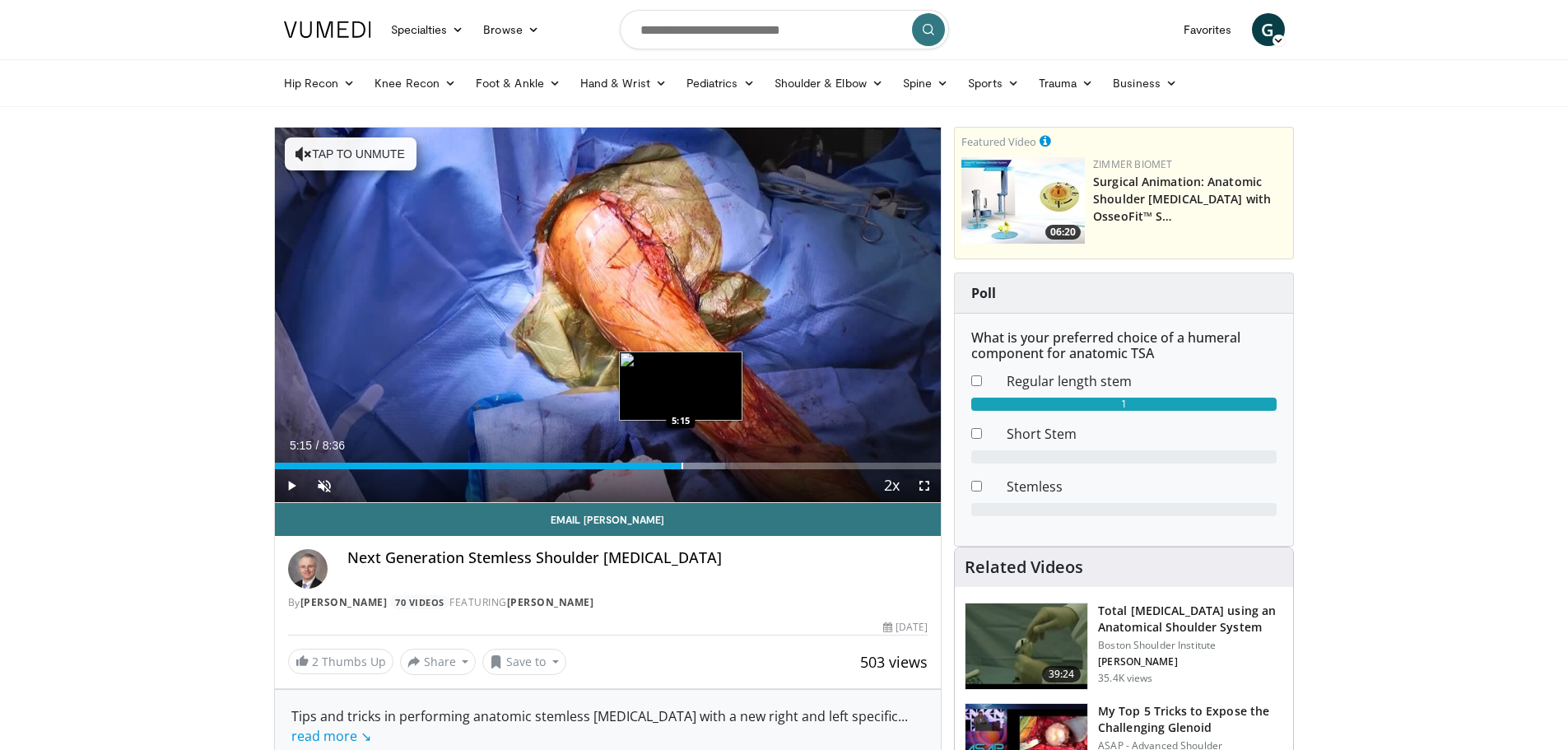
click at [682, 463] on div "Progress Bar" at bounding box center [683, 465] width 2 height 7
click at [701, 463] on div "Progress Bar" at bounding box center [702, 465] width 2 height 7
click at [704, 462] on div "Progress Bar" at bounding box center [705, 465] width 2 height 7
click at [709, 462] on div "Progress Bar" at bounding box center [710, 465] width 2 height 7
click at [719, 465] on div "Progress Bar" at bounding box center [720, 465] width 2 height 7
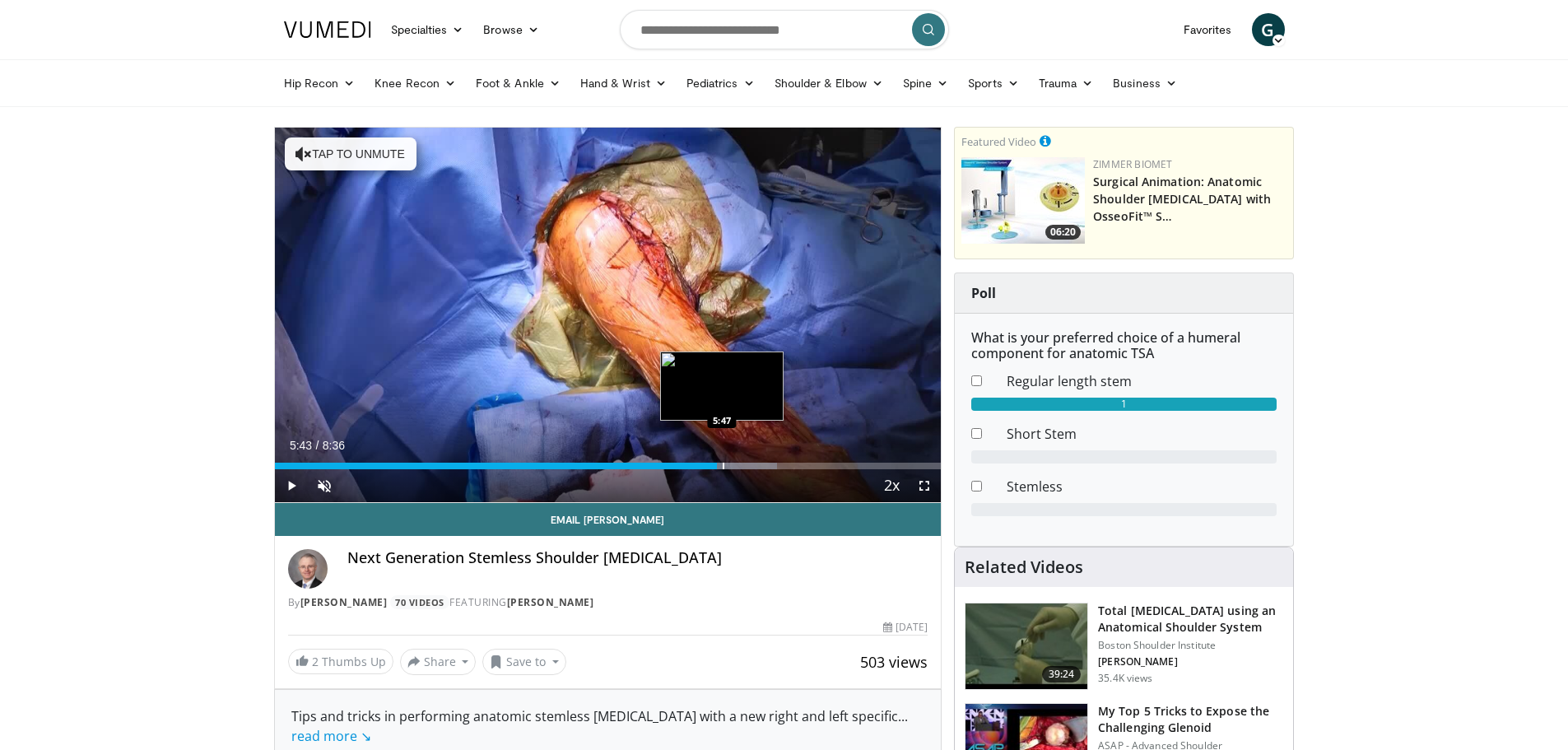
click at [723, 465] on div "Progress Bar" at bounding box center [723, 465] width 2 height 7
click at [728, 467] on div "Progress Bar" at bounding box center [729, 465] width 2 height 7
click at [738, 463] on div "Progress Bar" at bounding box center [739, 465] width 2 height 7
click at [767, 462] on div "Progress Bar" at bounding box center [767, 465] width 2 height 7
click at [771, 461] on div "Loaded : 86.90% 6:22 6:24" at bounding box center [608, 462] width 667 height 16
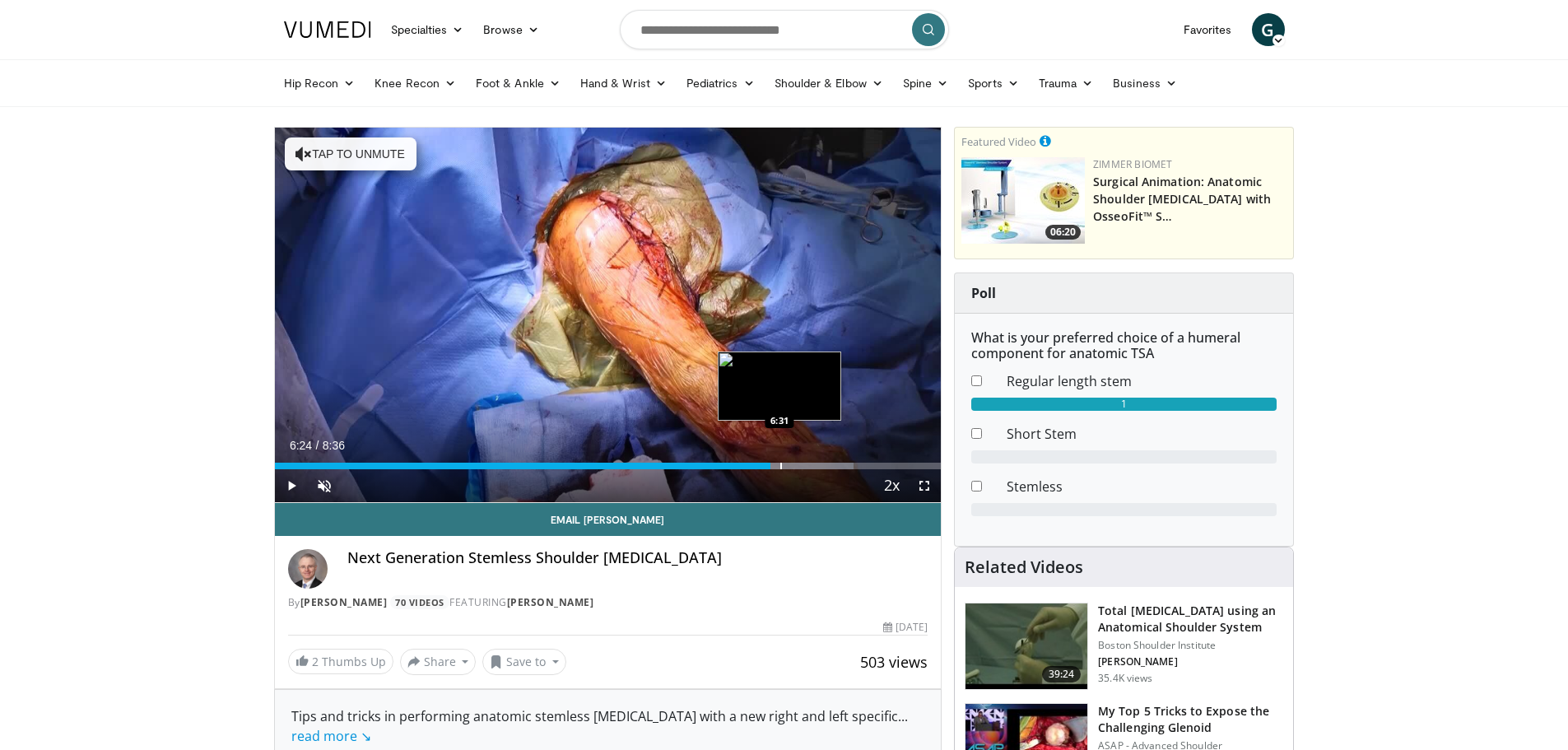
click at [782, 461] on div "Loaded : 86.90% 6:24 6:31" at bounding box center [608, 462] width 667 height 16
click at [794, 461] on div "Loaded : 86.90% 6:33 6:41" at bounding box center [608, 462] width 667 height 16
click at [802, 462] on div "Progress Bar" at bounding box center [803, 465] width 2 height 7
click at [810, 464] on div "Progress Bar" at bounding box center [811, 465] width 2 height 7
click at [832, 462] on div "Progress Bar" at bounding box center [833, 465] width 2 height 7
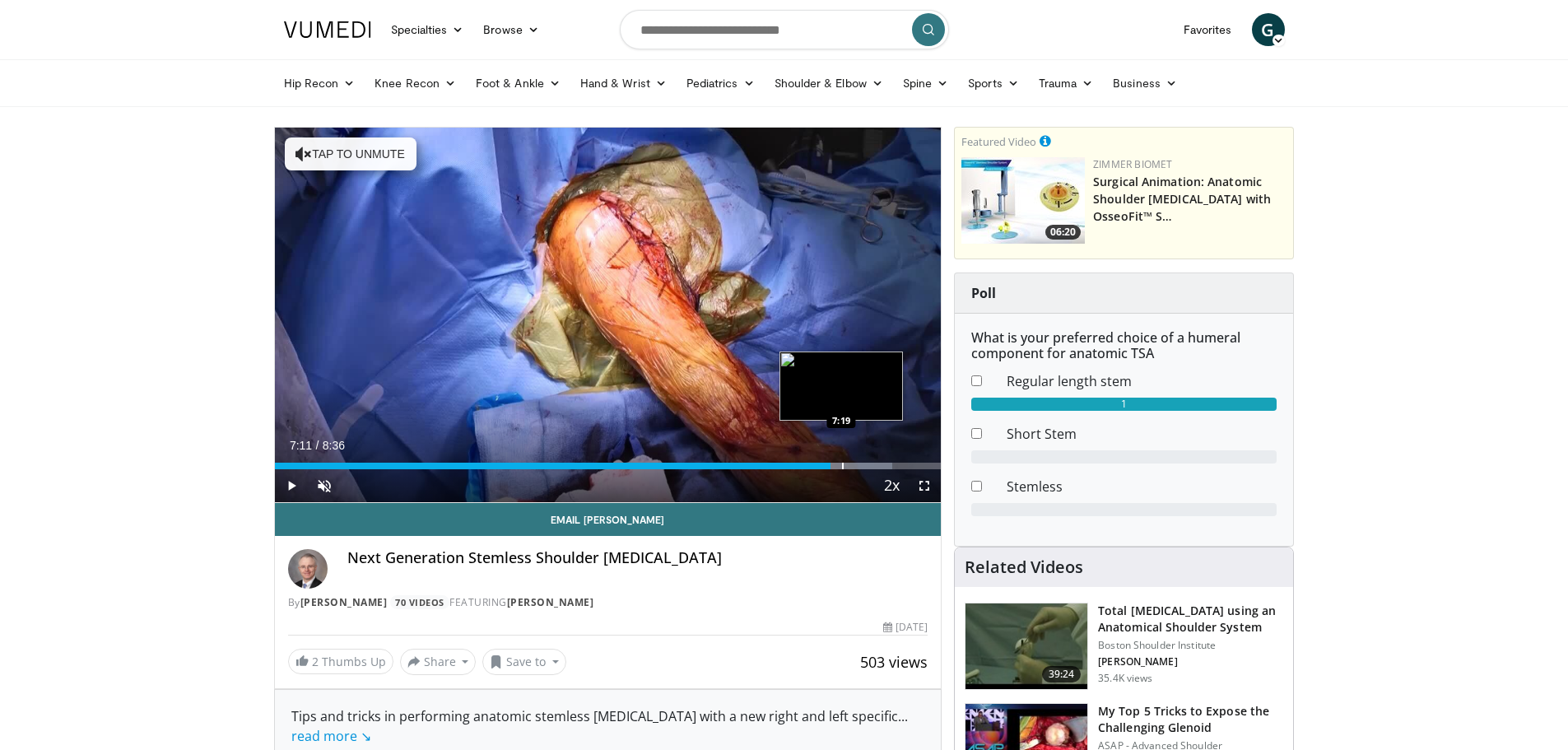
click at [844, 464] on div "Progress Bar" at bounding box center [843, 465] width 2 height 7
click at [852, 466] on div "Progress Bar" at bounding box center [853, 465] width 2 height 7
click at [862, 471] on div "Current Time 7:27 / Duration 8:36 Play Skip Backward Skip Forward Unmute Loaded…" at bounding box center [608, 485] width 667 height 33
click at [874, 472] on div "Video Player" at bounding box center [873, 485] width 3 height 33
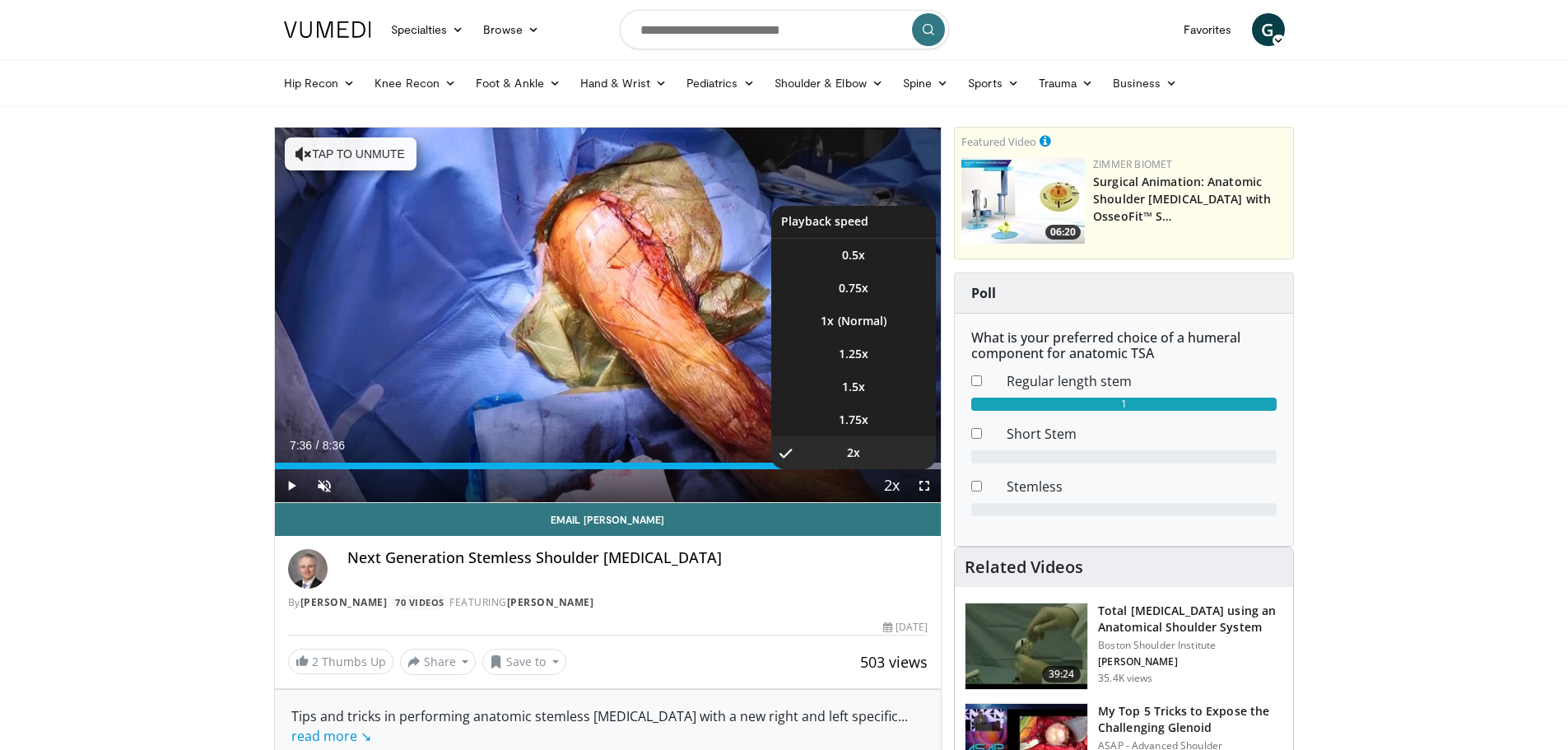
click at [881, 474] on span "Video Player" at bounding box center [892, 486] width 23 height 33
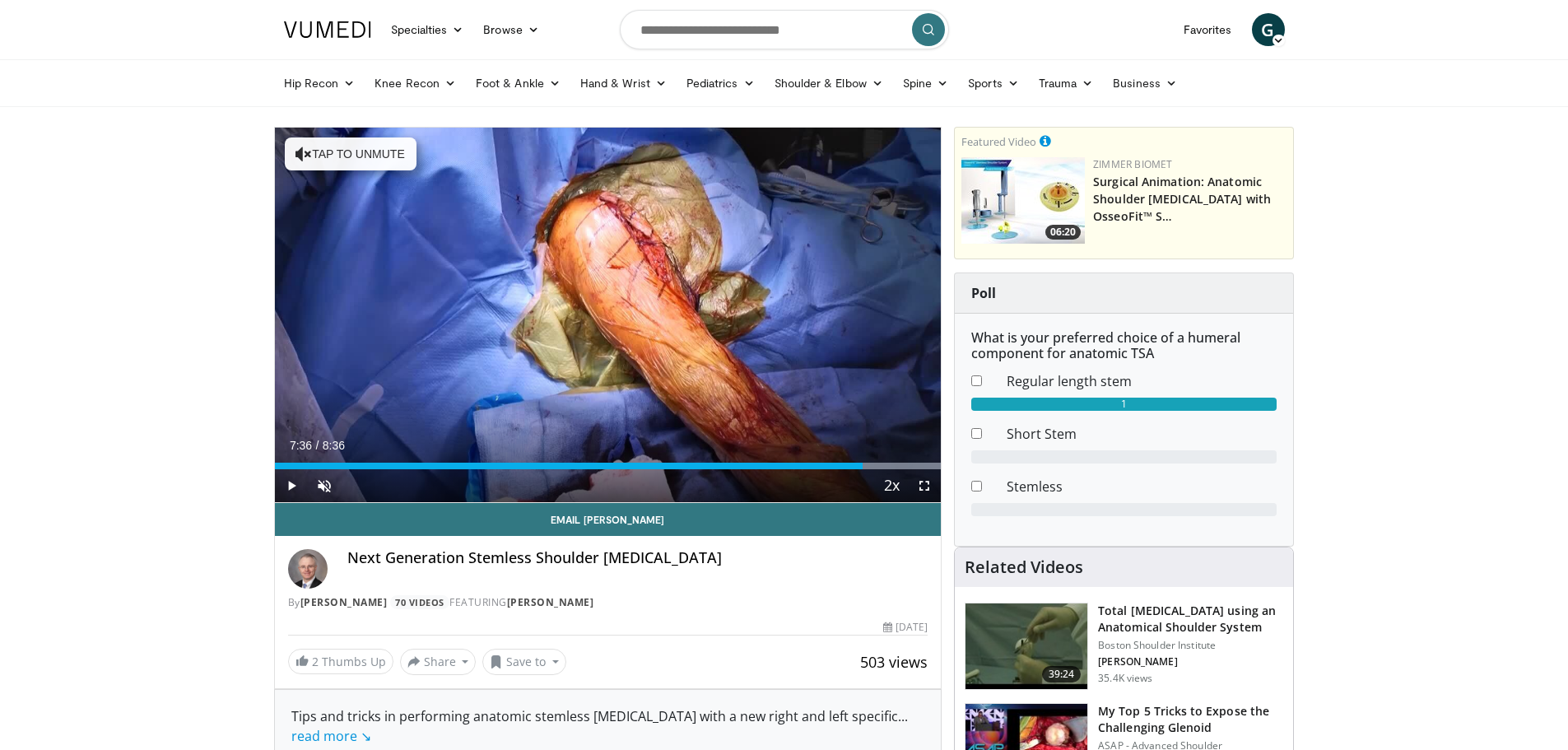
click at [838, 474] on div "Current Time 7:36 / Duration 8:36 Play Skip Backward Skip Forward Unmute Loaded…" at bounding box center [608, 485] width 667 height 33
click at [878, 469] on button "Playback Rate" at bounding box center [891, 485] width 33 height 33
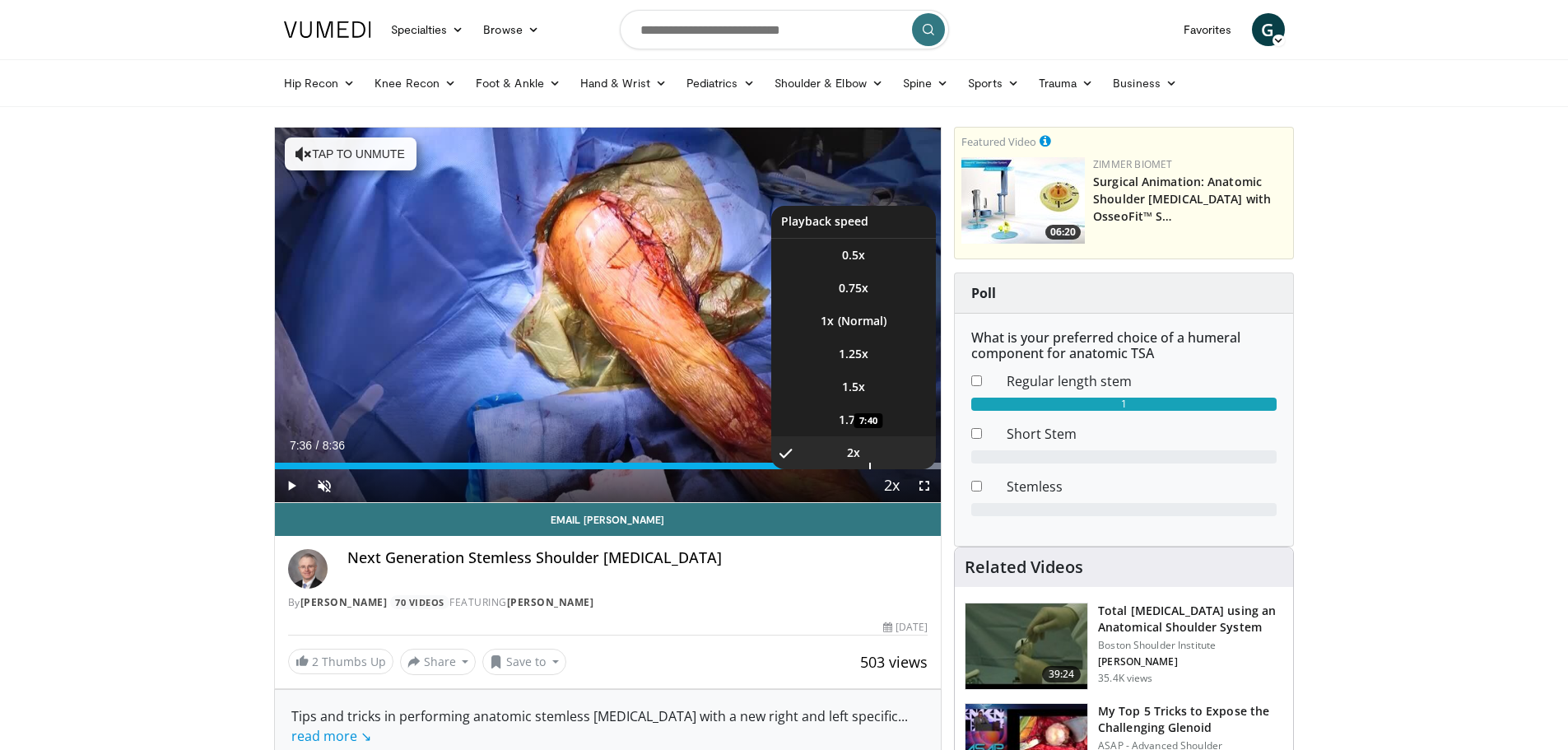
drag, startPoint x: 893, startPoint y: 462, endPoint x: 874, endPoint y: 466, distance: 19.4
click at [883, 464] on li "2x , selected" at bounding box center [854, 452] width 165 height 33
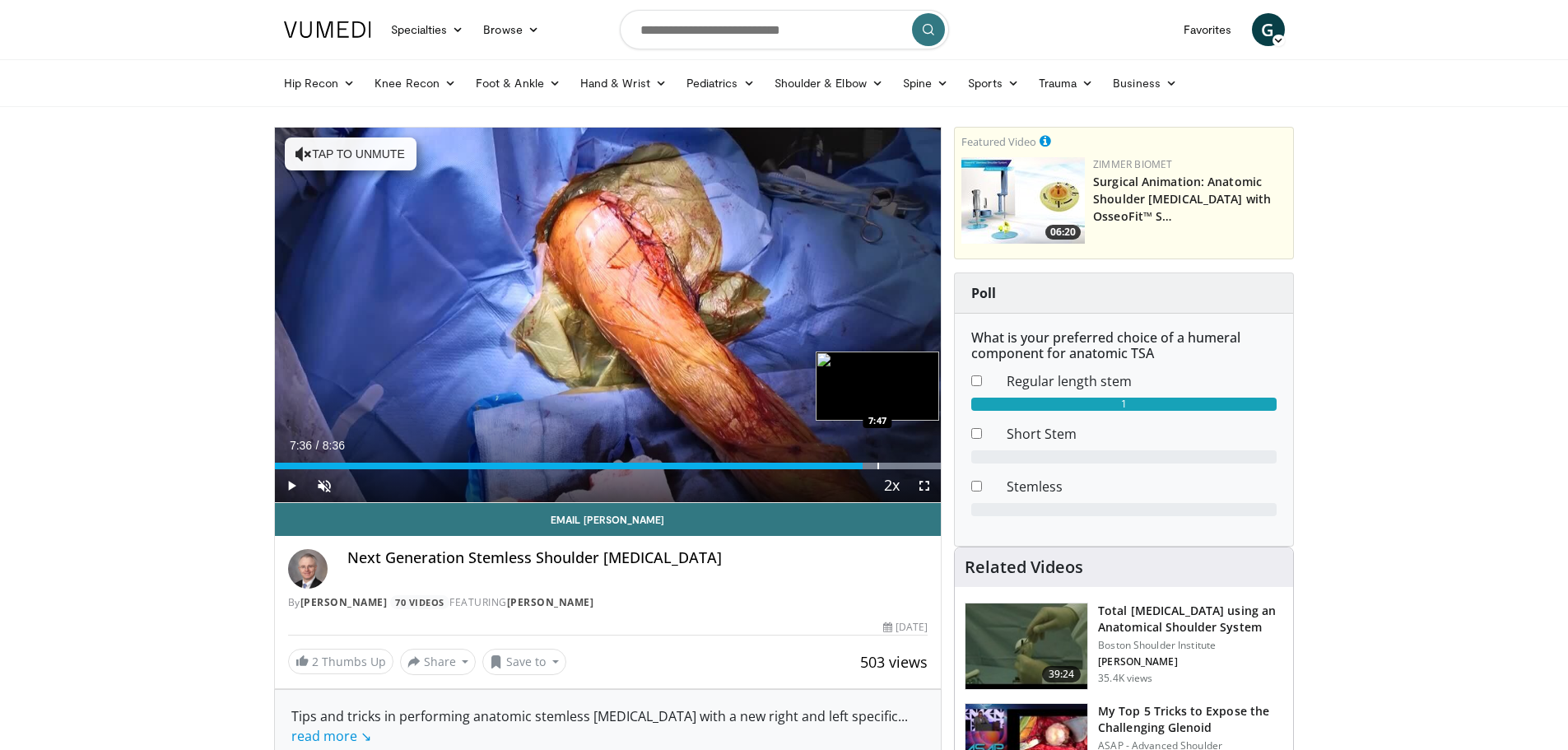
click at [878, 463] on div "Progress Bar" at bounding box center [879, 465] width 2 height 7
click at [894, 464] on div "Progress Bar" at bounding box center [894, 465] width 2 height 7
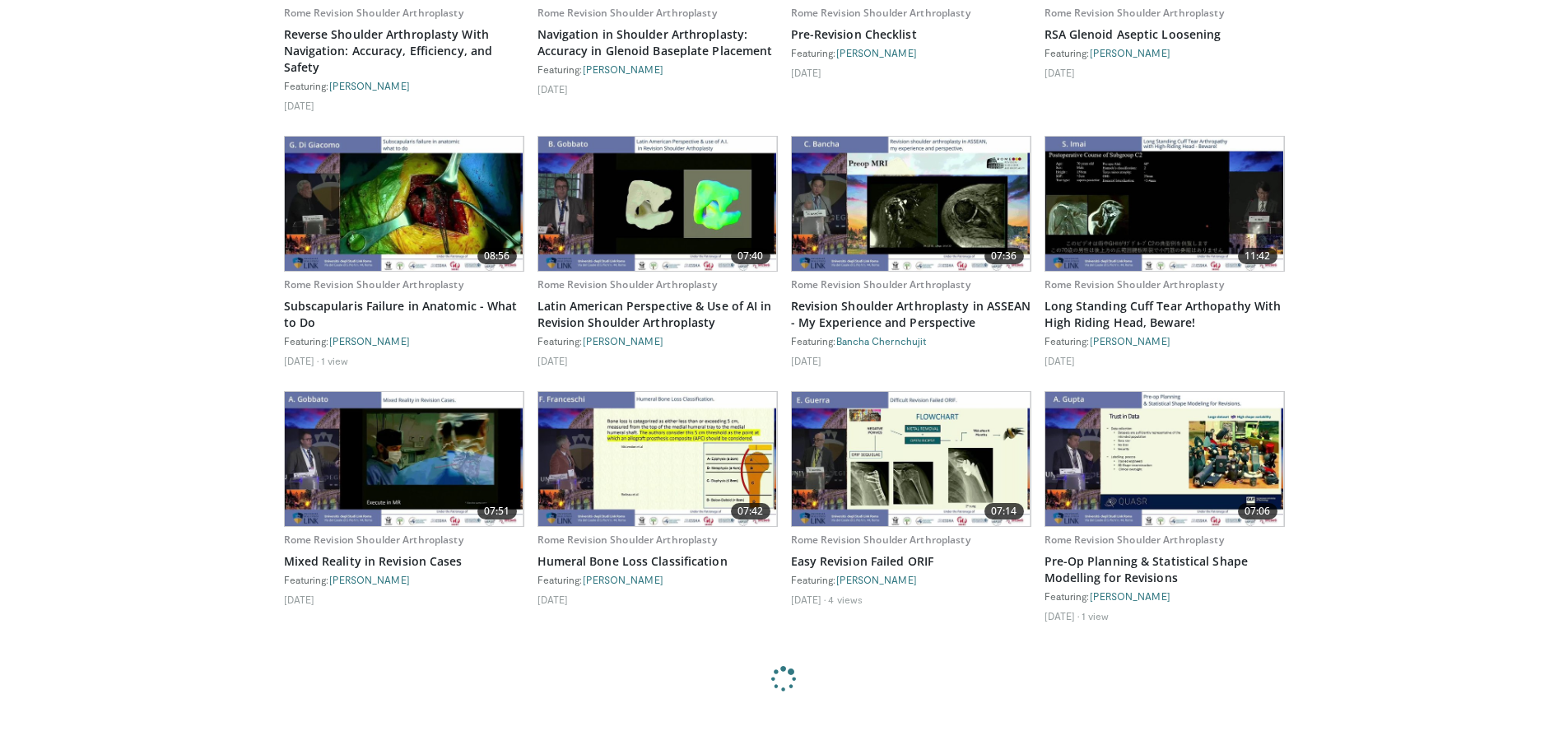
scroll to position [1893, 0]
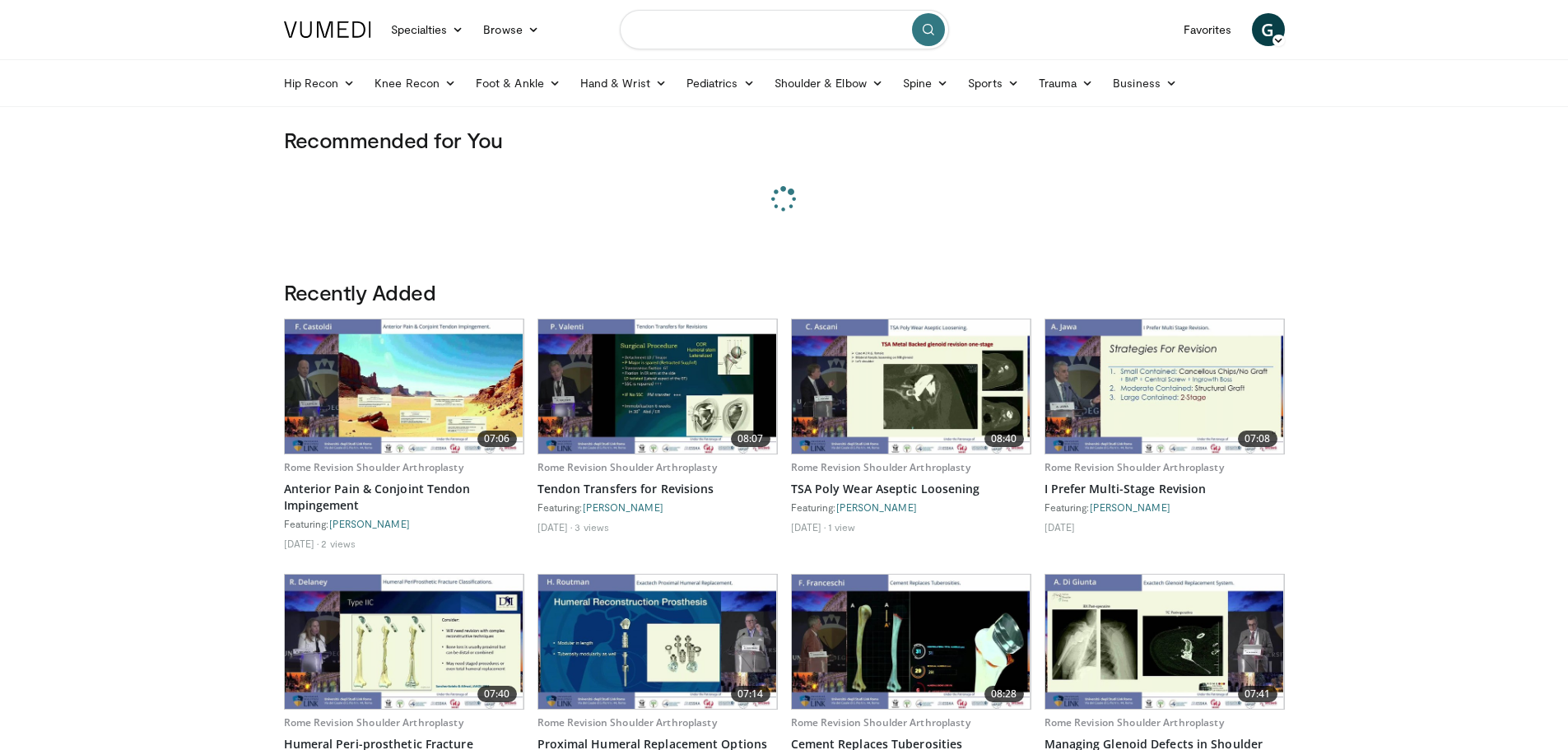
click at [679, 35] on input "Search topics, interventions" at bounding box center [784, 29] width 329 height 40
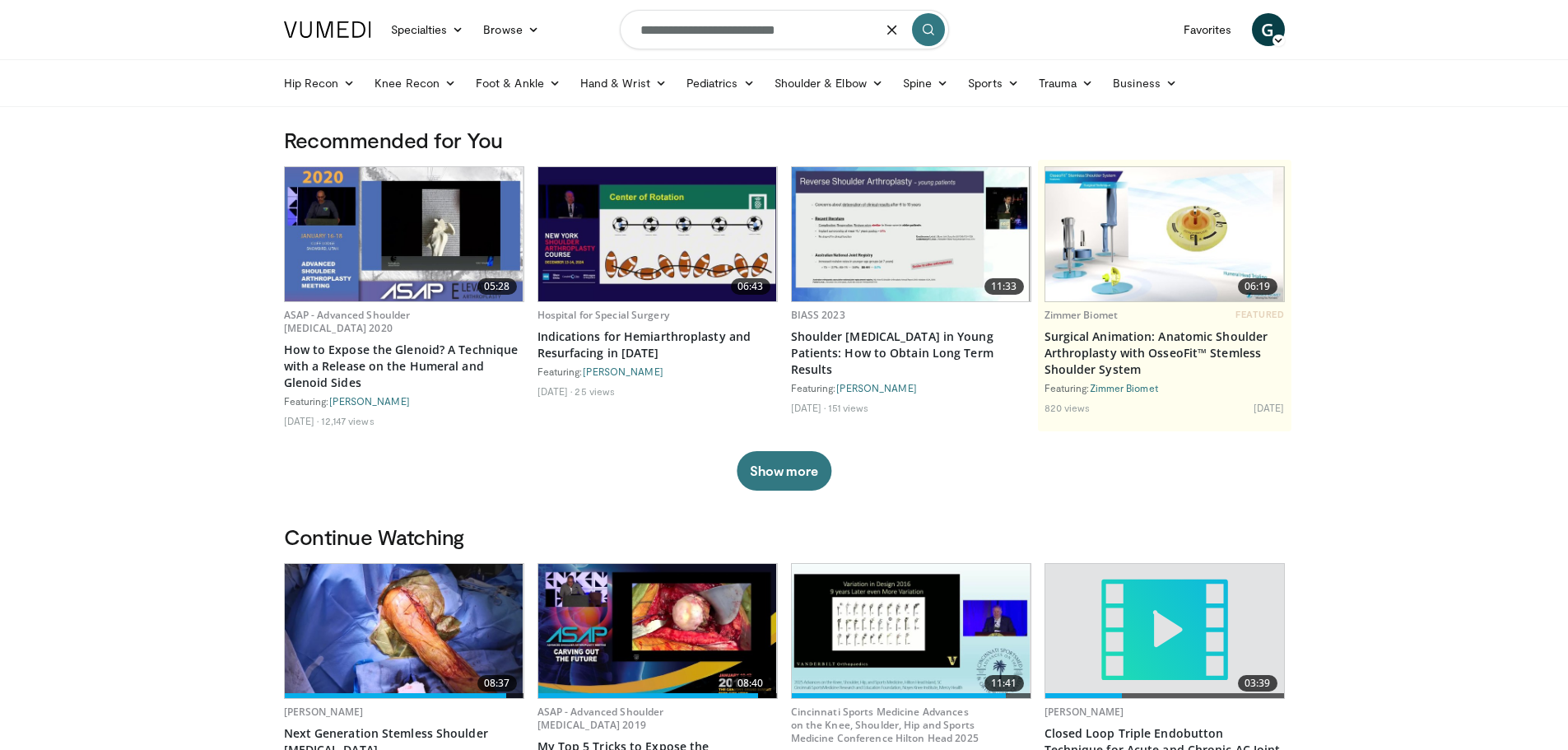
type input "**********"
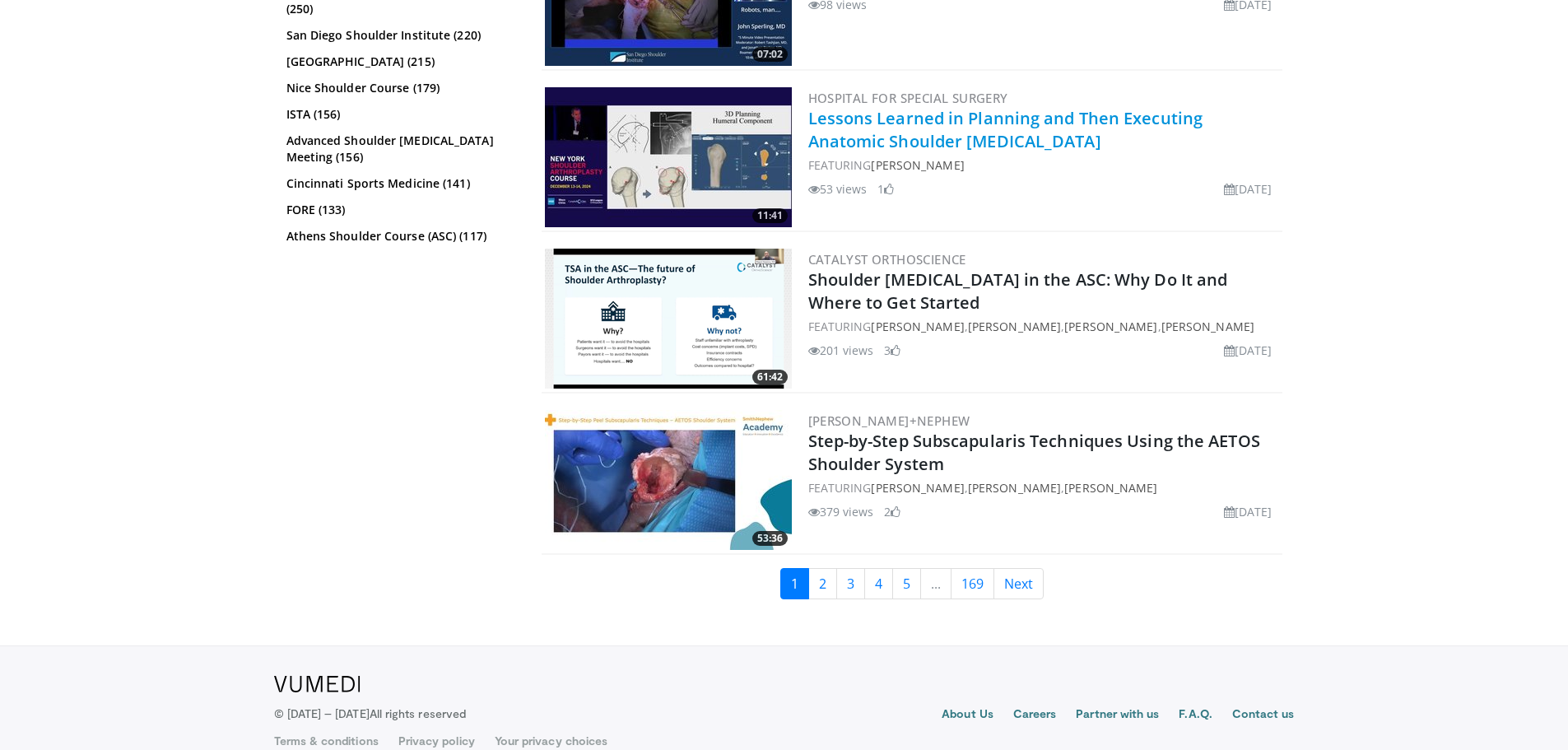
scroll to position [3844, 0]
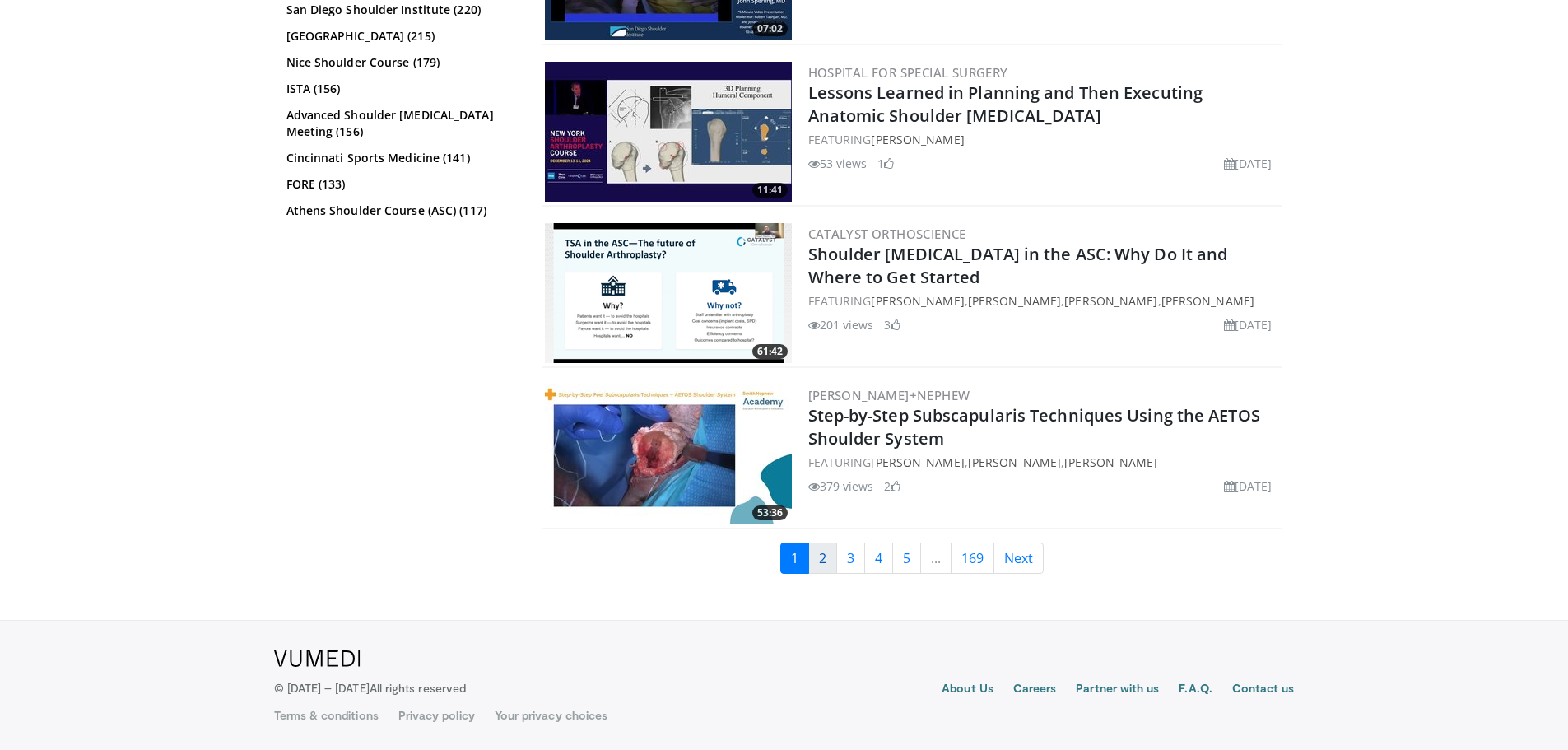
click at [827, 553] on link "2" at bounding box center [823, 558] width 28 height 31
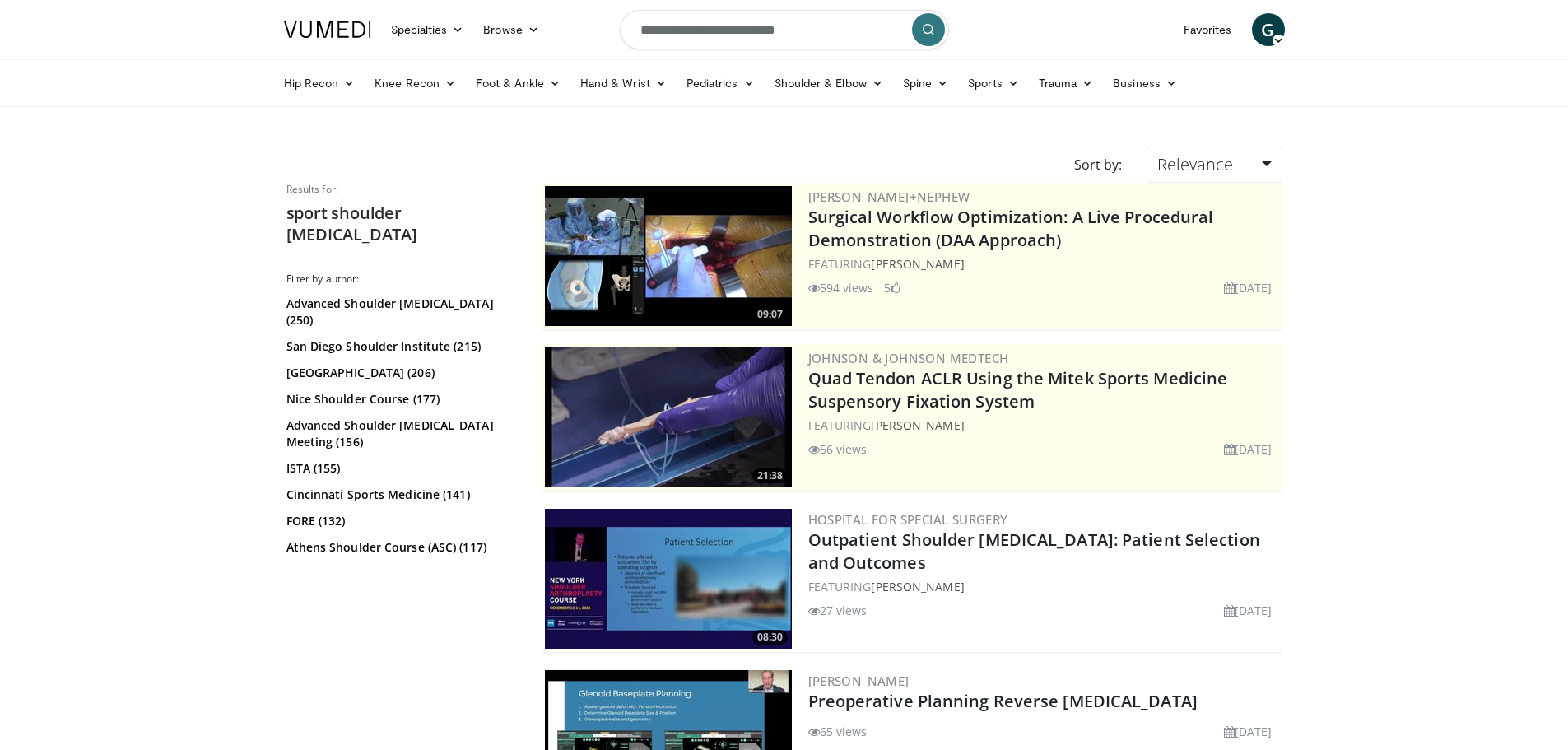
click at [636, 33] on input "**********" at bounding box center [784, 29] width 329 height 40
type input "**********"
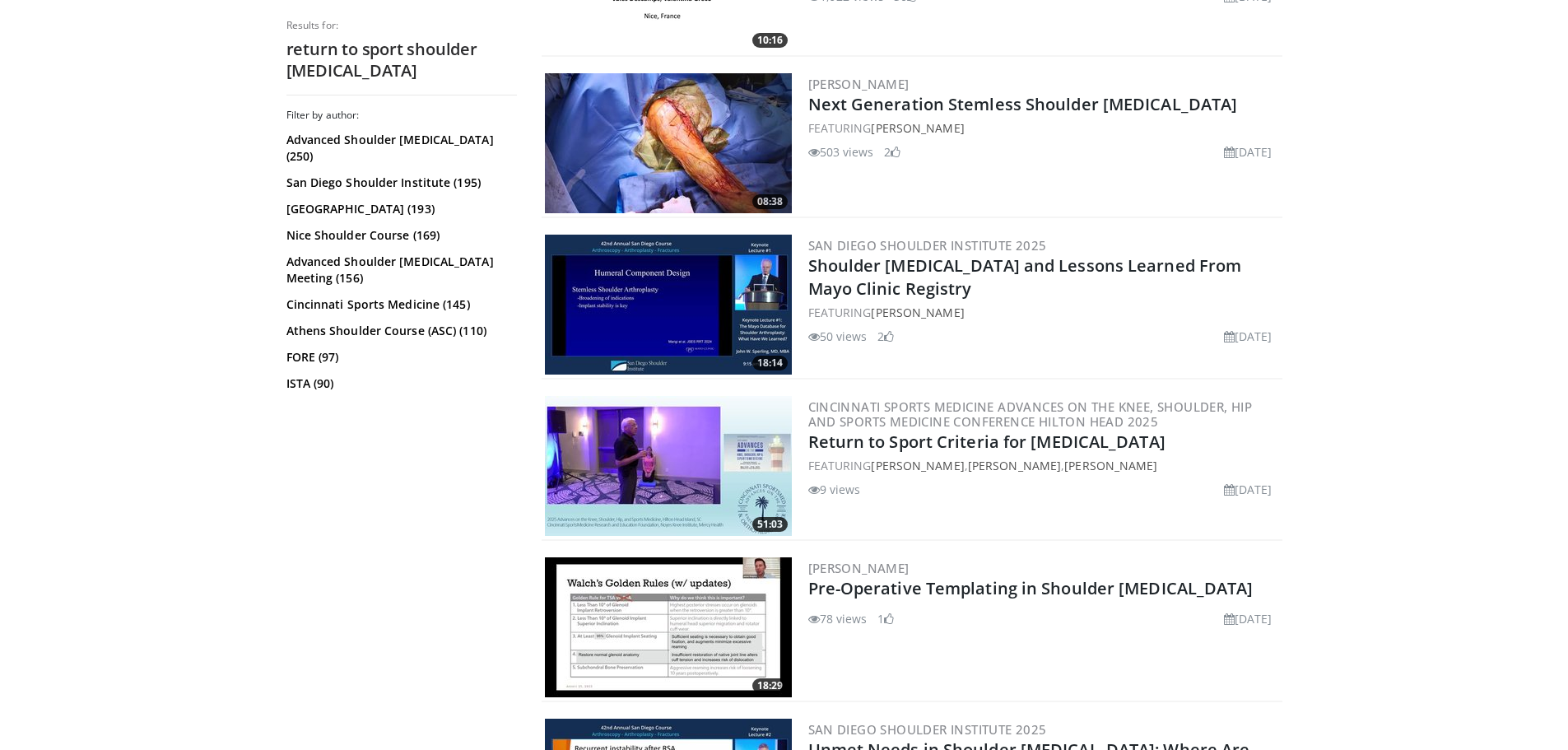
scroll to position [1729, 0]
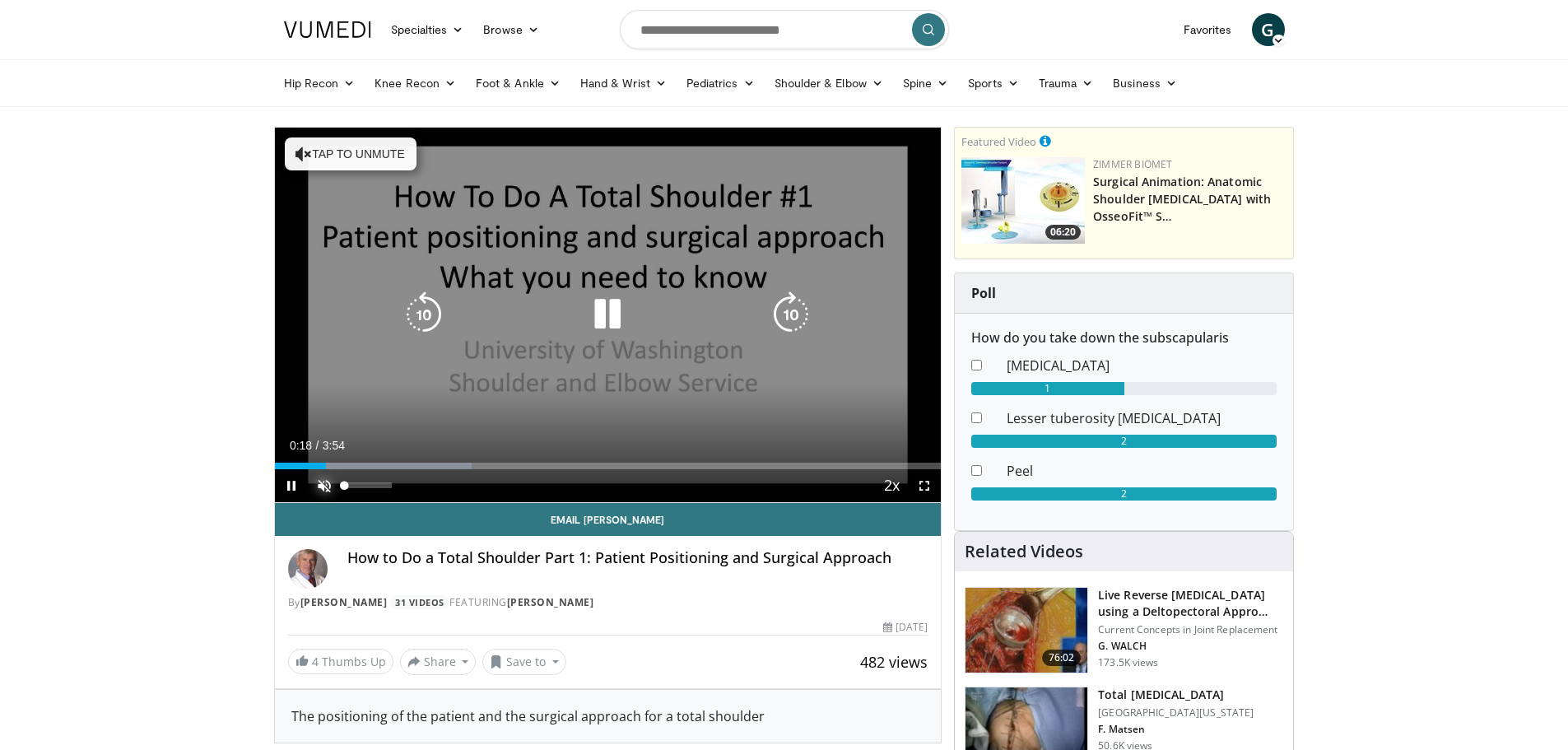
click at [327, 481] on span "Video Player" at bounding box center [324, 485] width 33 height 33
click at [350, 482] on div "21%" at bounding box center [369, 485] width 58 height 33
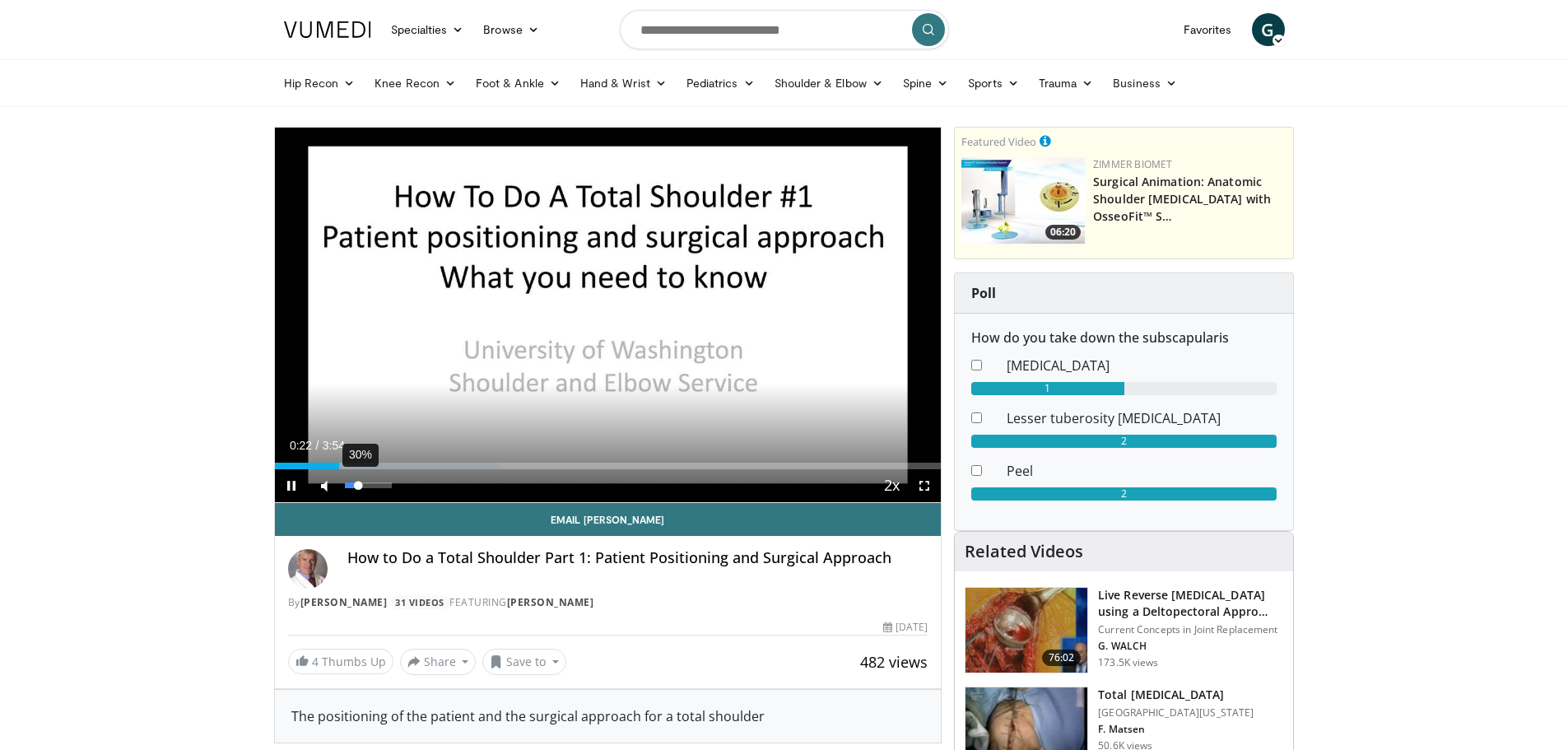
click at [359, 482] on div "30%" at bounding box center [369, 485] width 47 height 6
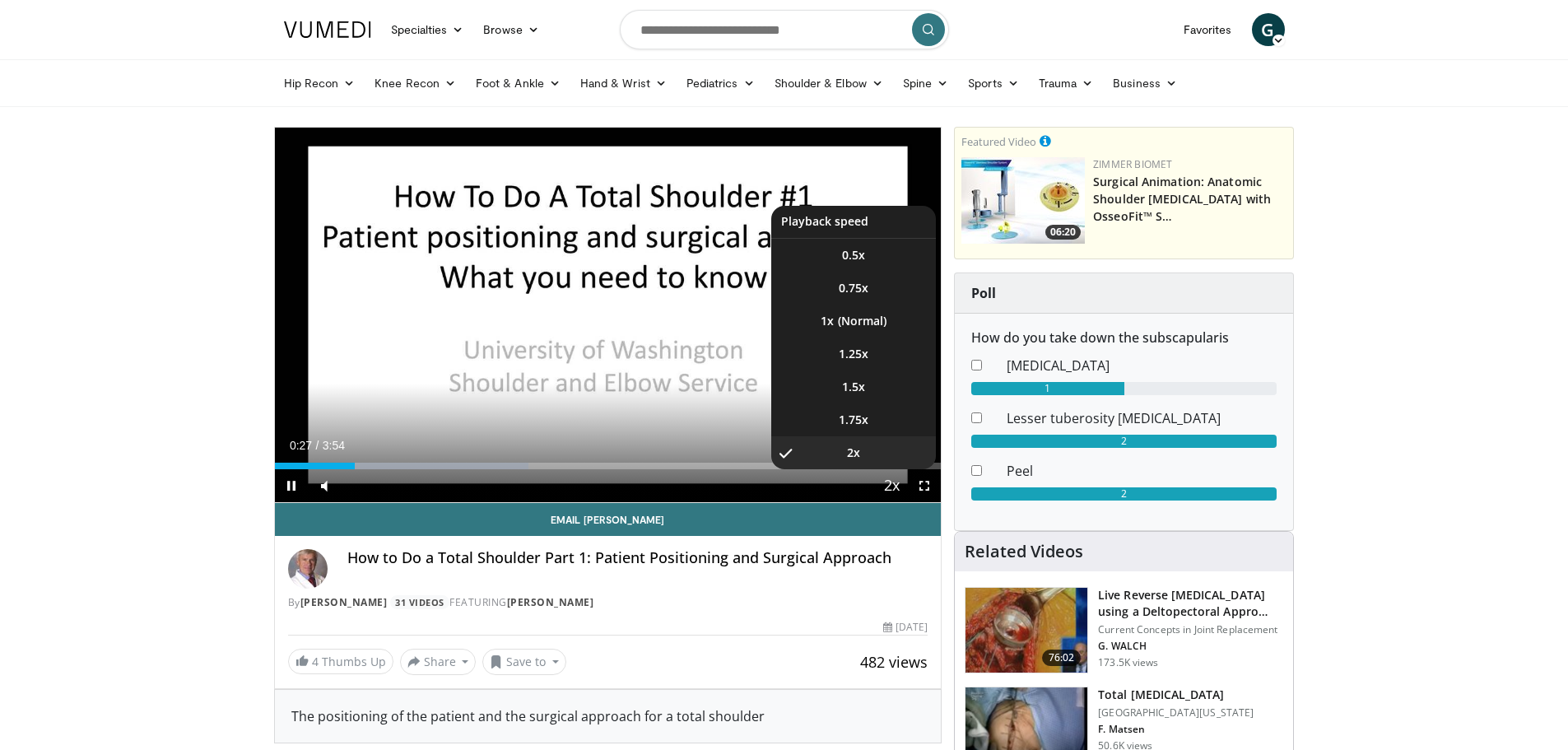
click at [893, 485] on span "Video Player" at bounding box center [892, 486] width 23 height 33
click at [875, 327] on li "1x" at bounding box center [854, 321] width 165 height 33
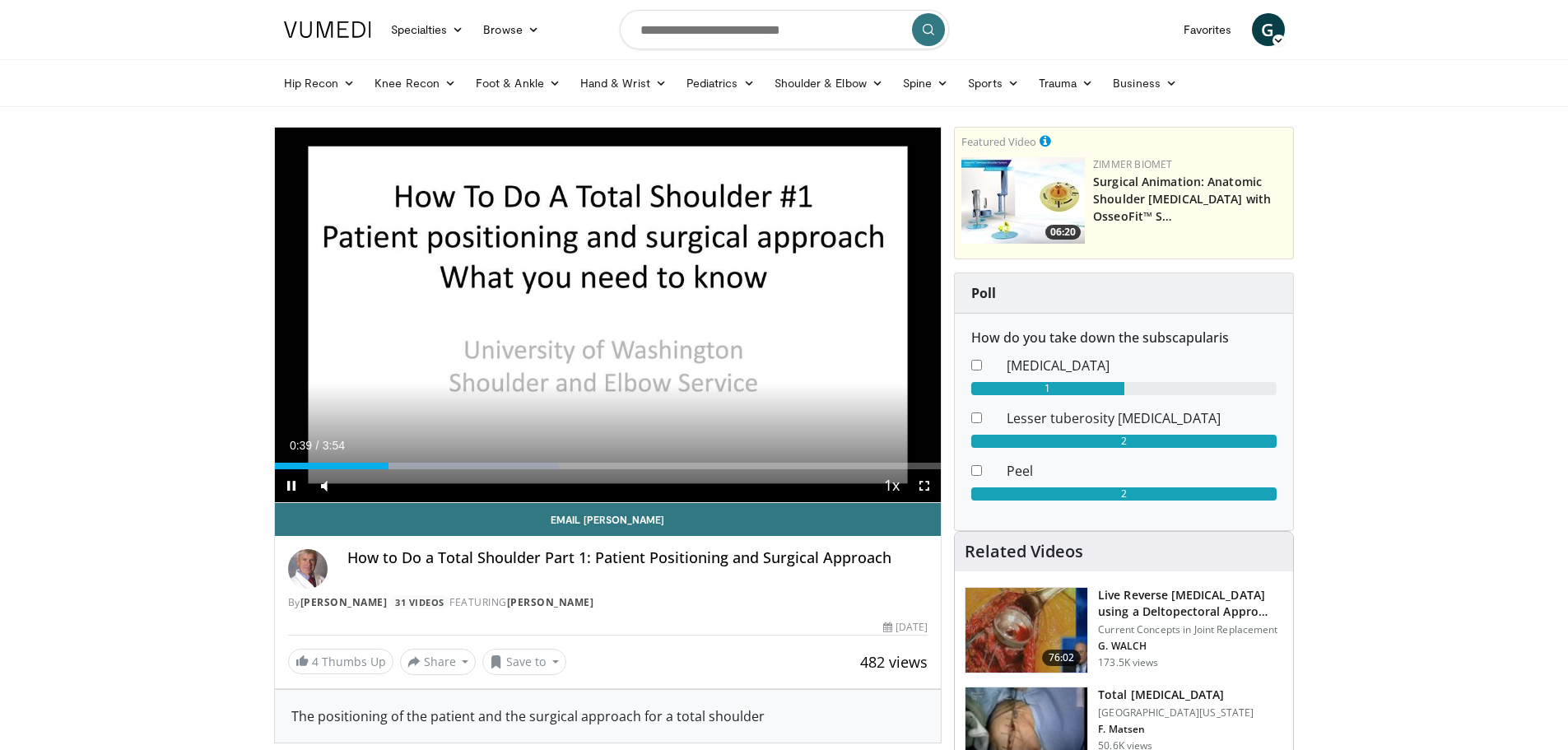
click at [340, 467] on video-js "**********" at bounding box center [608, 315] width 667 height 375
click at [339, 467] on div "Progress Bar" at bounding box center [340, 465] width 2 height 7
click at [333, 467] on div "Progress Bar" at bounding box center [334, 465] width 2 height 7
click at [295, 488] on span "Video Player" at bounding box center [291, 485] width 33 height 33
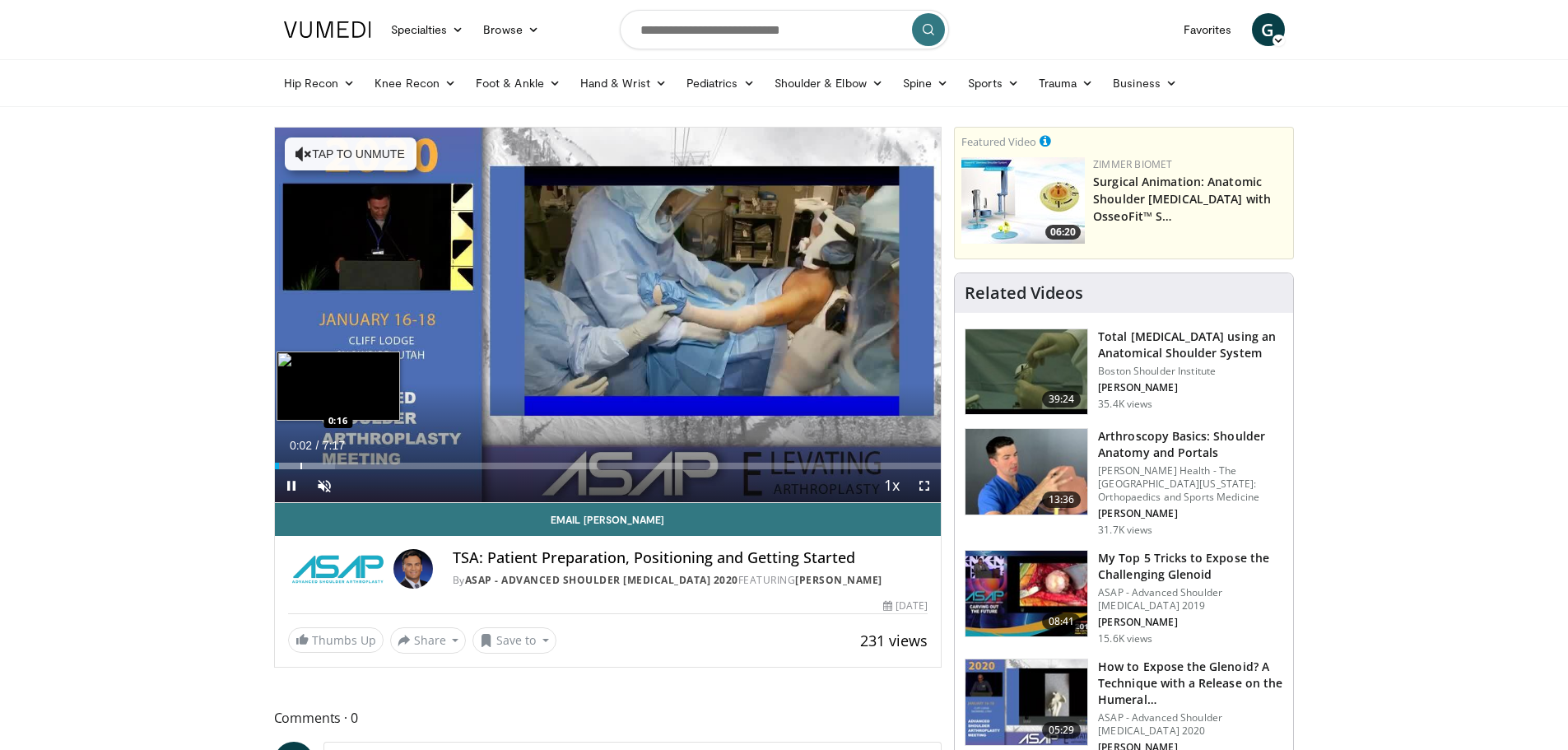
click at [301, 462] on div "Progress Bar" at bounding box center [302, 465] width 2 height 7
click at [343, 462] on div "Loaded : 15.87% 0:45 0:45" at bounding box center [608, 465] width 667 height 7
click at [366, 463] on div "Progress Bar" at bounding box center [367, 465] width 2 height 7
click at [378, 466] on div "Progress Bar" at bounding box center [377, 465] width 2 height 7
click at [380, 467] on div "Progress Bar" at bounding box center [380, 465] width 2 height 7
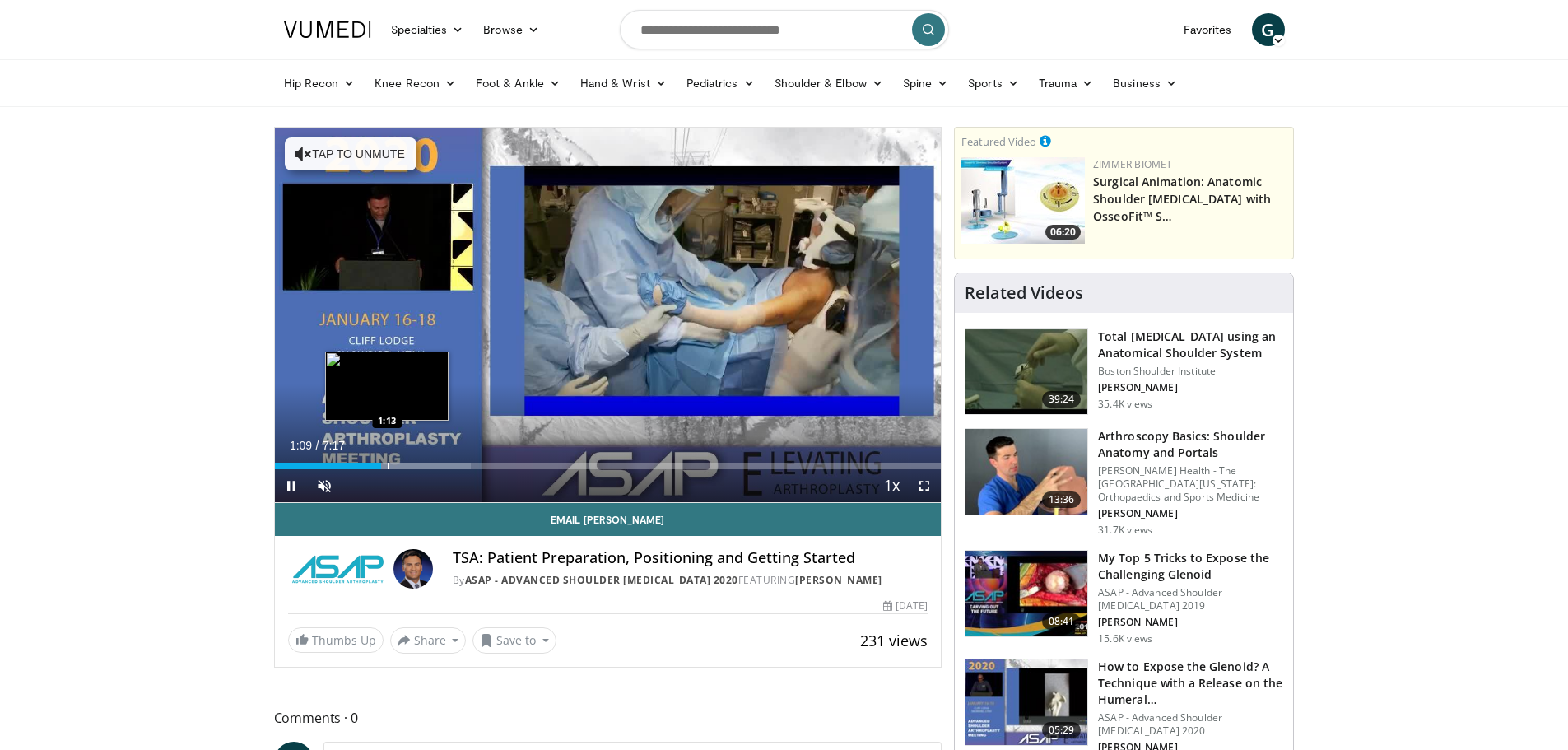
click at [390, 467] on div "Progress Bar" at bounding box center [403, 465] width 136 height 7
click at [329, 480] on span "Video Player" at bounding box center [324, 485] width 33 height 33
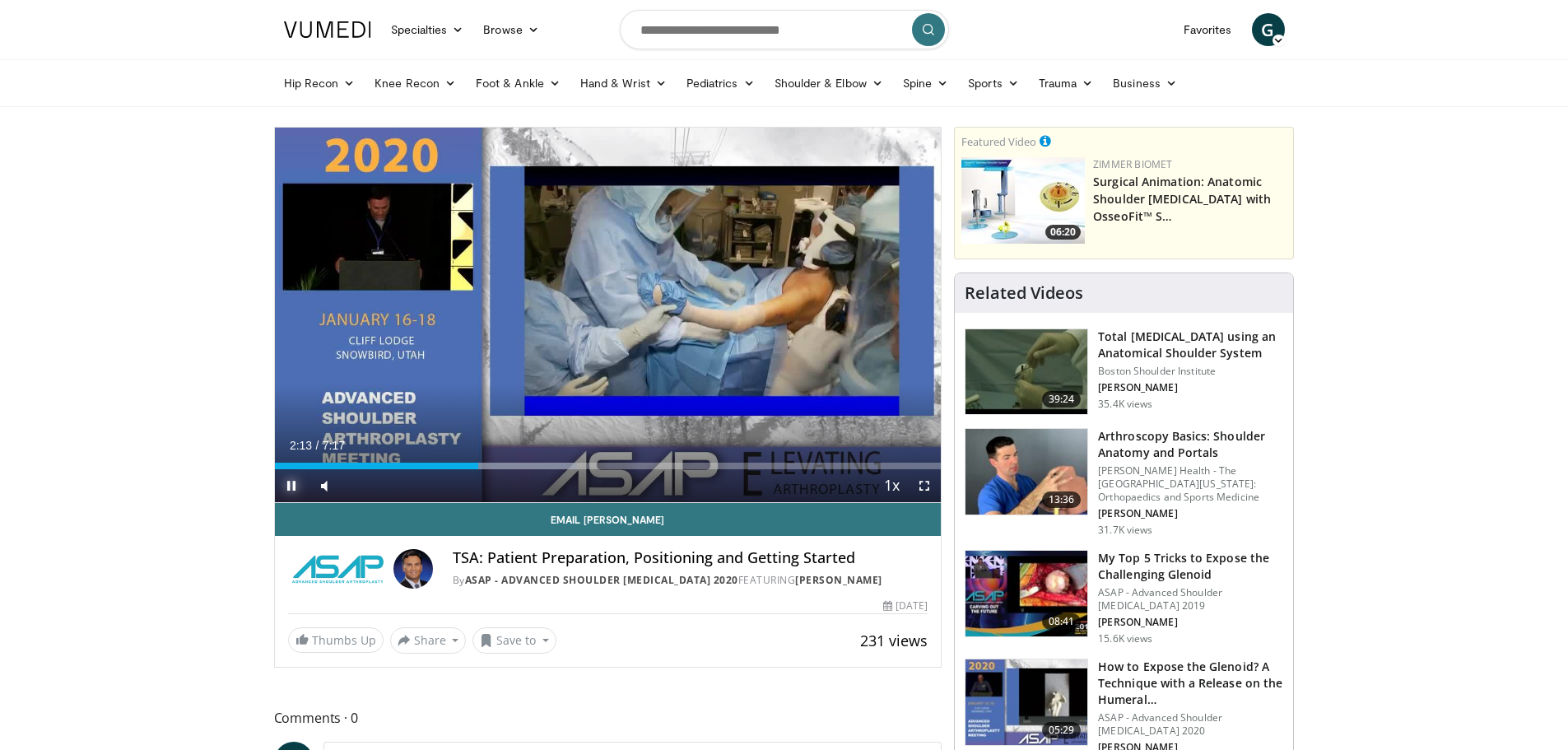
click at [300, 483] on span "Video Player" at bounding box center [291, 485] width 33 height 33
